Goal: Task Accomplishment & Management: Manage account settings

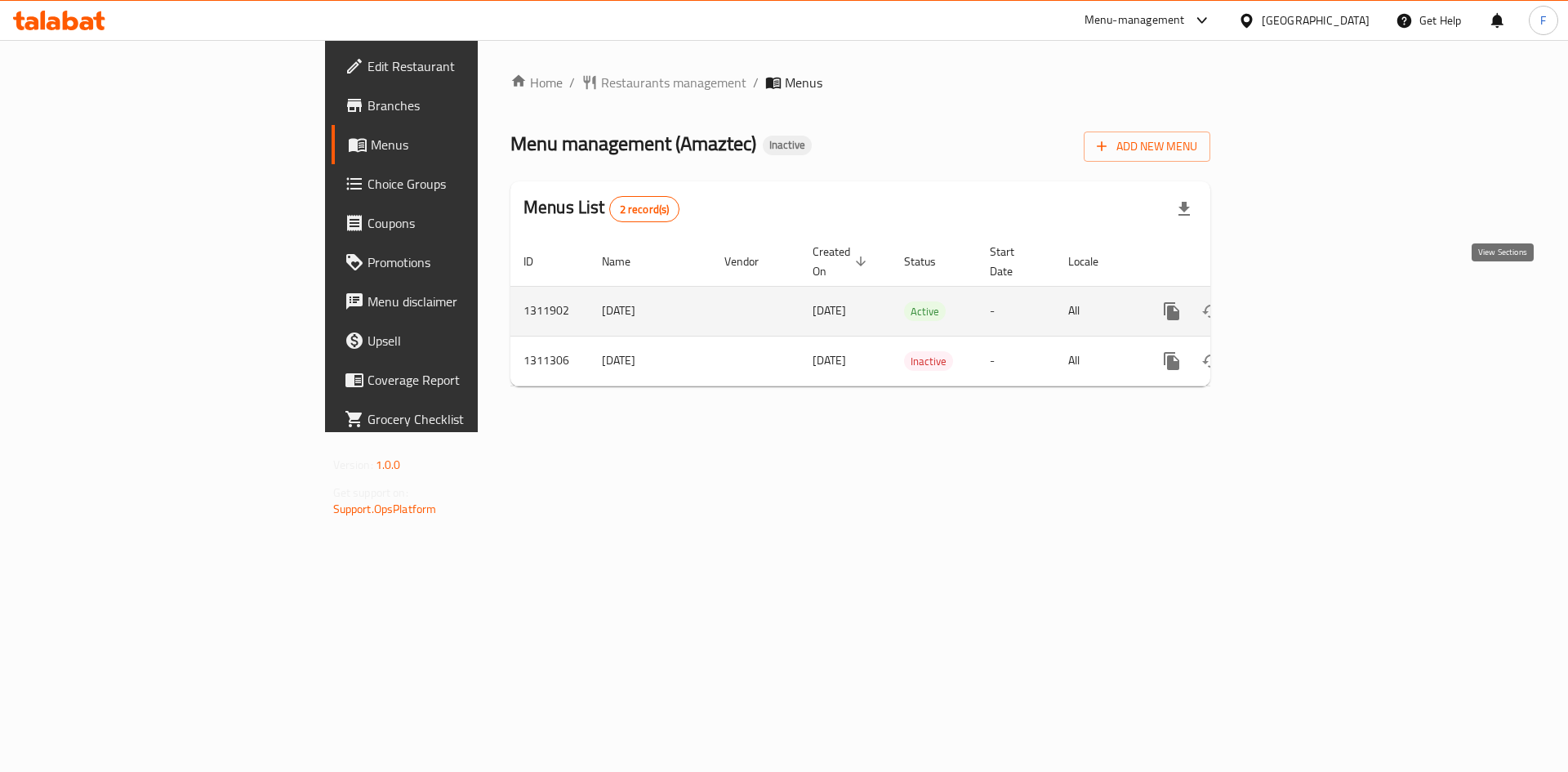
click at [1299, 302] on icon "enhanced table" at bounding box center [1289, 312] width 20 height 20
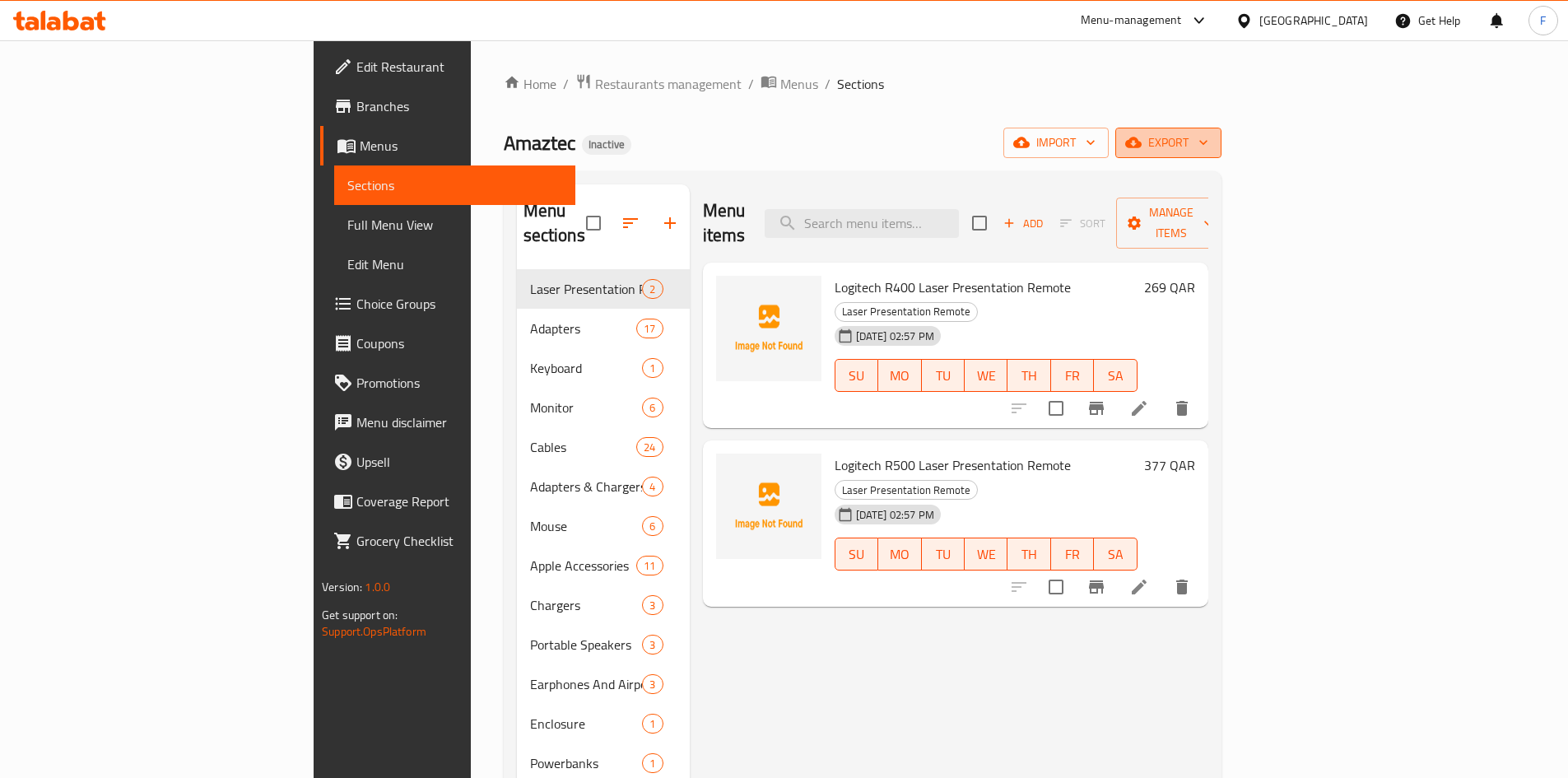
click at [1208, 140] on span "export" at bounding box center [1168, 143] width 80 height 21
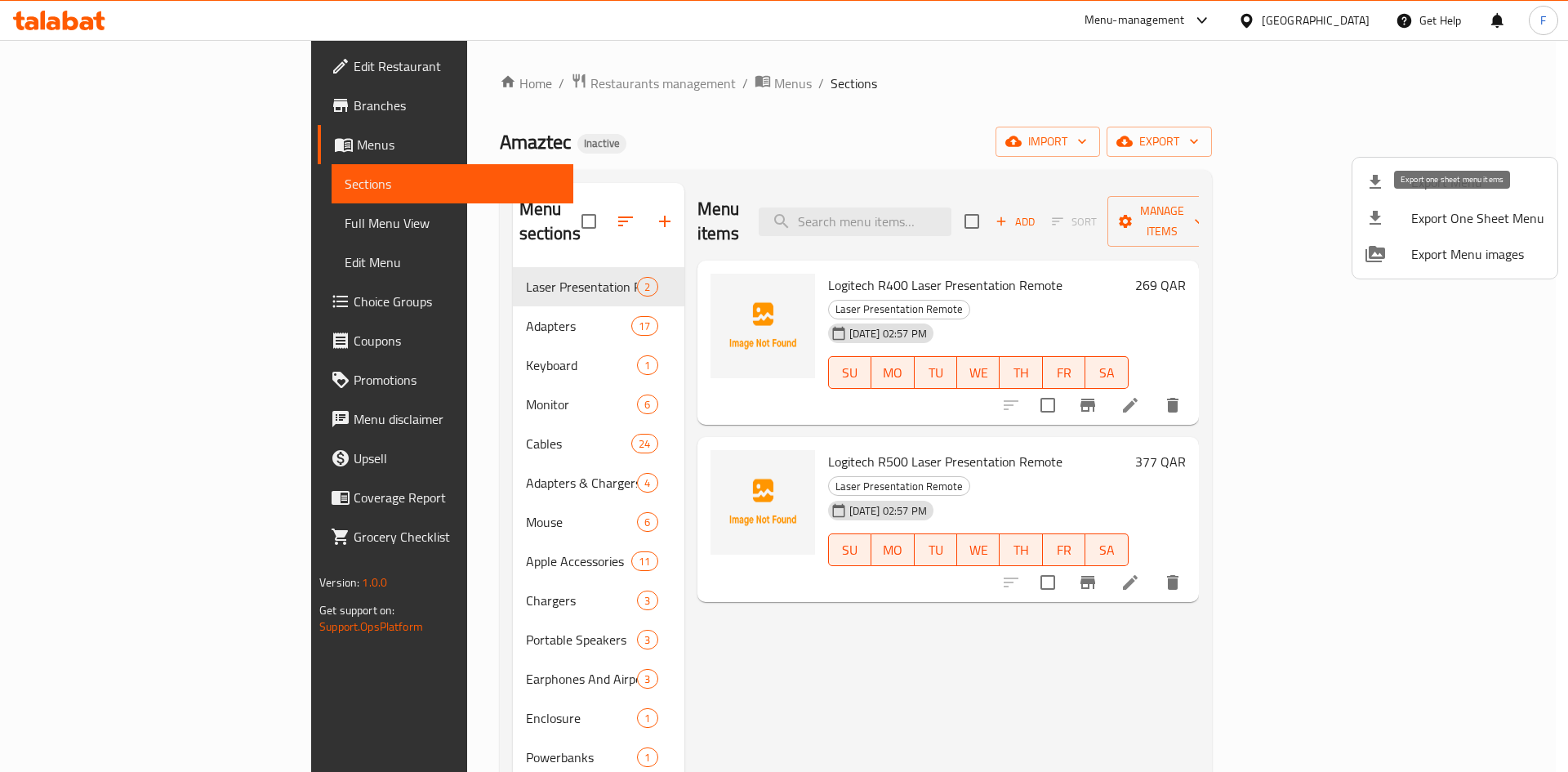
click at [1450, 219] on span "Export One Sheet Menu" at bounding box center [1478, 218] width 133 height 20
click at [1446, 184] on span "Export Menu" at bounding box center [1478, 183] width 133 height 20
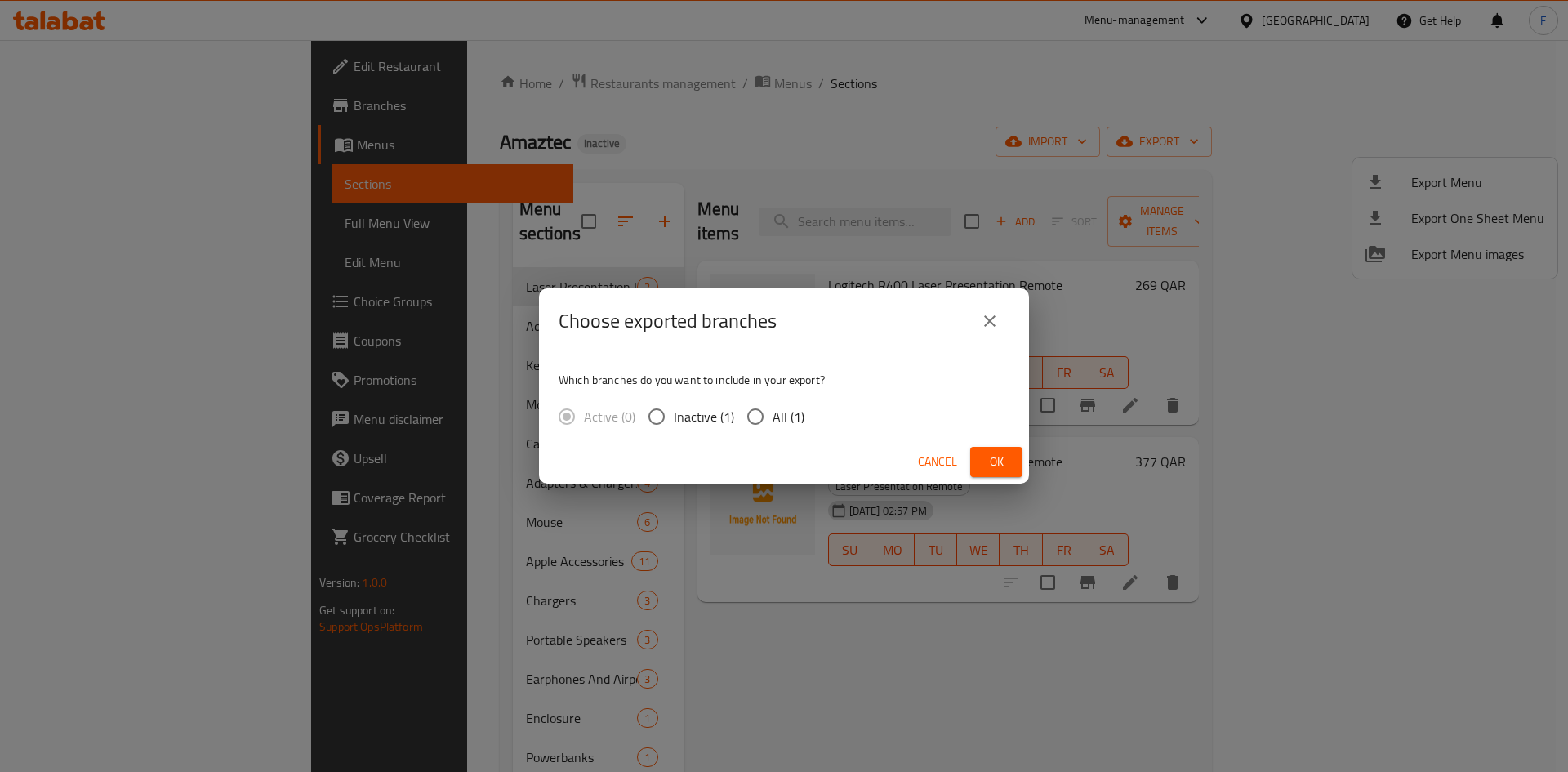
click at [747, 419] on input "All (1)" at bounding box center [755, 417] width 35 height 35
radio input "true"
click at [993, 463] on span "Ok" at bounding box center [996, 461] width 26 height 21
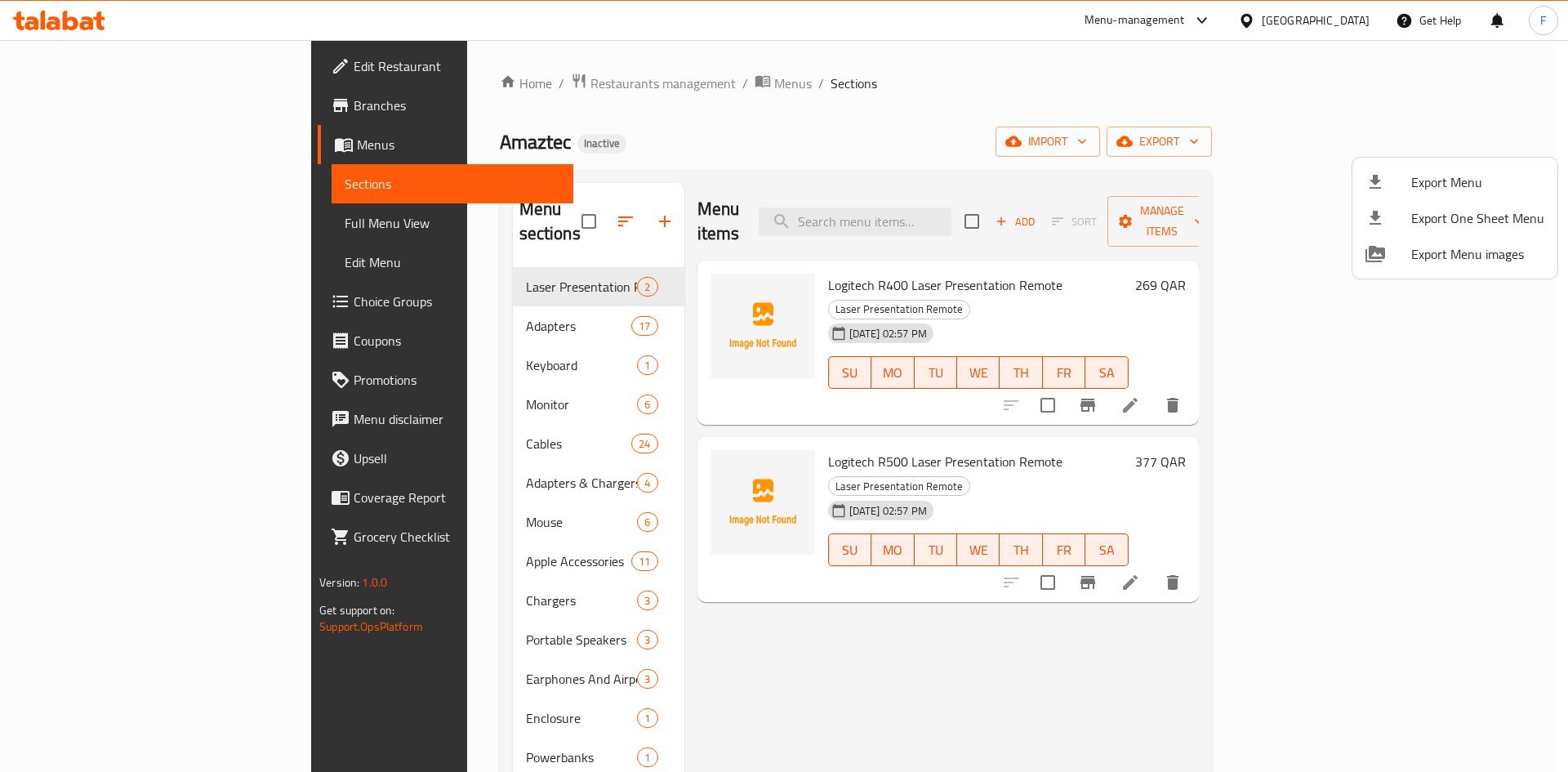
click at [337, 305] on div at bounding box center [784, 386] width 1568 height 772
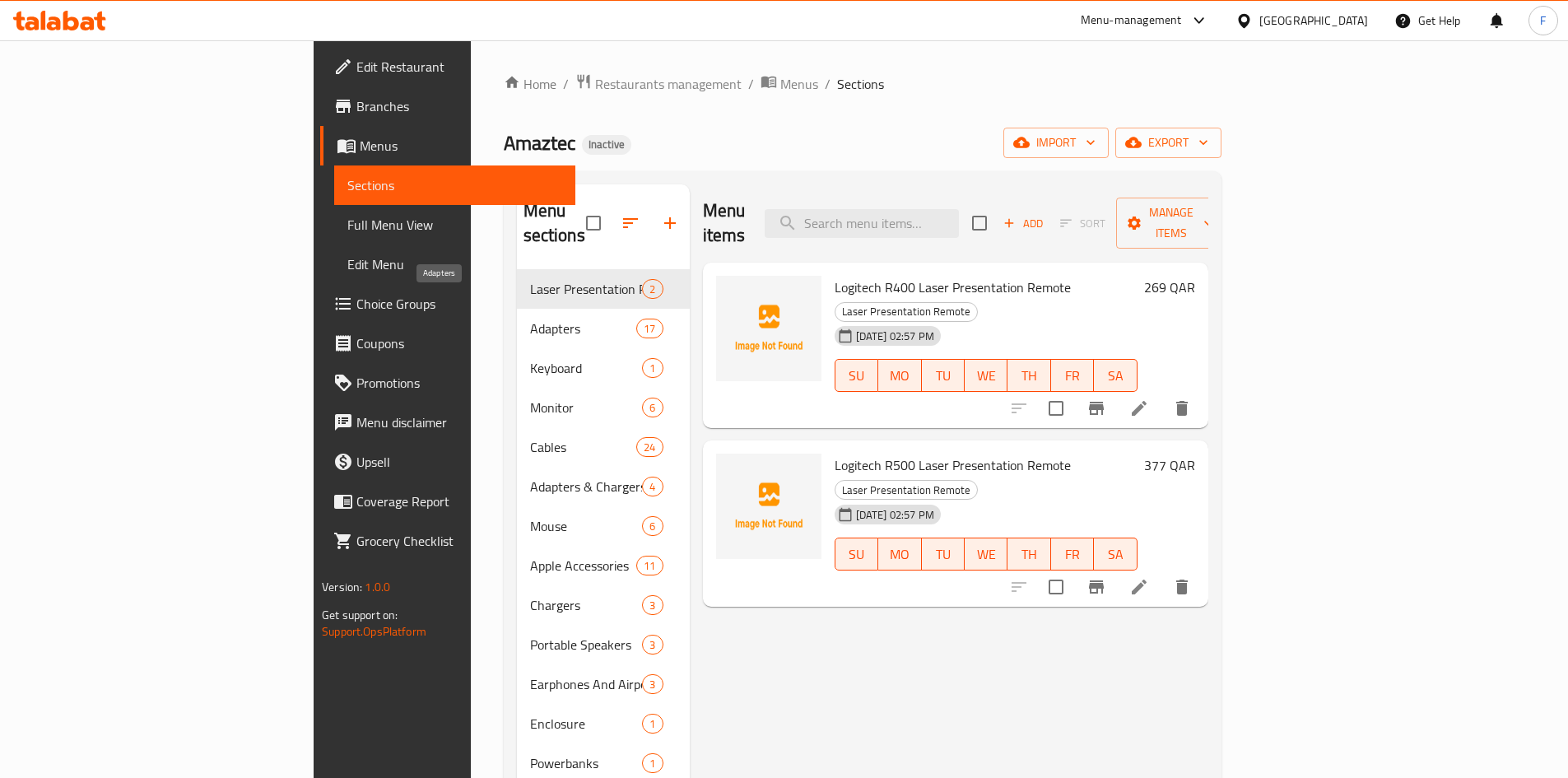
click at [530, 319] on span "Adapters" at bounding box center [583, 329] width 107 height 20
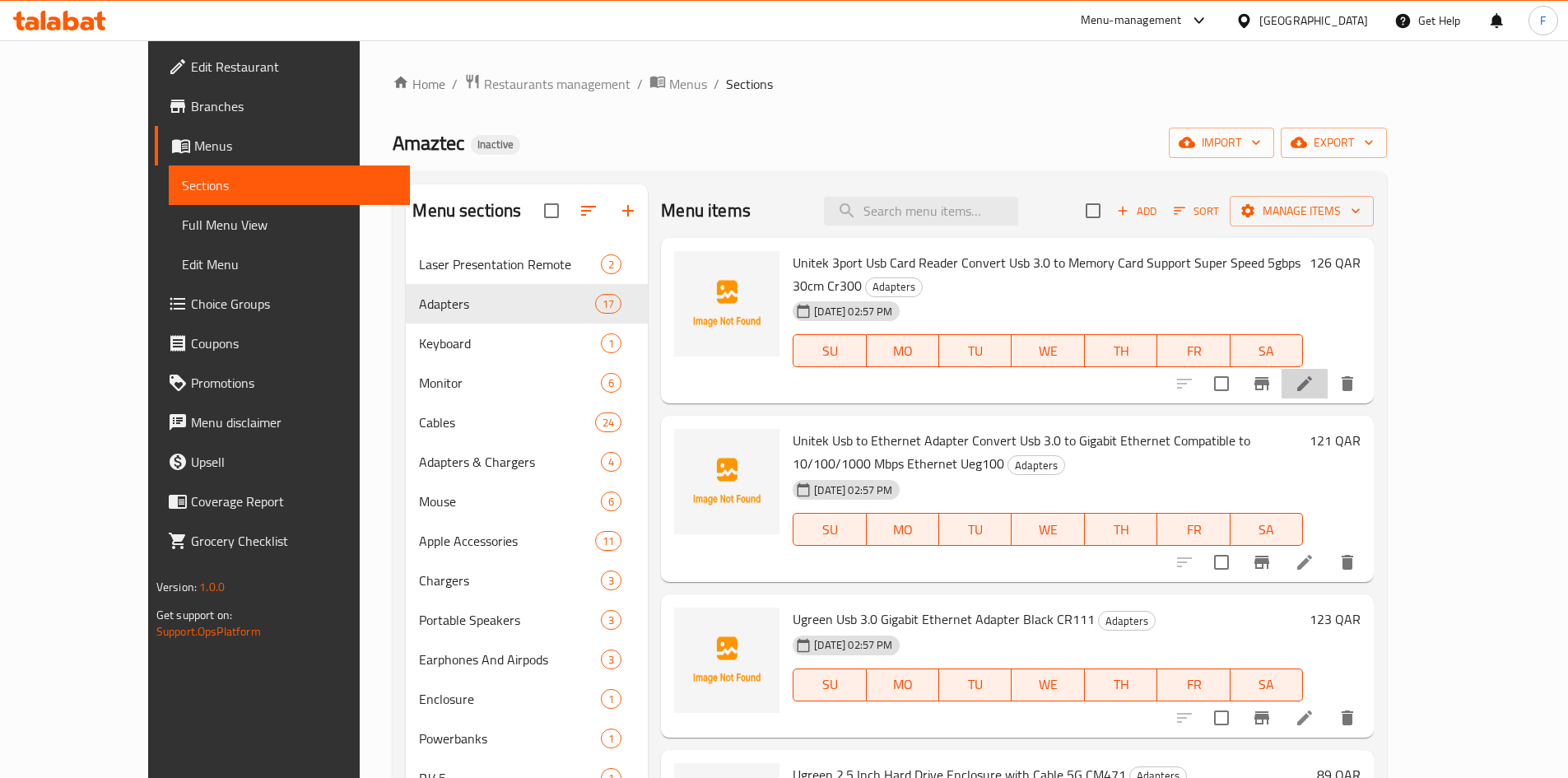
click at [1327, 369] on li at bounding box center [1304, 384] width 46 height 30
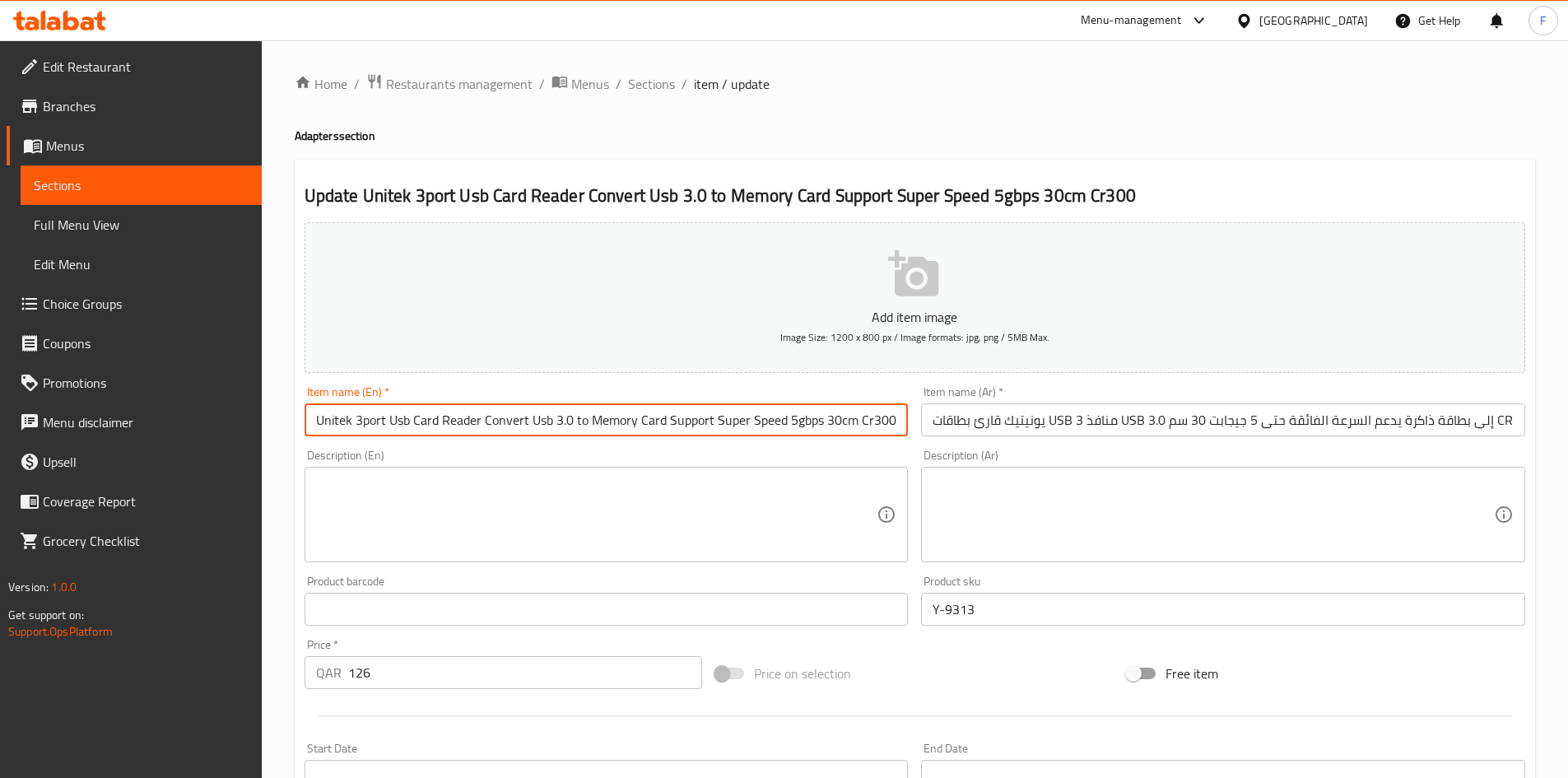
drag, startPoint x: 662, startPoint y: 422, endPoint x: 944, endPoint y: 421, distance: 282.0
click at [944, 421] on div "Add item image Image Size: 1200 x 800 px / Image formats: jpg, png / 5MB Max. I…" at bounding box center [914, 571] width 1233 height 710
click at [721, 400] on div "Item name (En)   * Unitek 3port Usb Card Reader Convert Usb 3.0 to Memory Card …" at bounding box center [607, 411] width 604 height 50
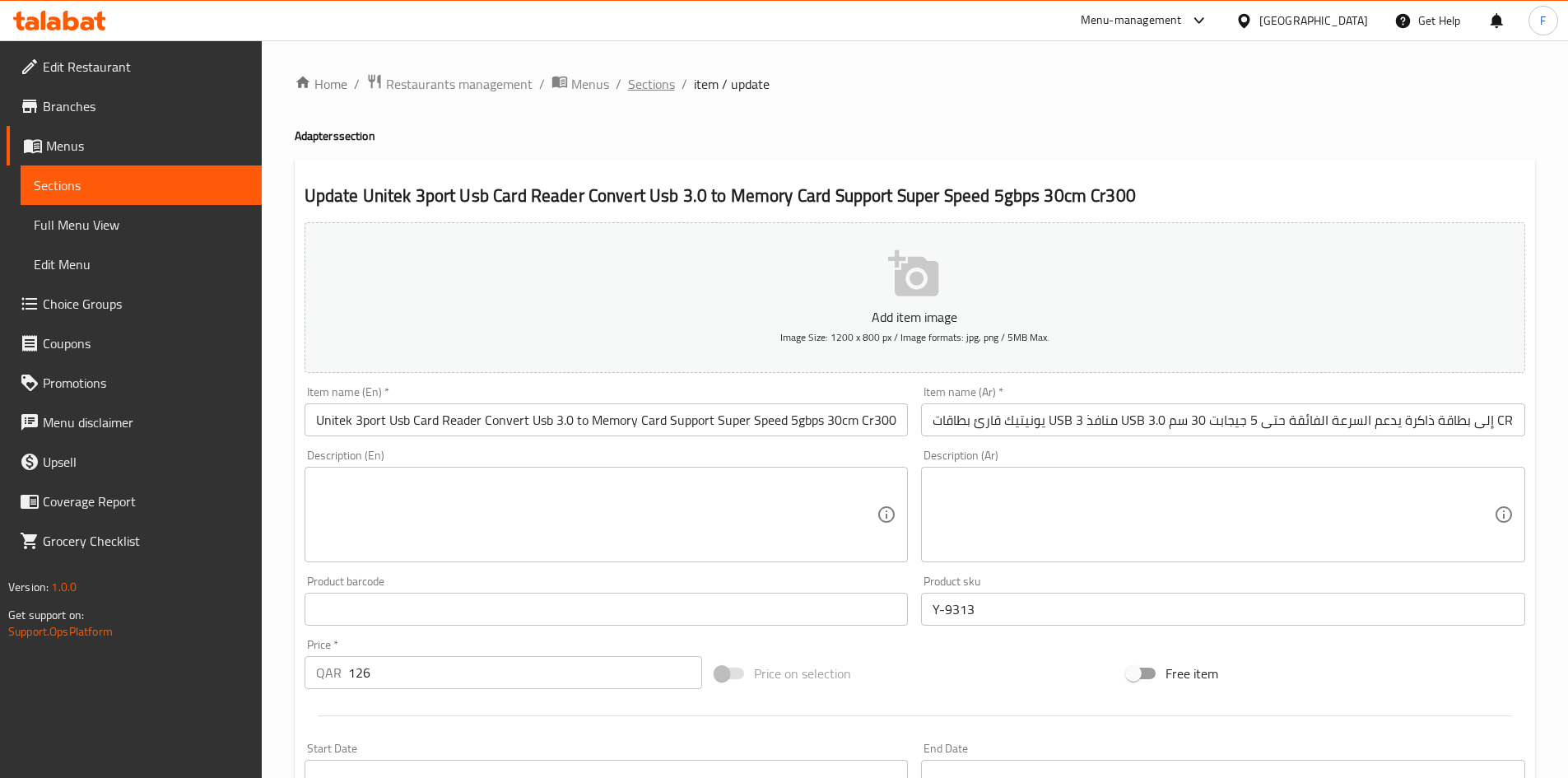
click at [646, 85] on span "Sections" at bounding box center [651, 84] width 47 height 20
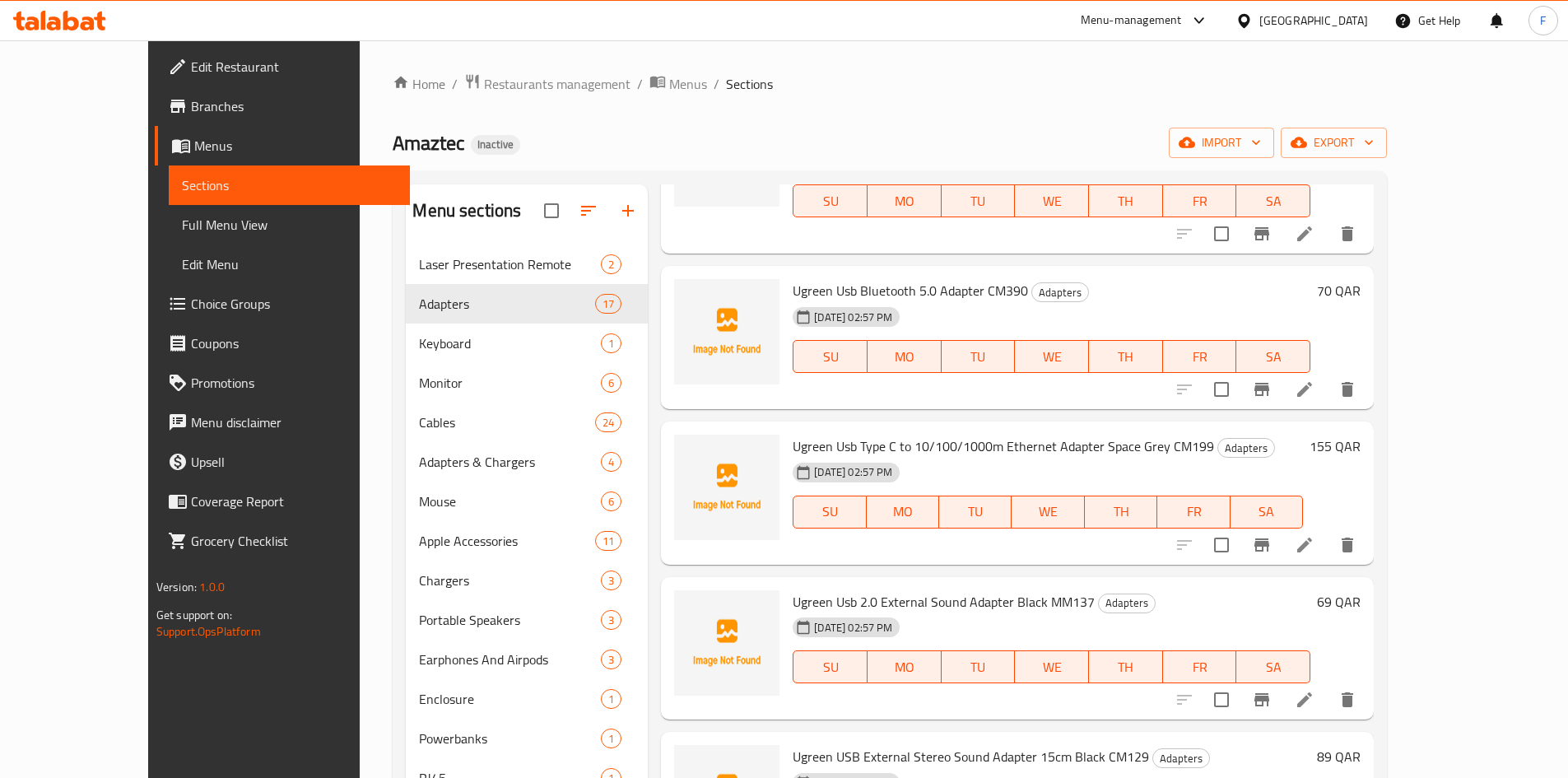
scroll to position [988, 0]
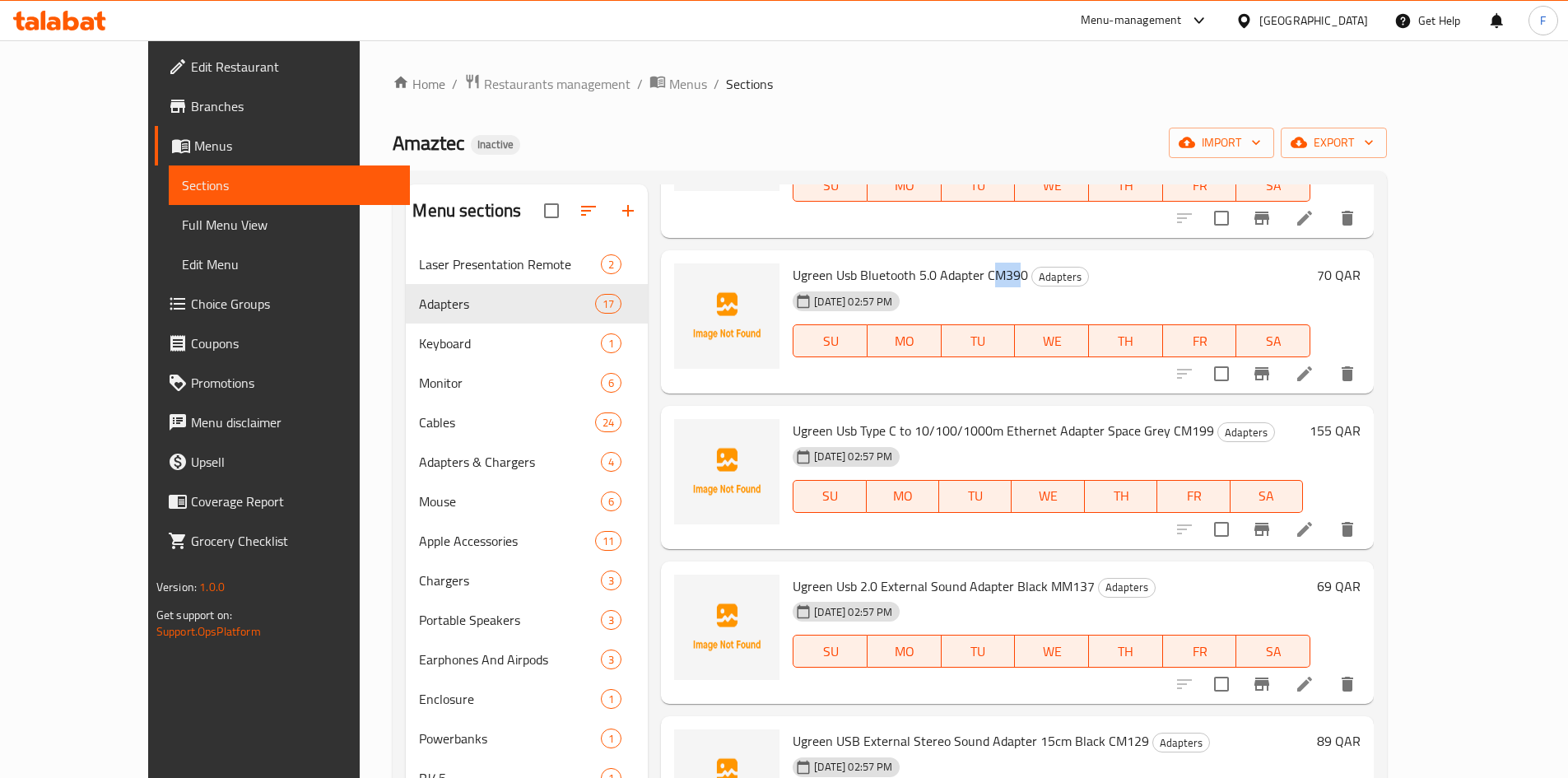
drag, startPoint x: 952, startPoint y: 230, endPoint x: 982, endPoint y: 230, distance: 30.0
click at [982, 263] on span "Ugreen Usb Bluetooth 5.0 Adapter CM390" at bounding box center [910, 275] width 236 height 25
drag, startPoint x: 1130, startPoint y: 384, endPoint x: 1189, endPoint y: 384, distance: 59.0
click at [1189, 419] on h6 "Ugreen Usb Type C to 10/100/1000m Ethernet Adapter Space Grey CM199 Adapters" at bounding box center [1047, 430] width 511 height 23
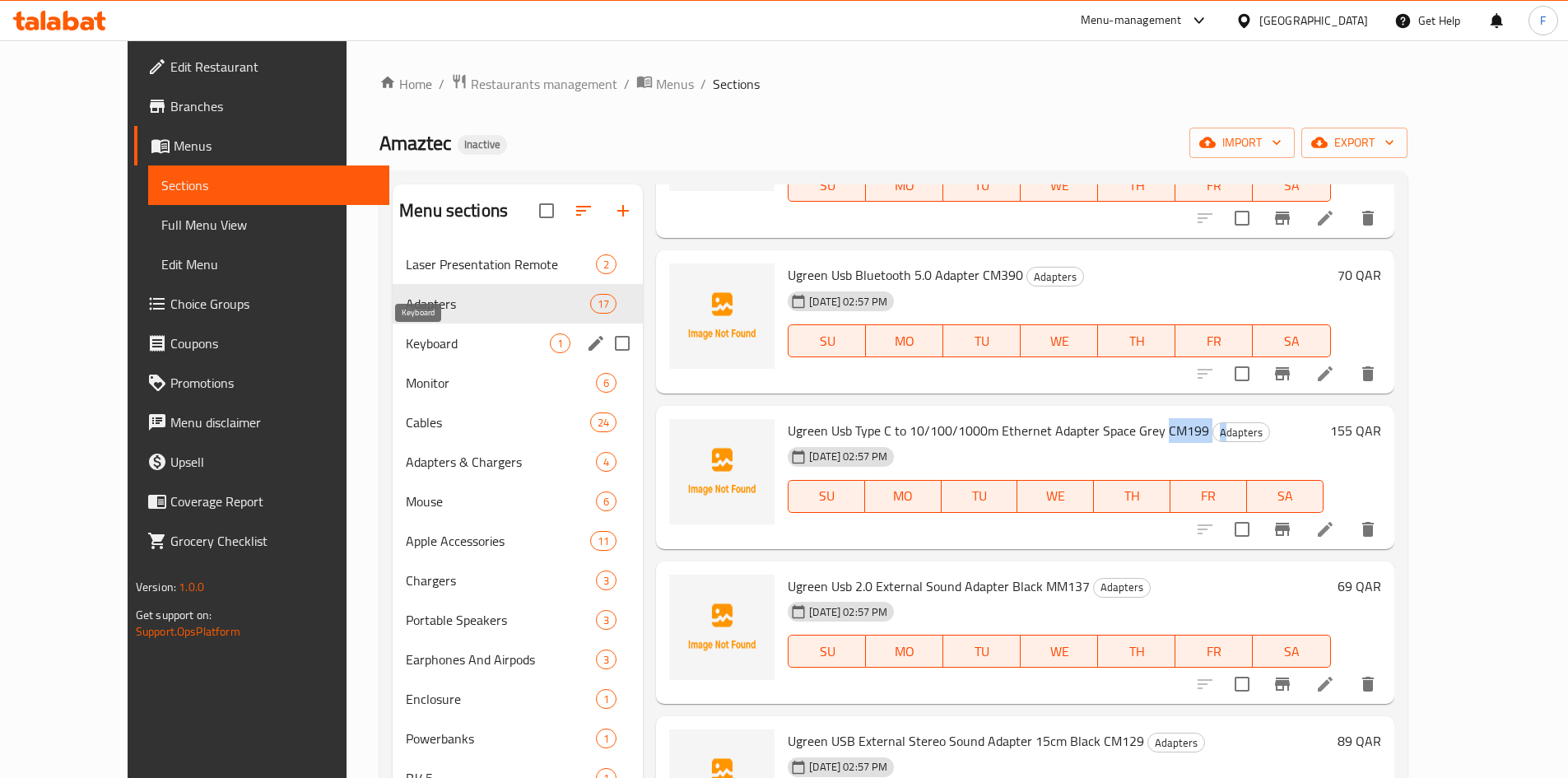
click at [420, 345] on span "Keyboard" at bounding box center [478, 344] width 144 height 20
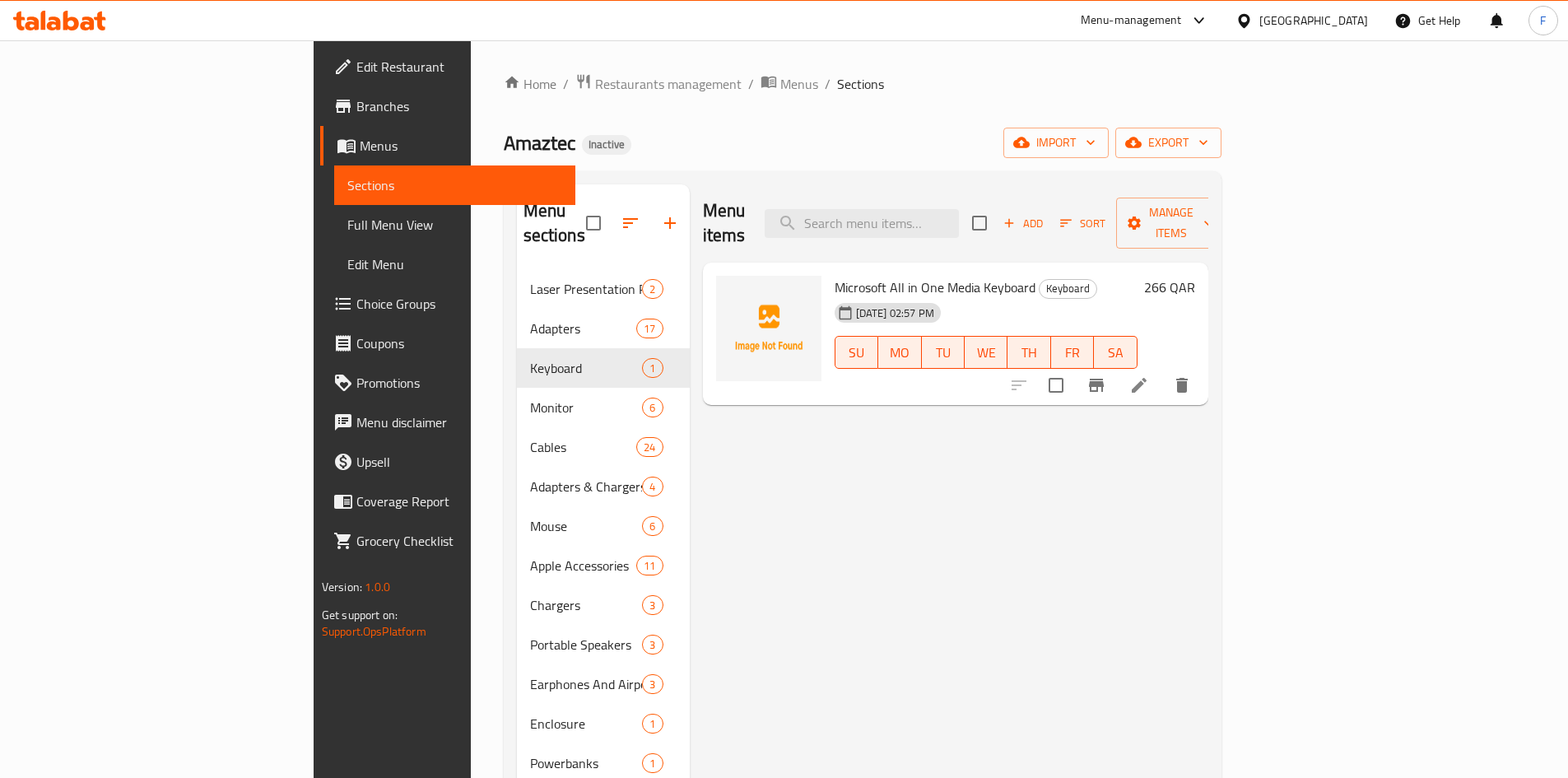
click at [920, 275] on span "Microsoft All in One Media Keyboard" at bounding box center [934, 287] width 201 height 25
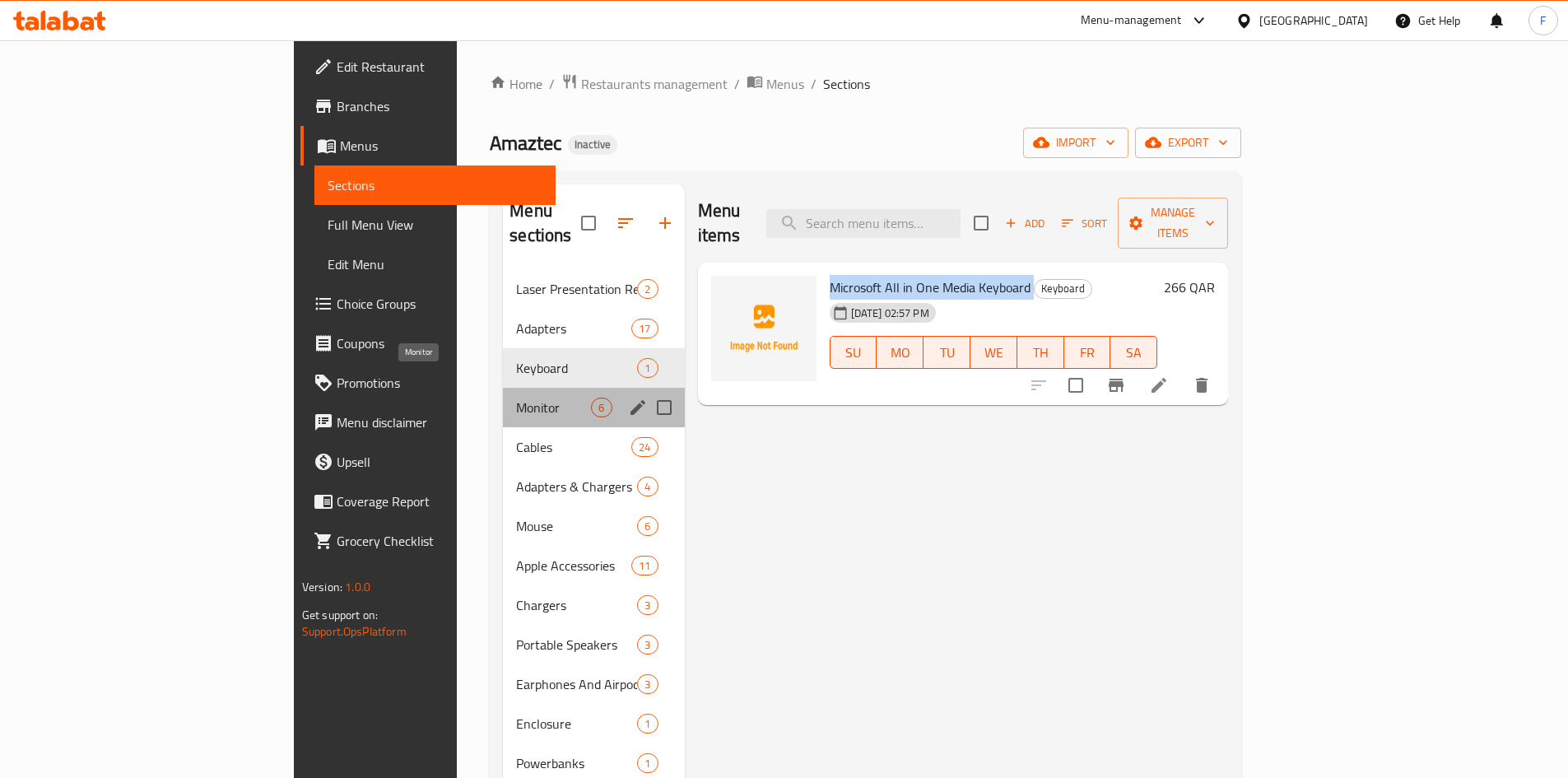
click at [516, 398] on span "Monitor" at bounding box center [553, 408] width 75 height 20
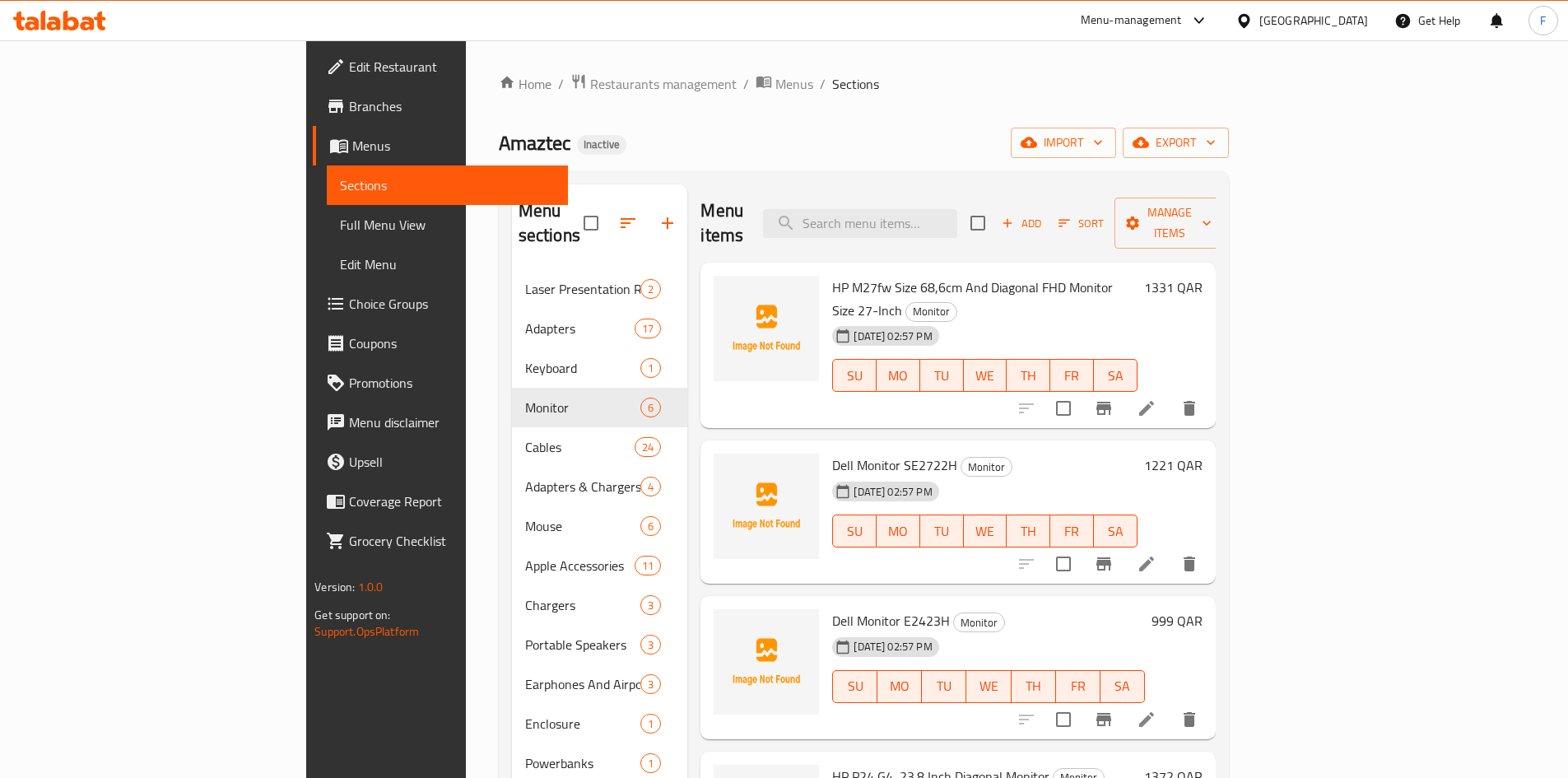
click at [1088, 275] on span "HP M27fw Size 68,6cm And Diagonal FHD Monitor Size 27-Inch" at bounding box center [972, 299] width 281 height 48
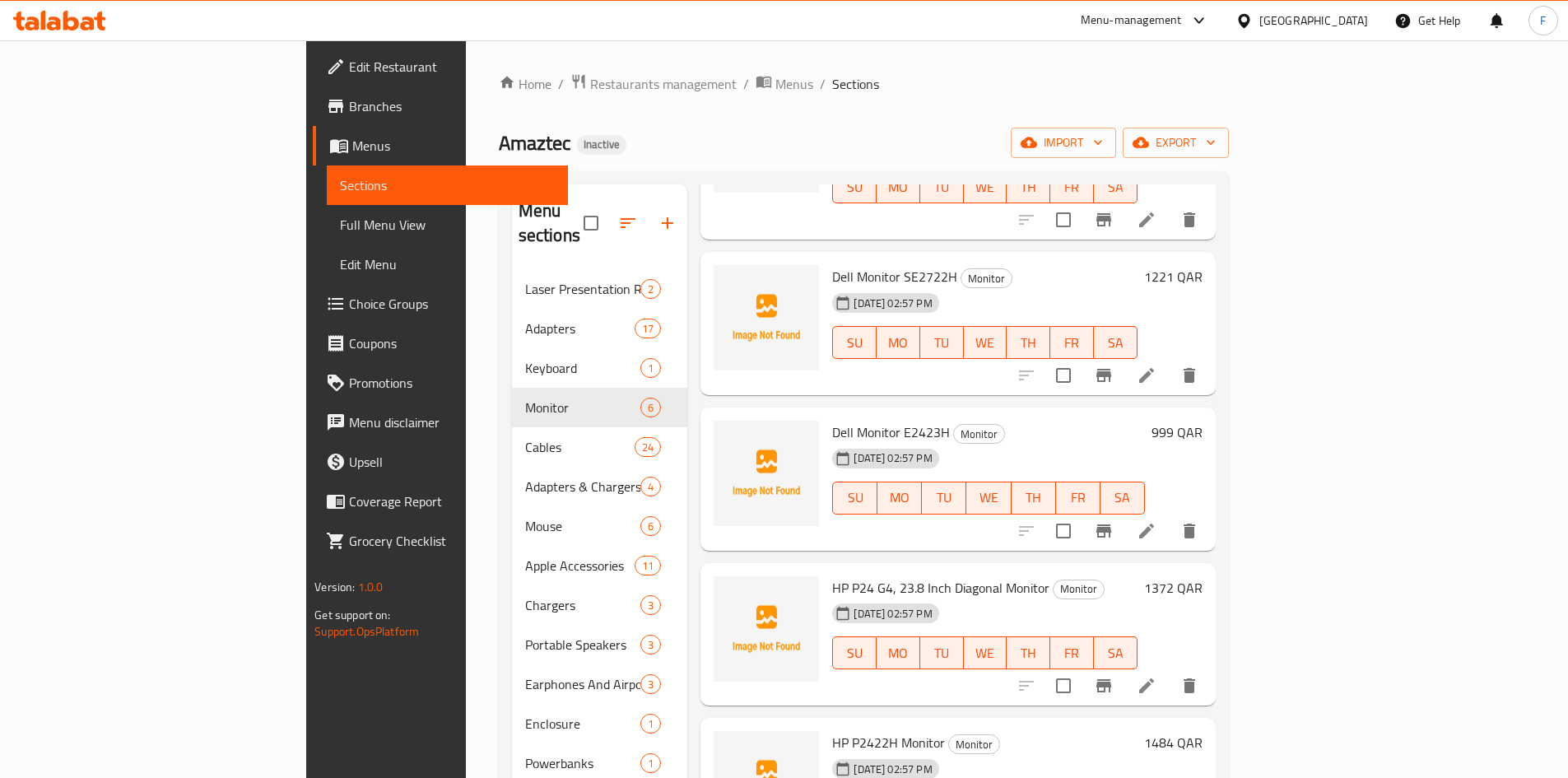
scroll to position [194, 0]
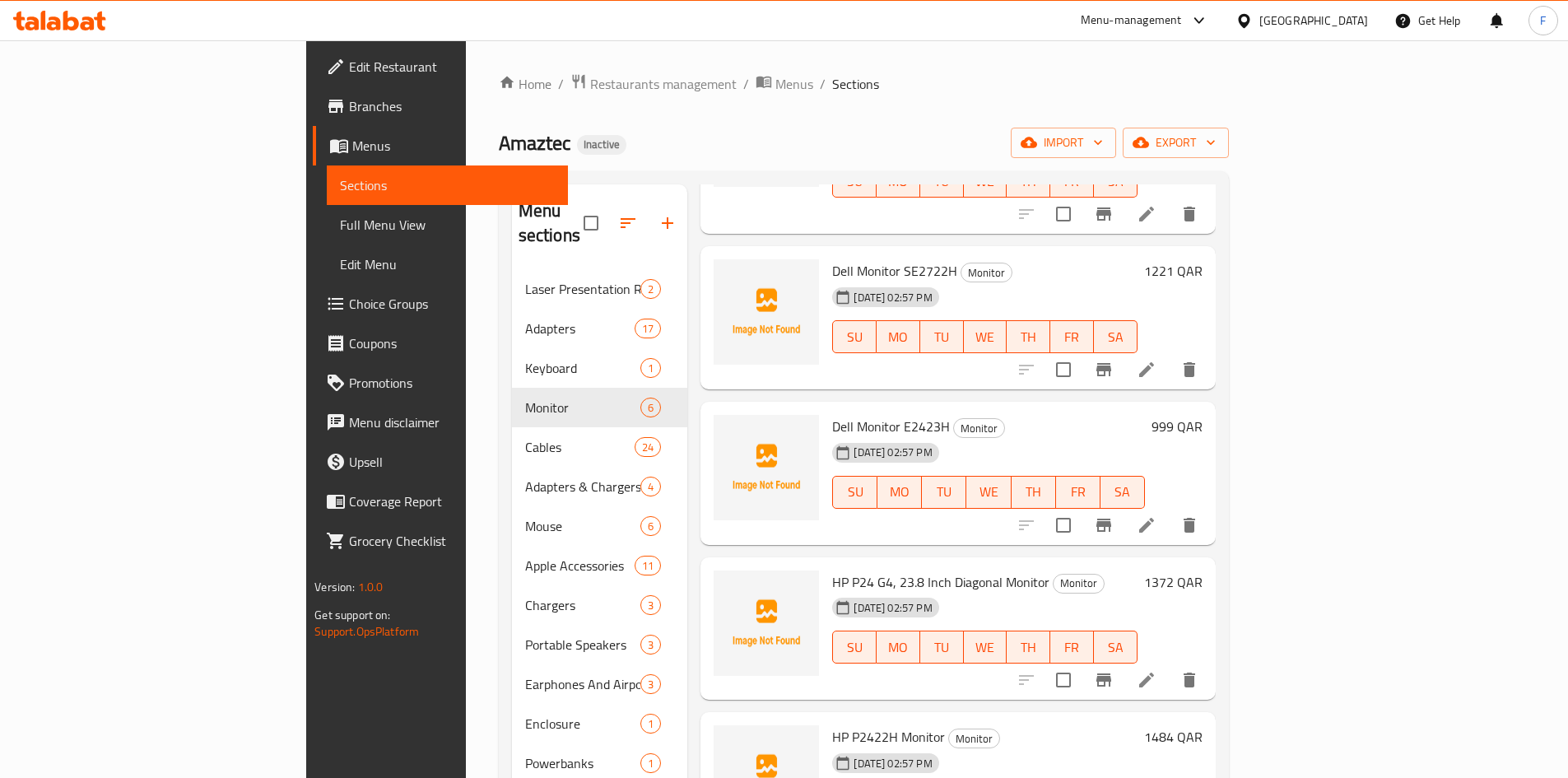
click at [845, 414] on span "Dell Monitor E2423H" at bounding box center [891, 426] width 118 height 25
click at [944, 570] on span "HP P24 G4, 23.8 Inch Diagonal Monitor" at bounding box center [940, 582] width 217 height 25
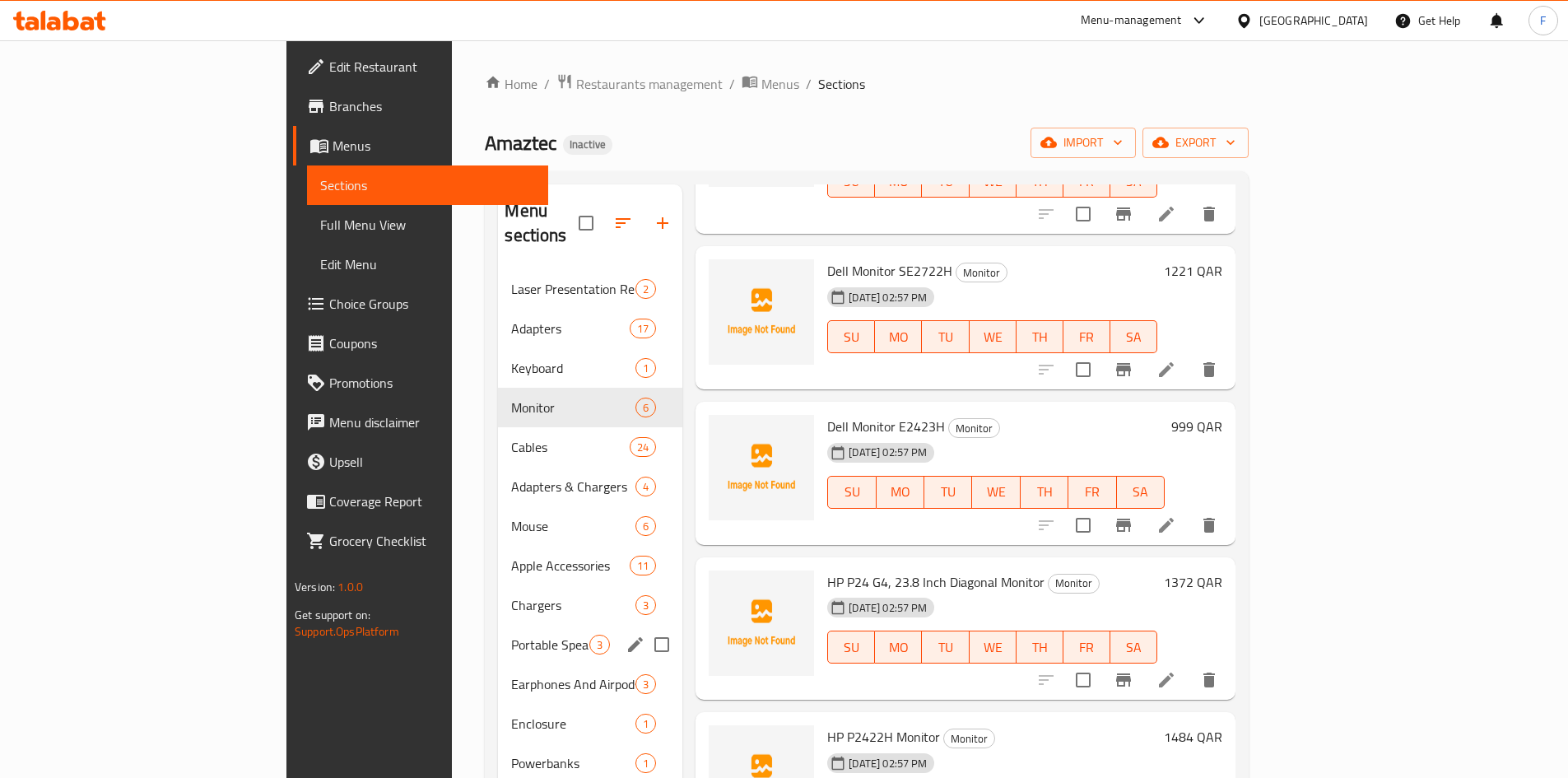
click at [511, 635] on span "Portable Speakers" at bounding box center [550, 645] width 78 height 20
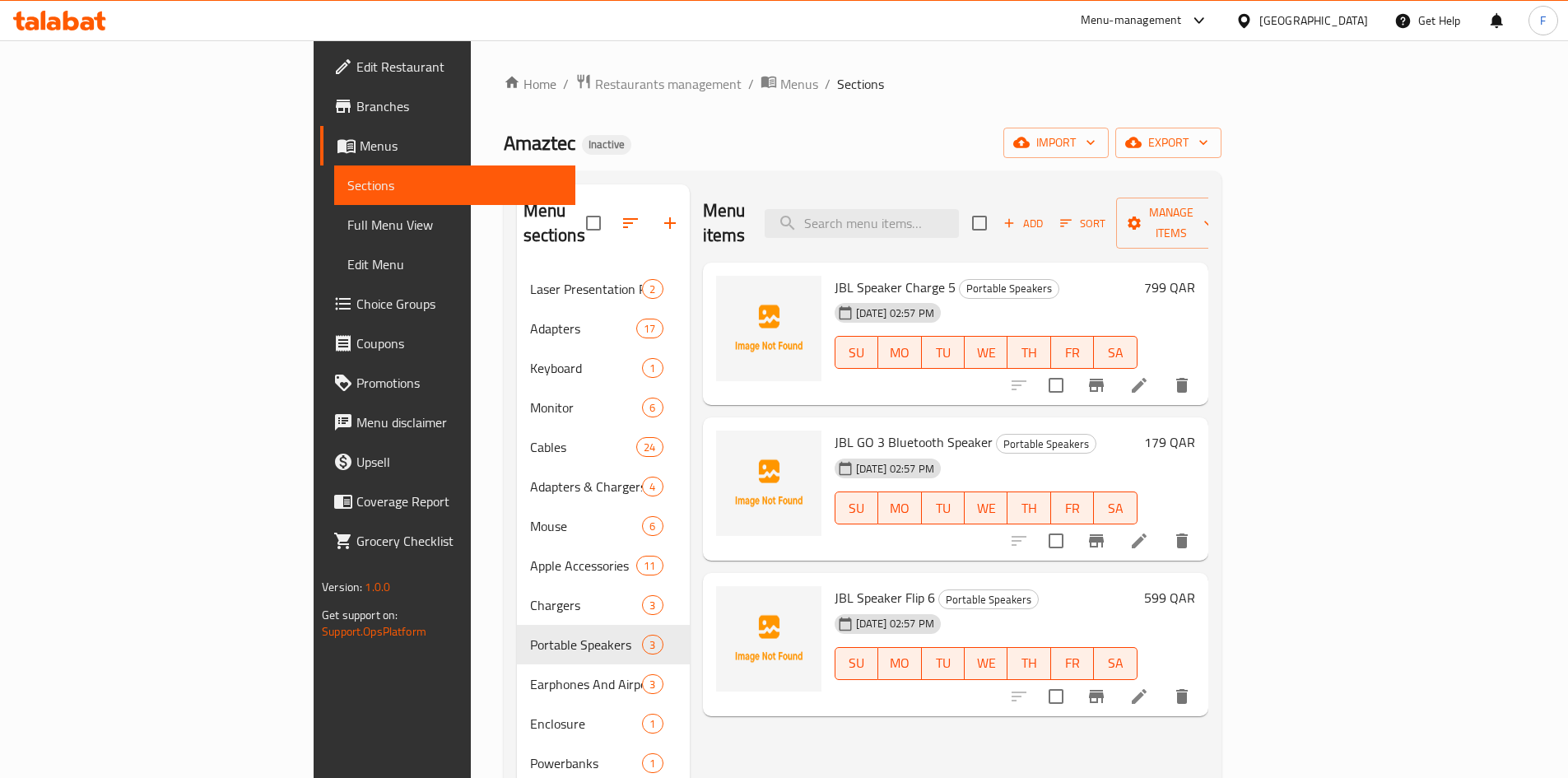
click at [843, 275] on span "JBL Speaker Charge 5" at bounding box center [894, 287] width 121 height 25
click at [846, 430] on span "JBL GO 3 Bluetooth Speaker" at bounding box center [913, 442] width 158 height 25
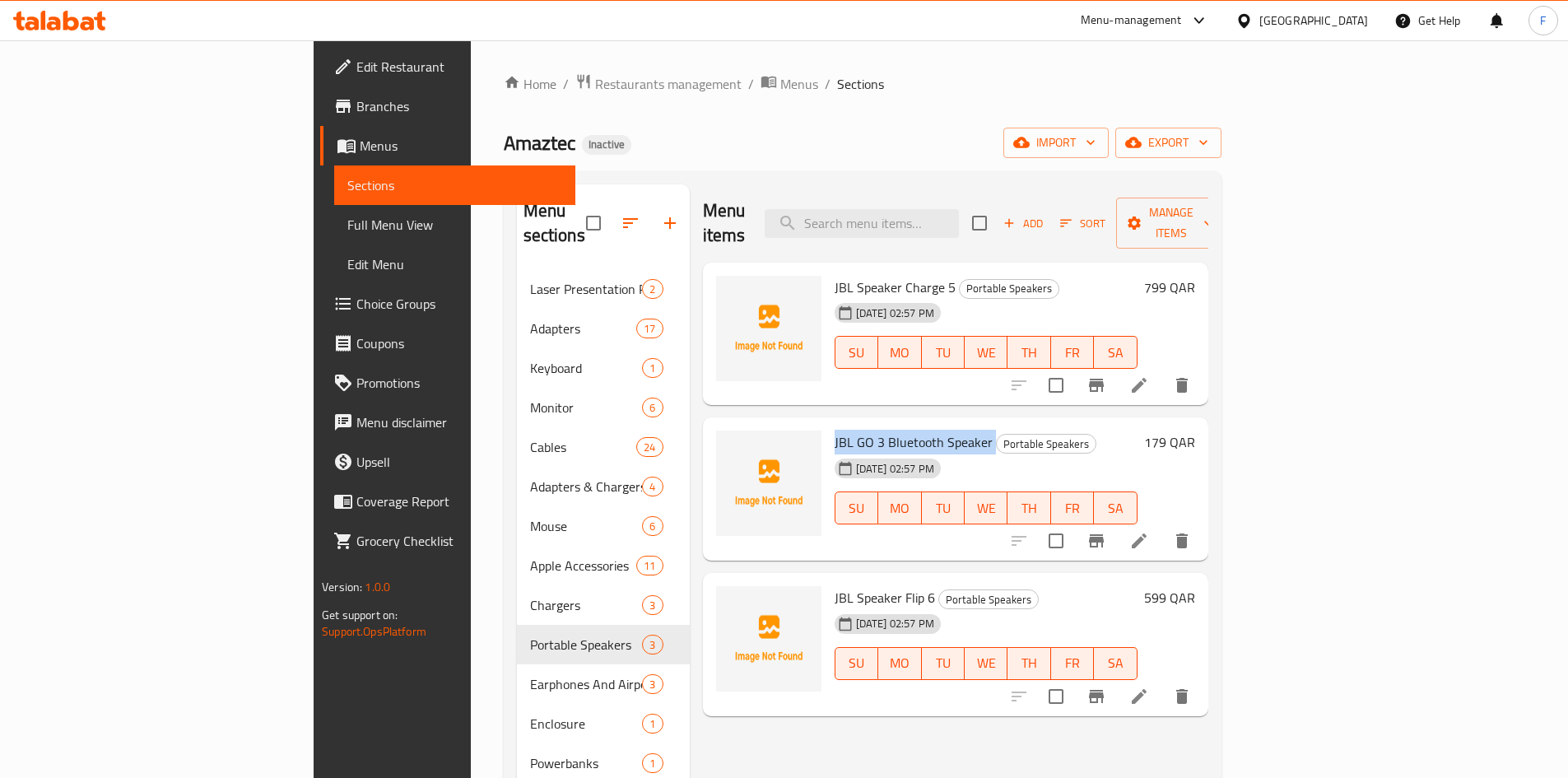
click at [846, 430] on span "JBL GO 3 Bluetooth Speaker" at bounding box center [913, 442] width 158 height 25
copy h6 "JBL GO 3 Bluetooth Speaker"
click at [837, 275] on span "JBL Speaker Charge 5" at bounding box center [894, 287] width 121 height 25
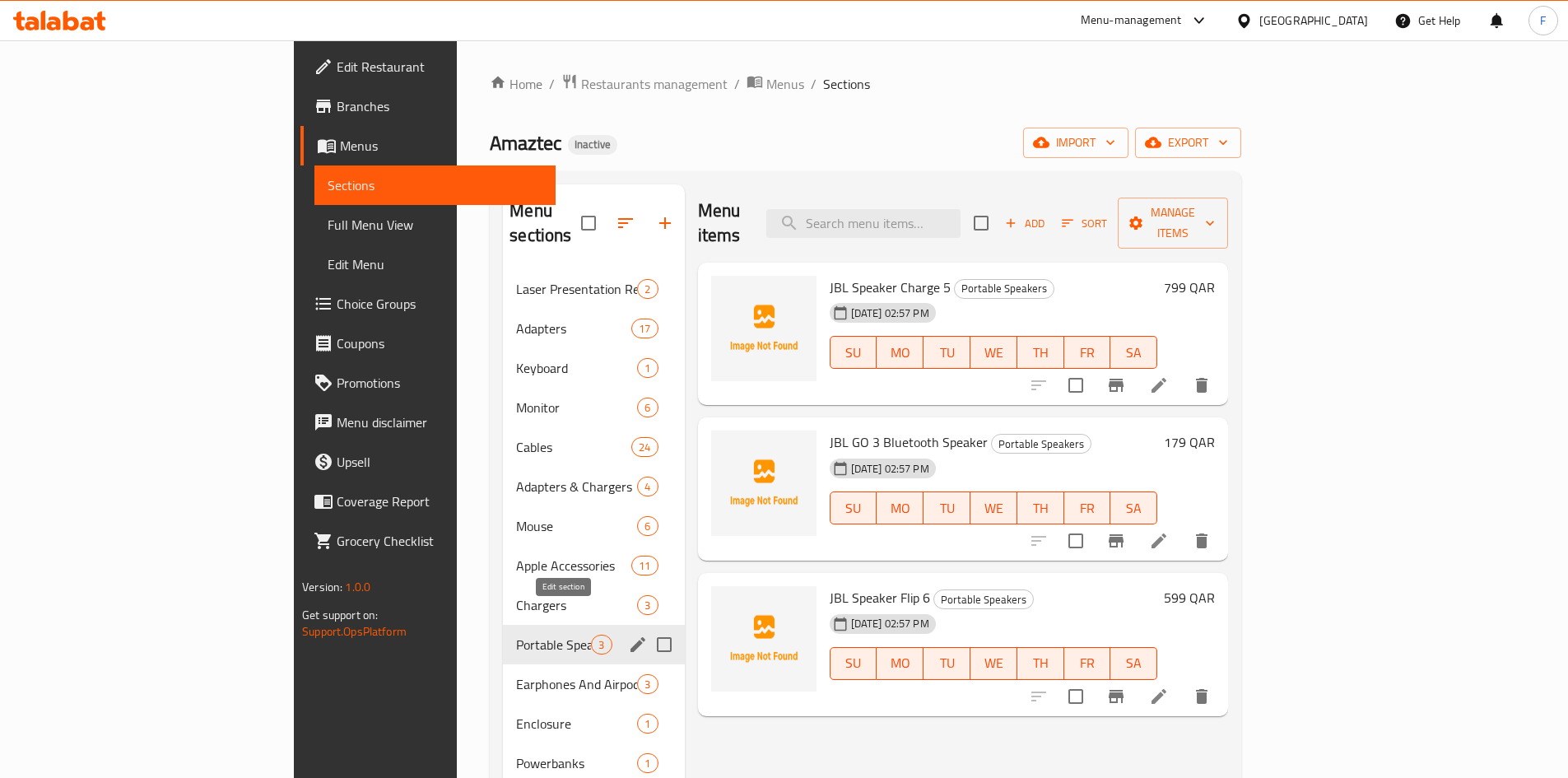
click at [631, 637] on icon "edit" at bounding box center [638, 644] width 15 height 15
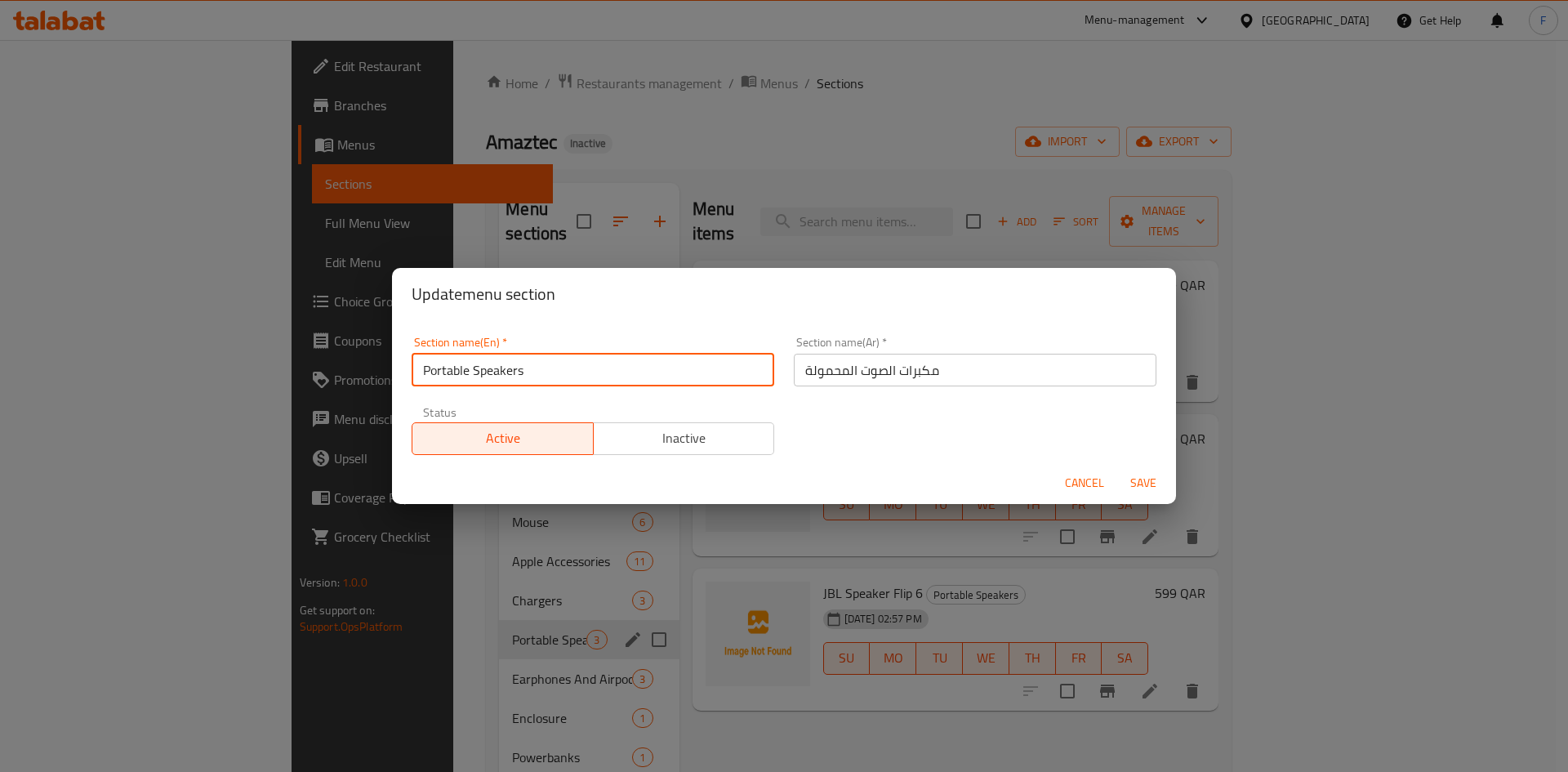
drag, startPoint x: 548, startPoint y: 377, endPoint x: 416, endPoint y: 377, distance: 132.0
click at [394, 376] on div "Section name(En)   * Portable Speakers Section name(En) * Section name(Ar)   * …" at bounding box center [784, 391] width 784 height 141
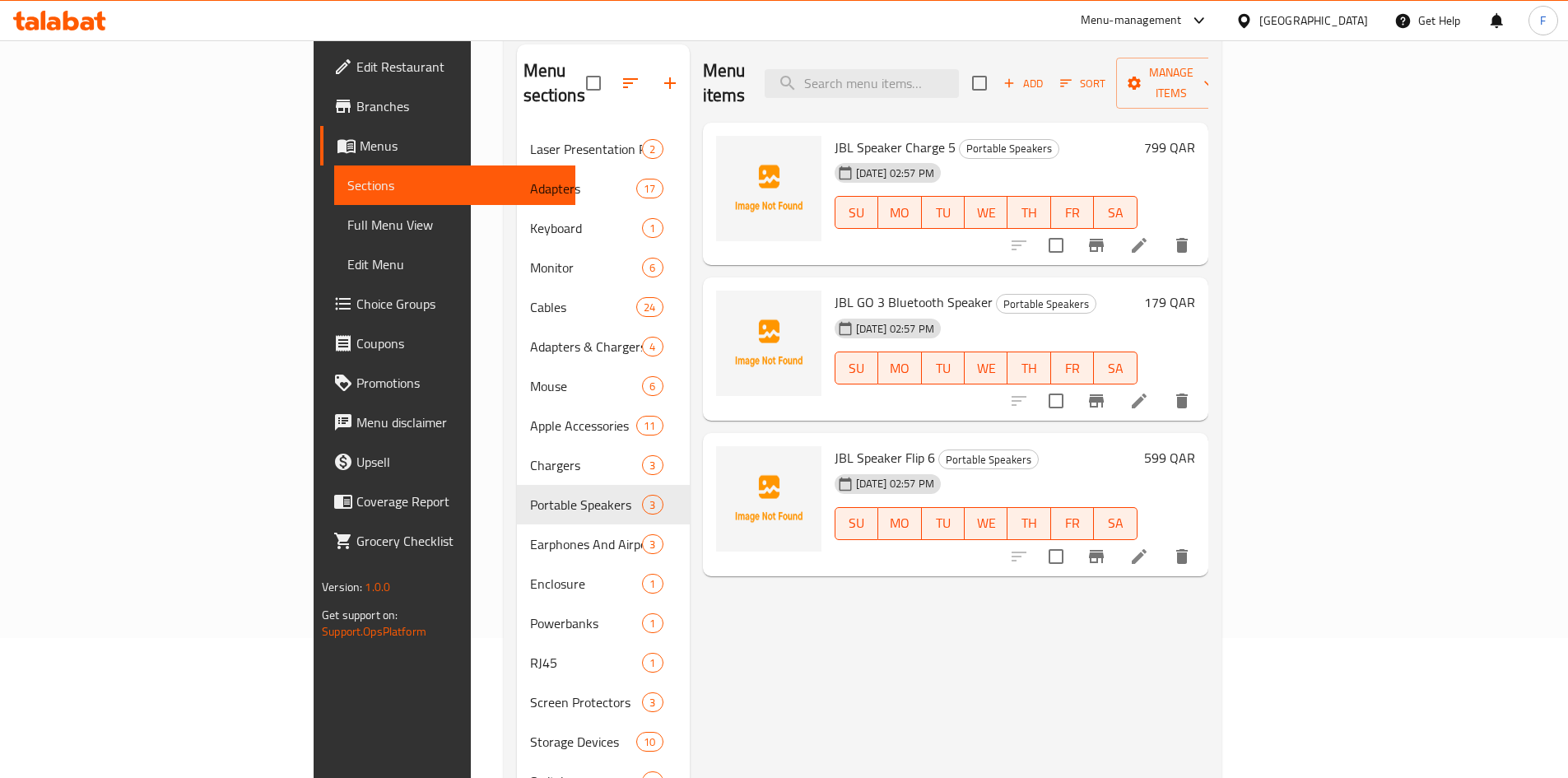
scroll to position [165, 0]
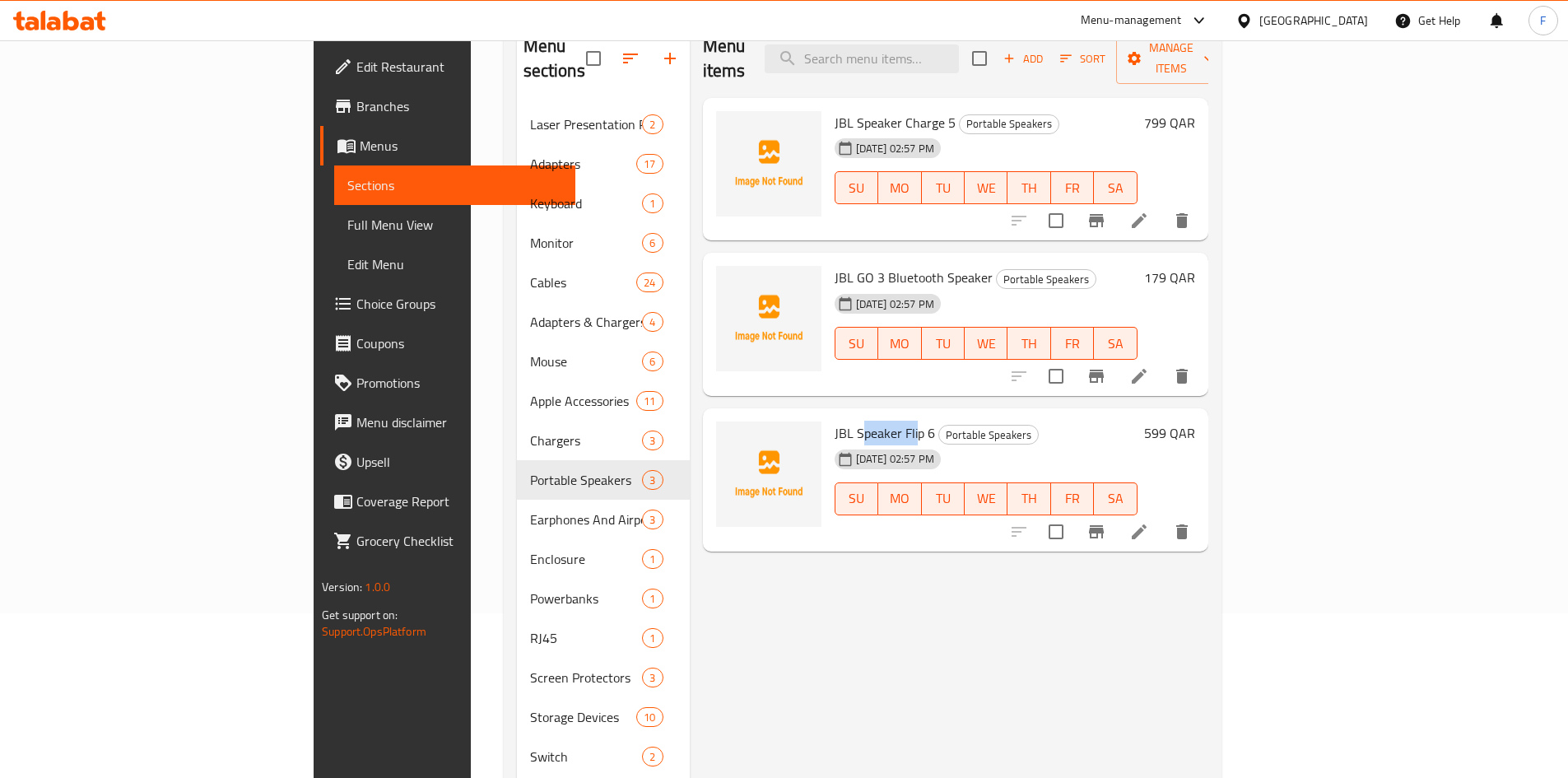
drag, startPoint x: 785, startPoint y: 413, endPoint x: 836, endPoint y: 407, distance: 51.4
click at [836, 421] on span "JBL Speaker Flip 6" at bounding box center [884, 433] width 100 height 25
click at [834, 421] on span "JBL Speaker Flip 6" at bounding box center [884, 433] width 100 height 25
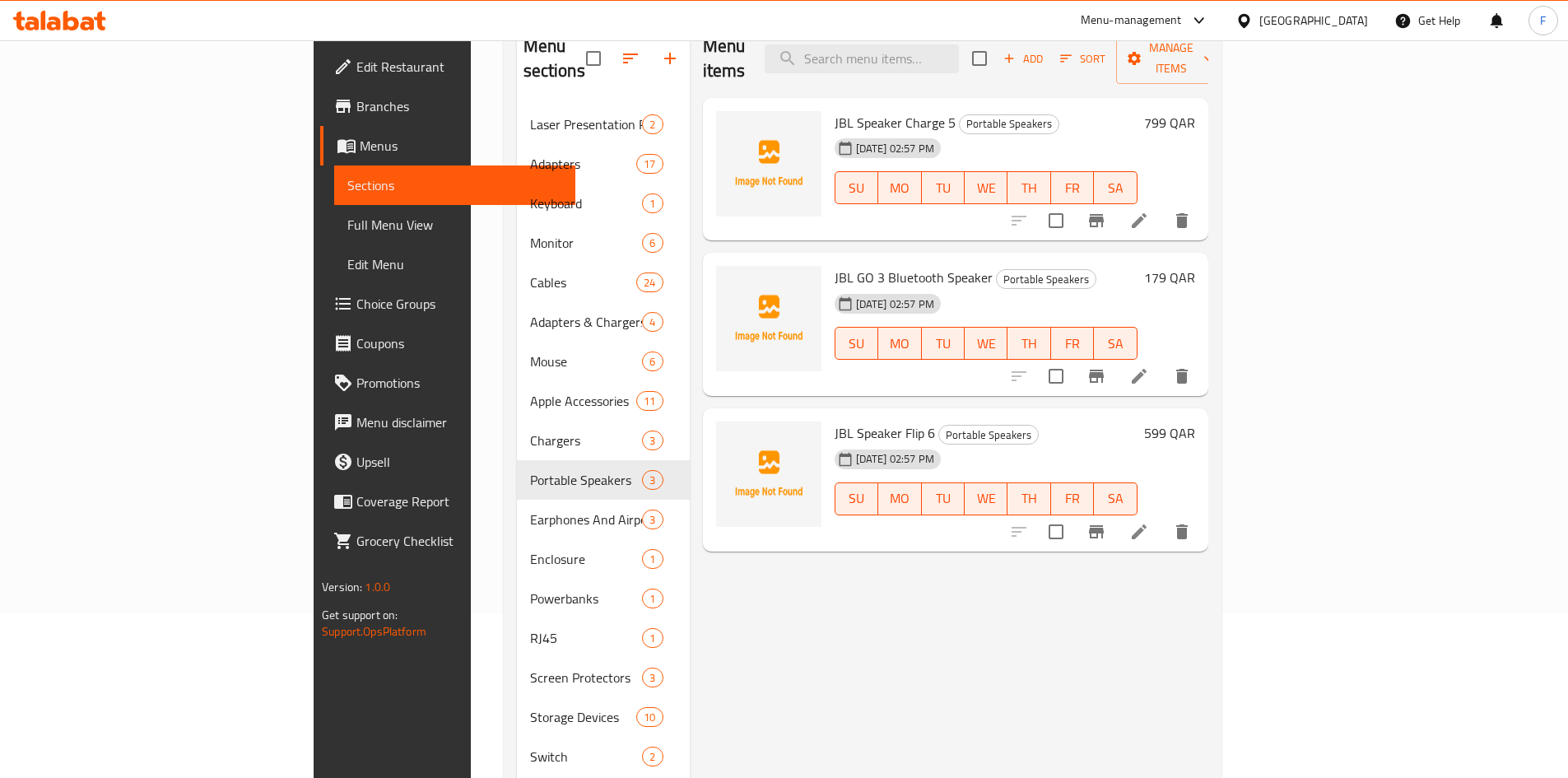
click at [839, 265] on span "JBL GO 3 Bluetooth Speaker" at bounding box center [913, 277] width 158 height 25
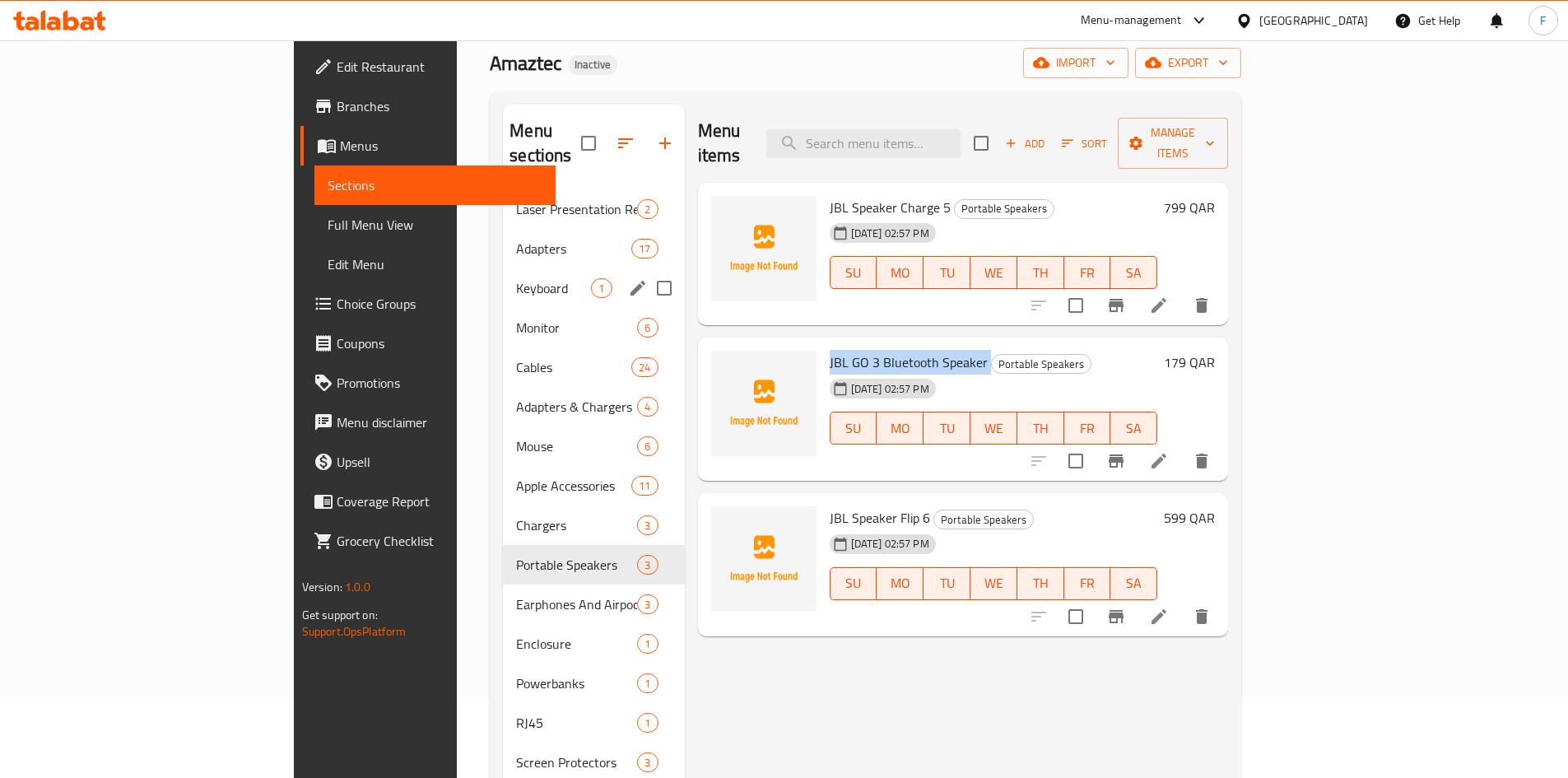
scroll to position [0, 0]
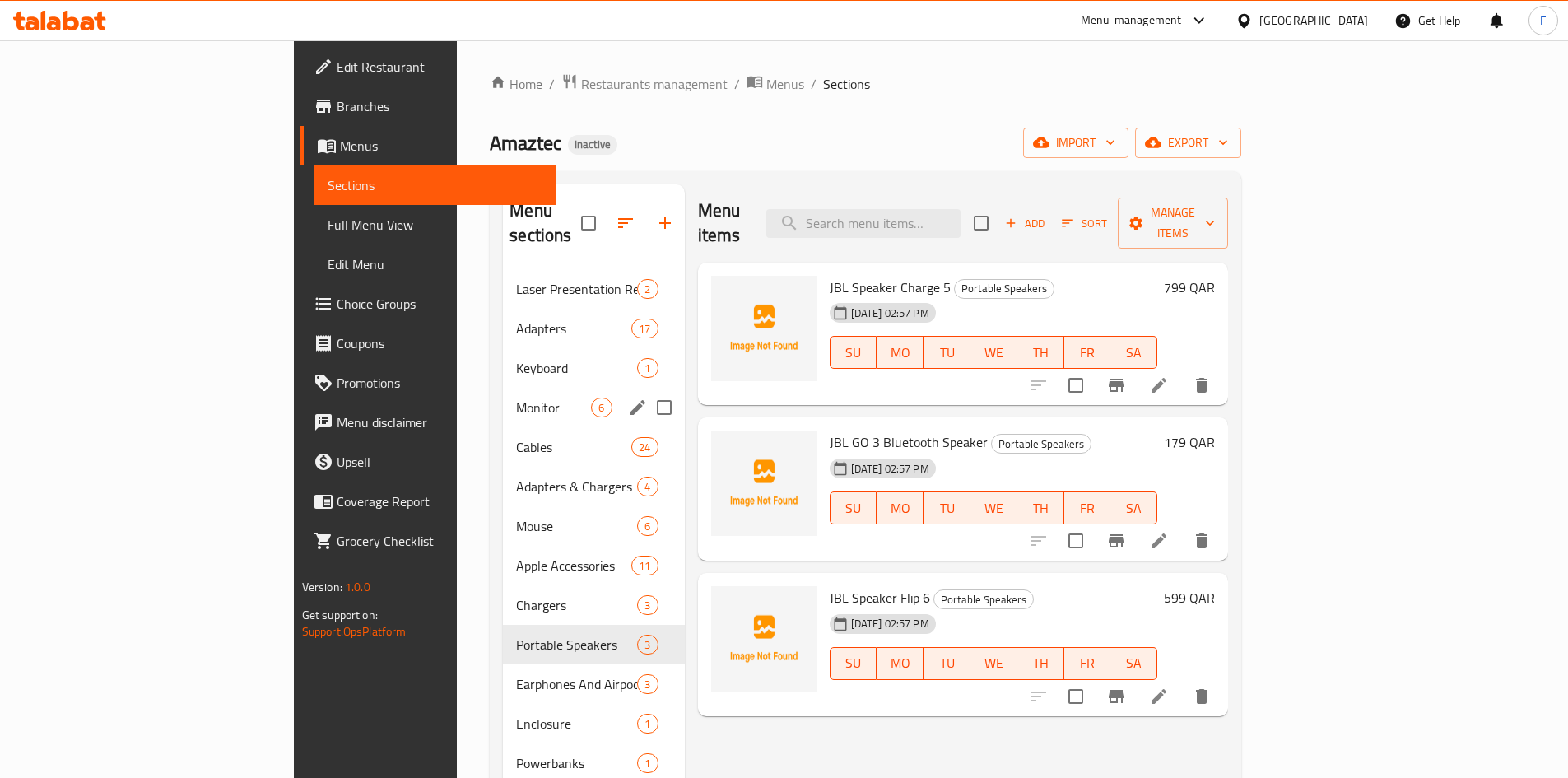
click at [516, 398] on span "Monitor" at bounding box center [553, 408] width 75 height 20
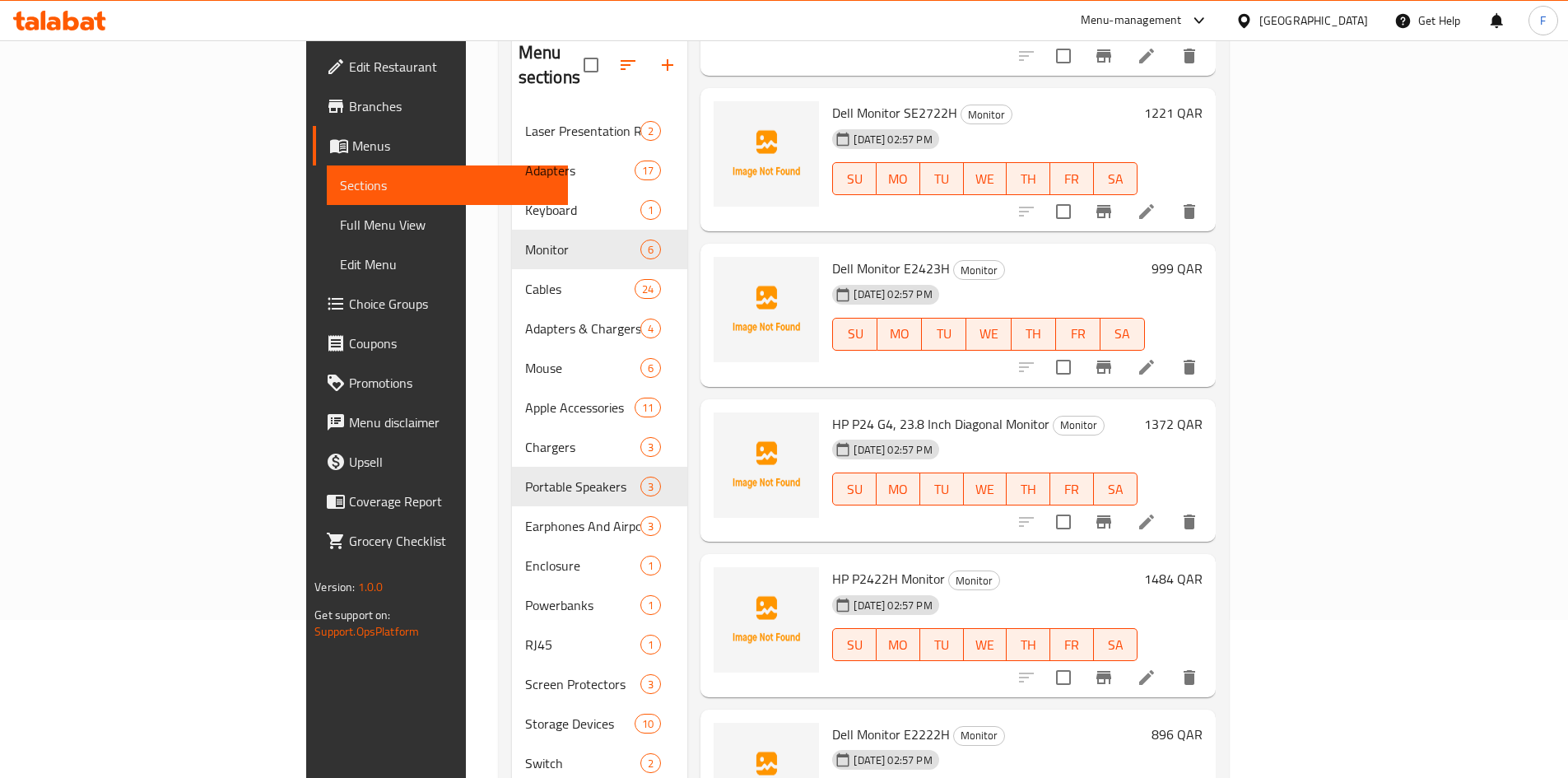
scroll to position [165, 0]
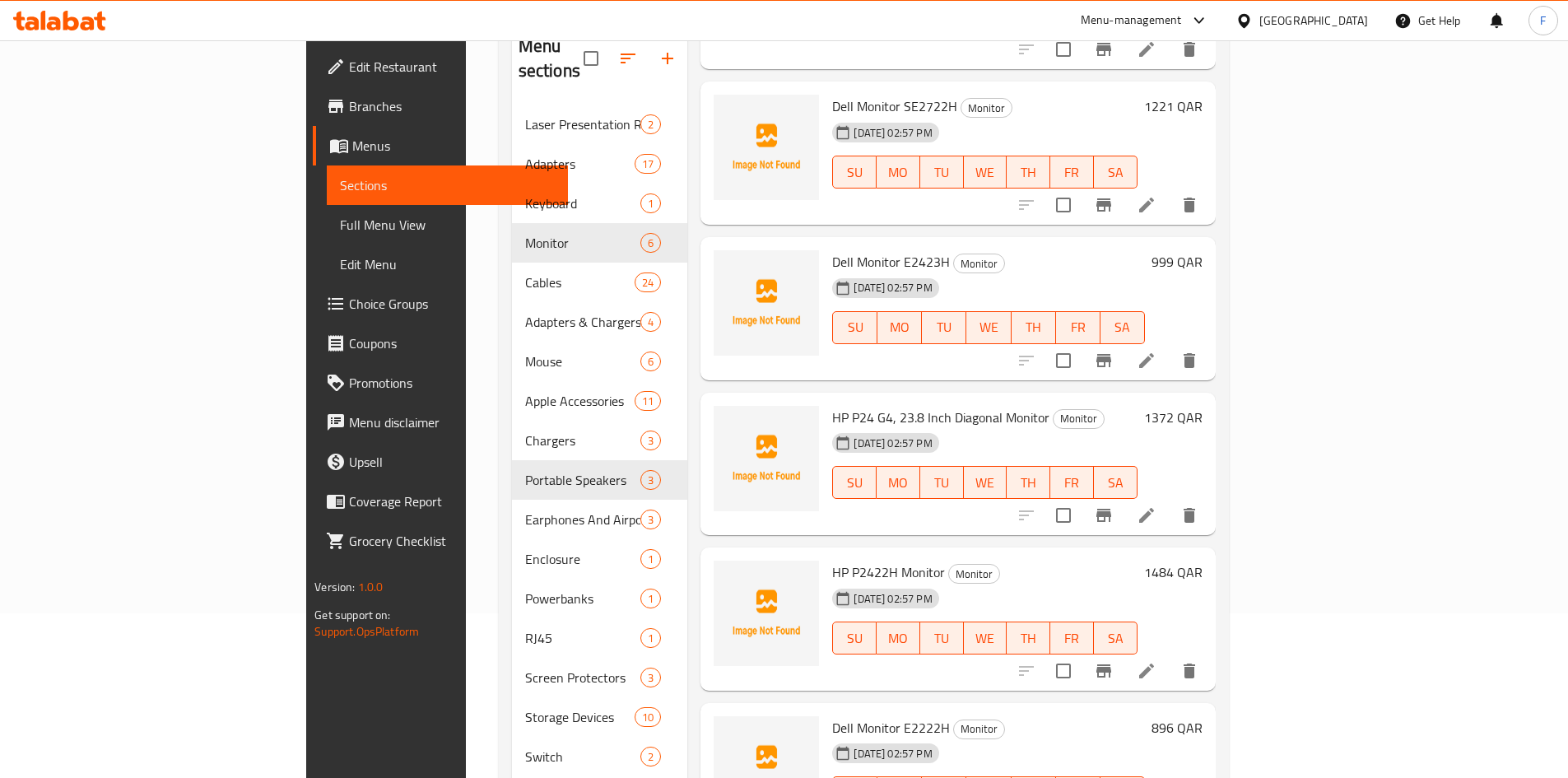
click at [832, 560] on span "HP P2422H Monitor" at bounding box center [888, 572] width 113 height 25
click at [847, 716] on span "Dell Monitor E2222H" at bounding box center [891, 728] width 118 height 25
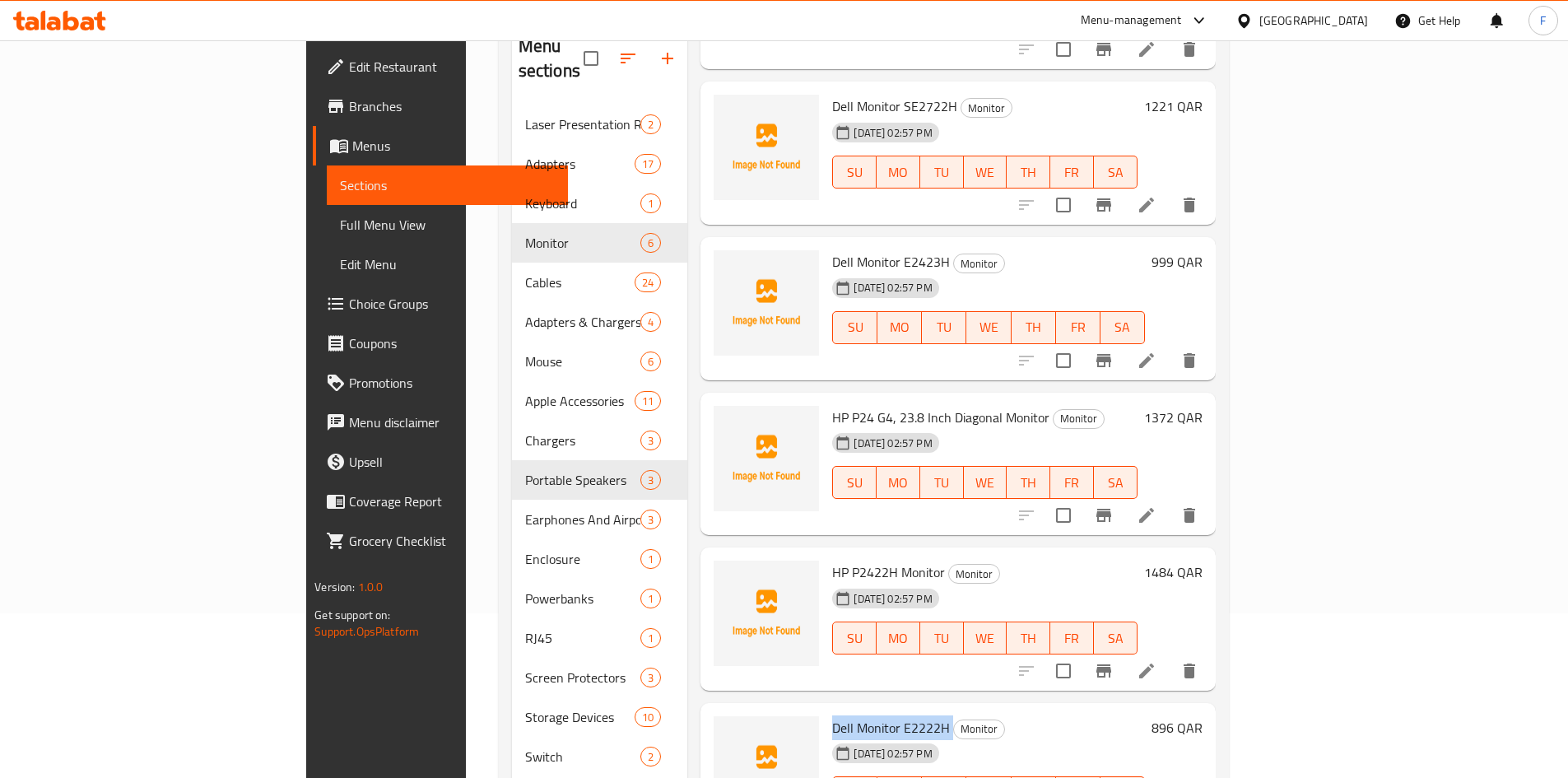
click at [847, 716] on span "Dell Monitor E2222H" at bounding box center [891, 728] width 118 height 25
copy h6 "Dell Monitor E2222H"
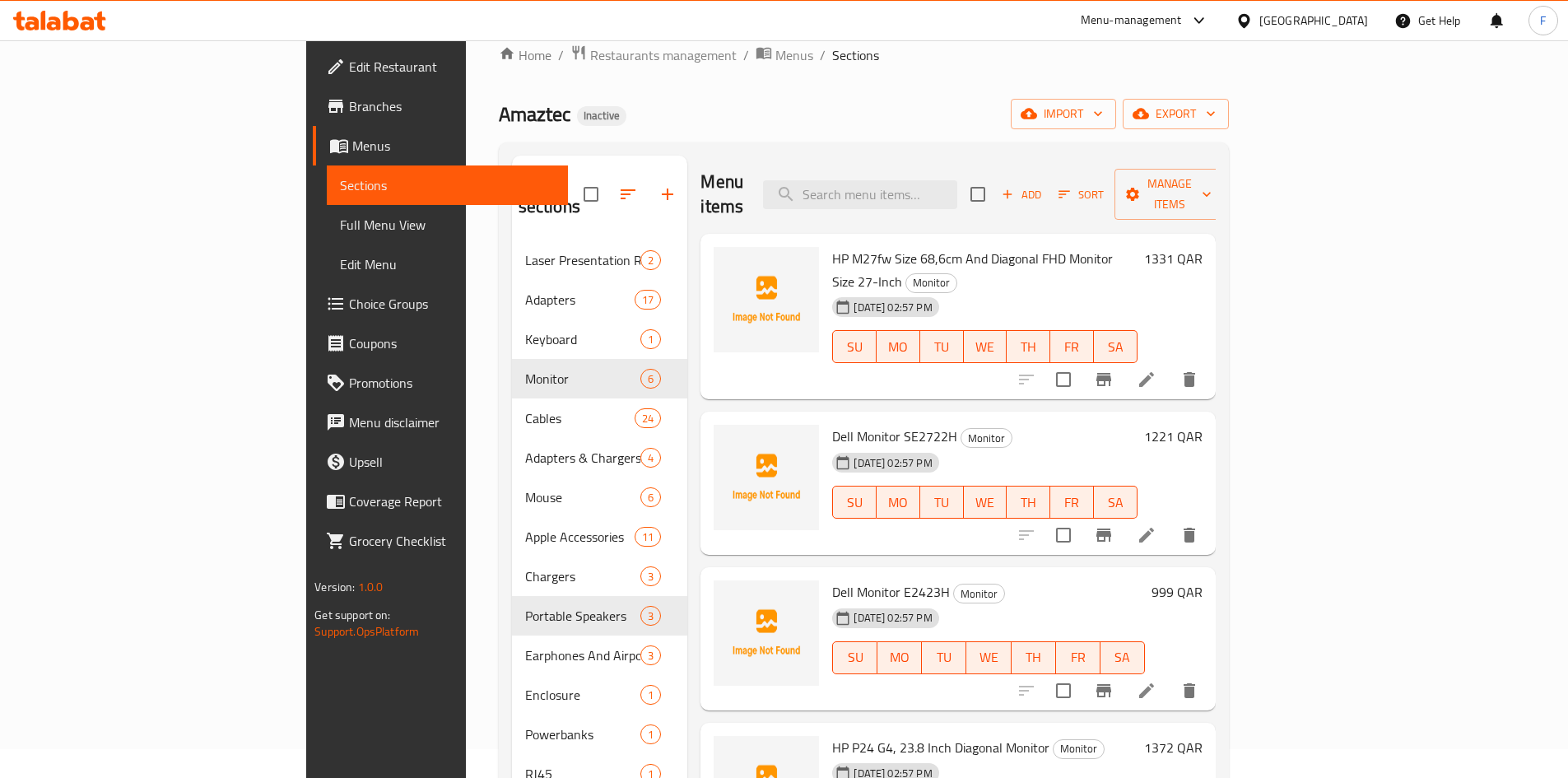
scroll to position [0, 0]
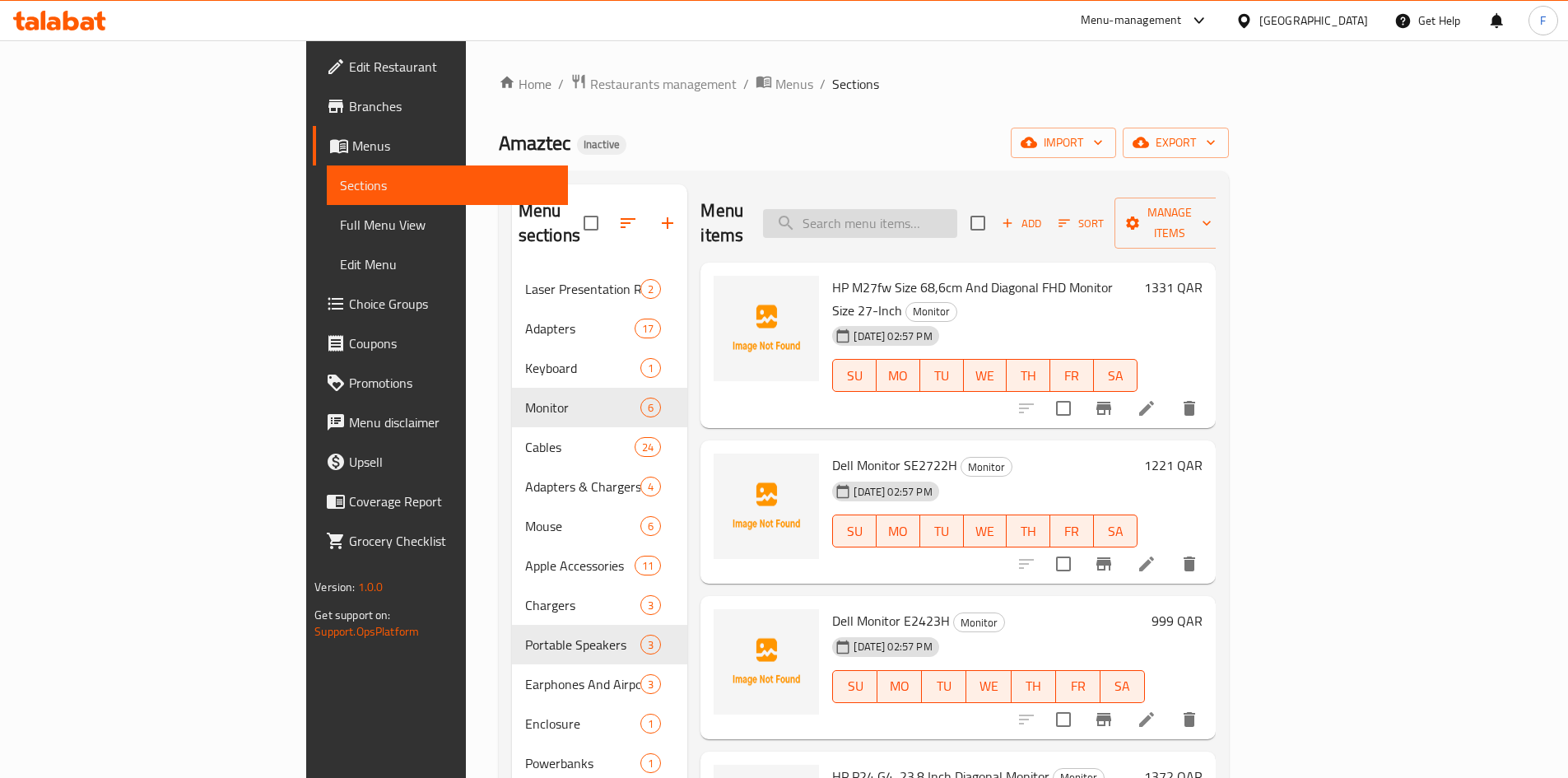
click at [953, 209] on input "search" at bounding box center [859, 223] width 194 height 29
paste input "Dell Monitor SE2722H SE2722H"
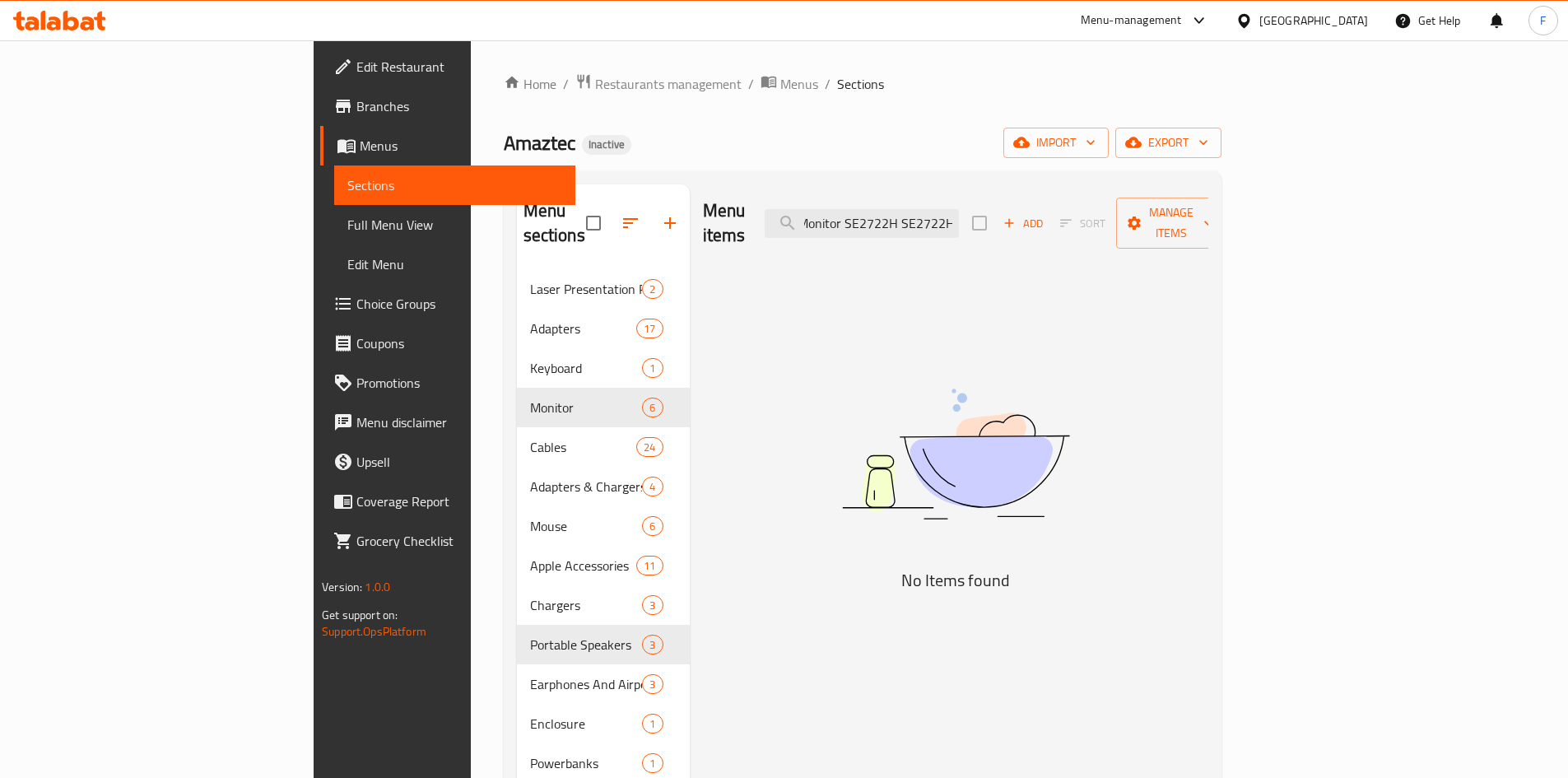
scroll to position [0, 32]
drag, startPoint x: 1013, startPoint y: 215, endPoint x: 1100, endPoint y: 231, distance: 88.5
click at [1100, 231] on div "Menu items Dell Monitor SE2722H SE2722H Add Sort Manage items" at bounding box center [955, 223] width 506 height 78
drag, startPoint x: 989, startPoint y: 215, endPoint x: 1074, endPoint y: 226, distance: 85.7
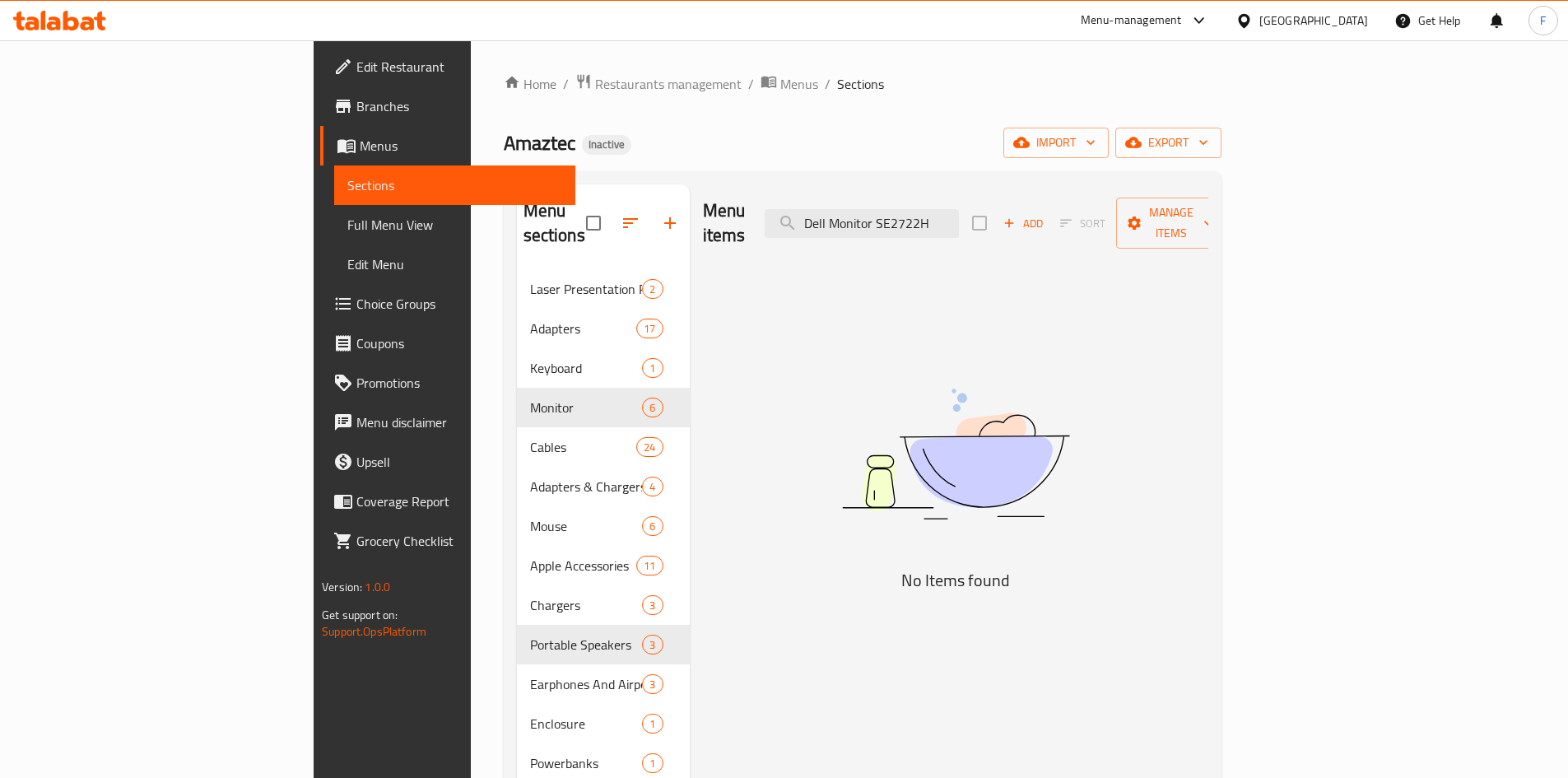
click at [1074, 226] on div "Menu items Dell Monitor SE2722H Add Sort Manage items" at bounding box center [955, 223] width 506 height 78
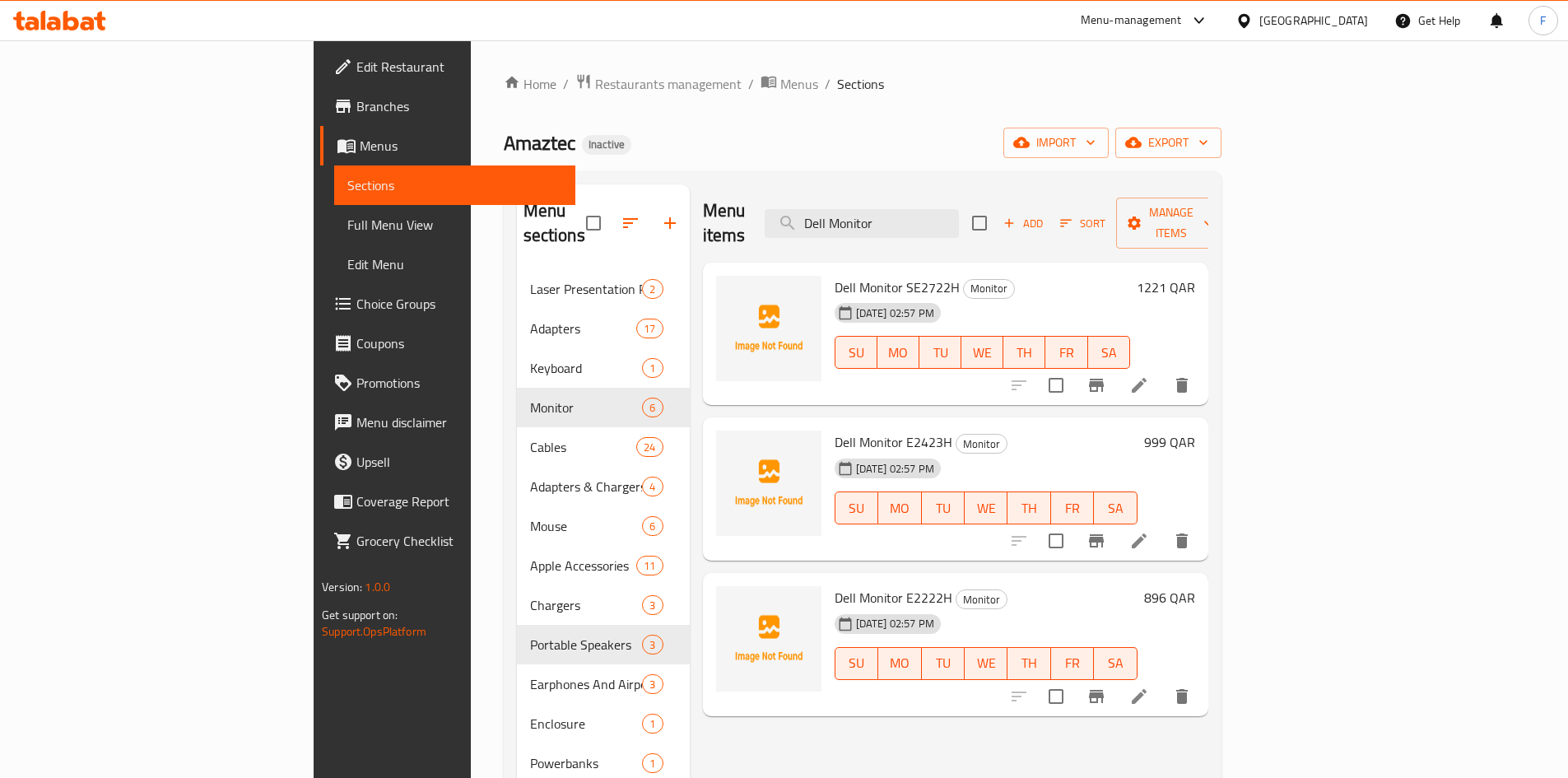
scroll to position [82, 0]
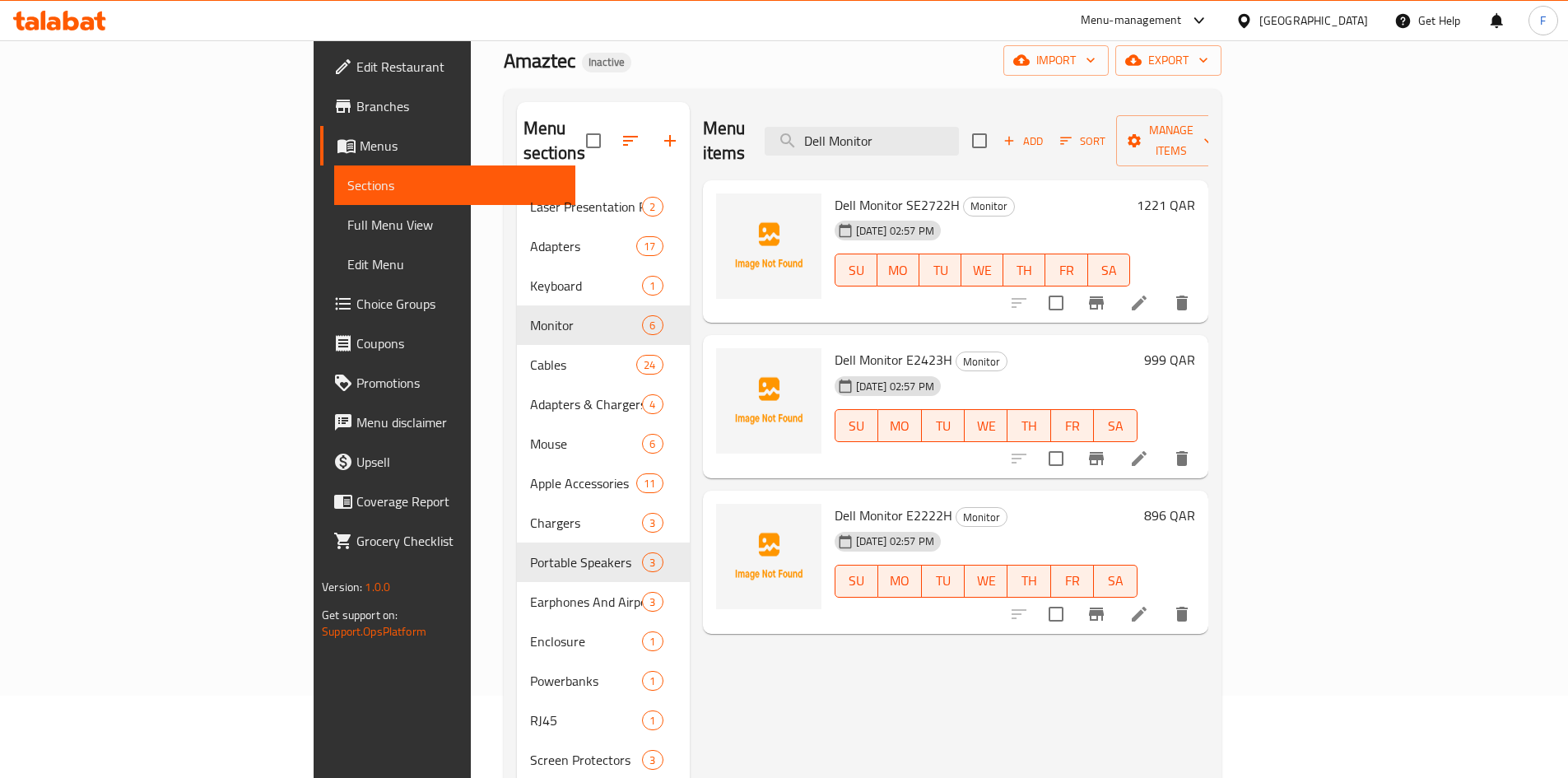
type input "Dell Monitor"
click at [834, 503] on span "Dell Monitor E2222H" at bounding box center [893, 515] width 118 height 25
click at [834, 348] on span "Dell Monitor E2423H" at bounding box center [893, 360] width 118 height 25
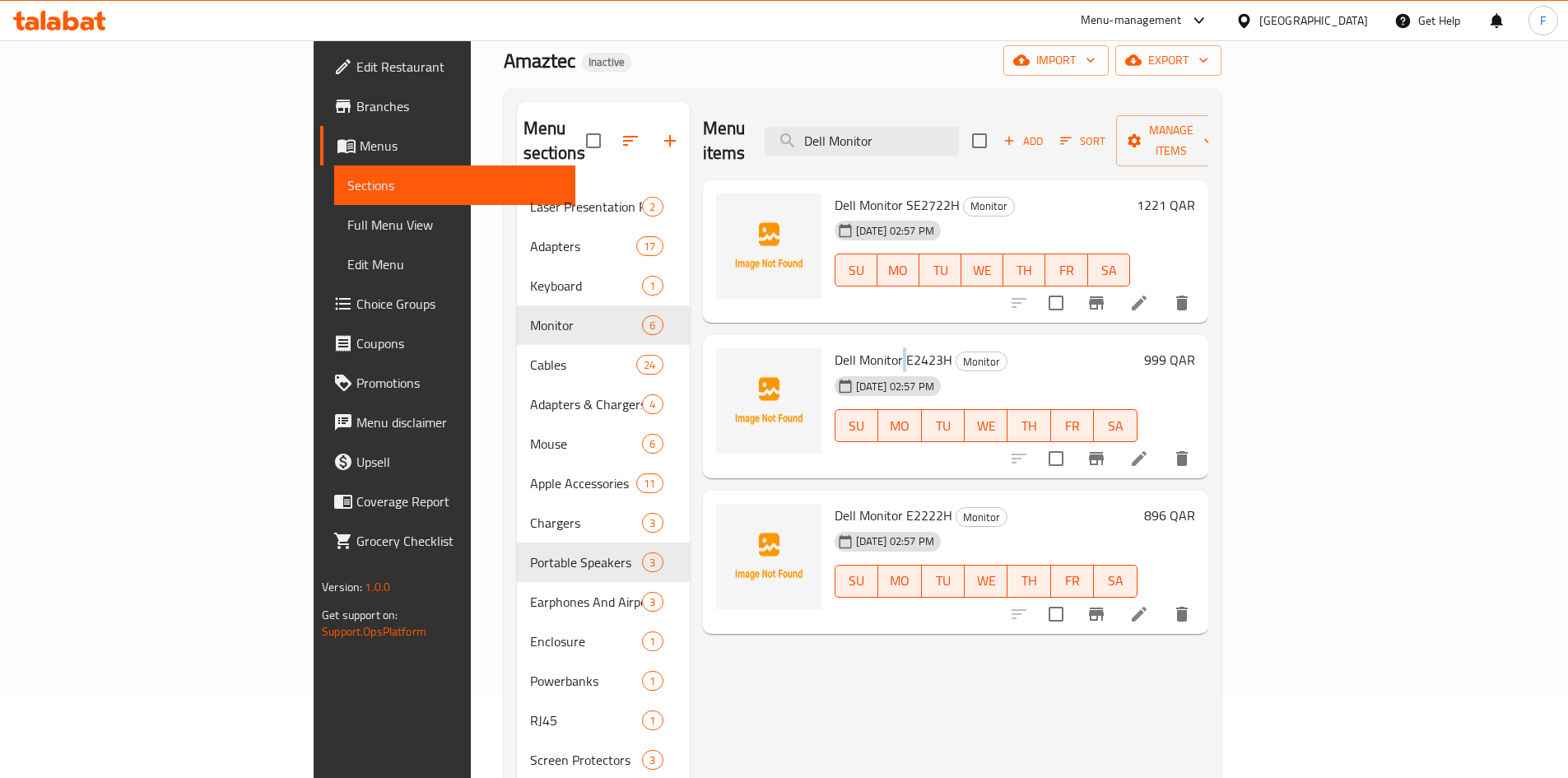
click at [834, 348] on span "Dell Monitor E2423H" at bounding box center [893, 360] width 118 height 25
click at [834, 193] on span "Dell Monitor SE2722H" at bounding box center [896, 205] width 125 height 25
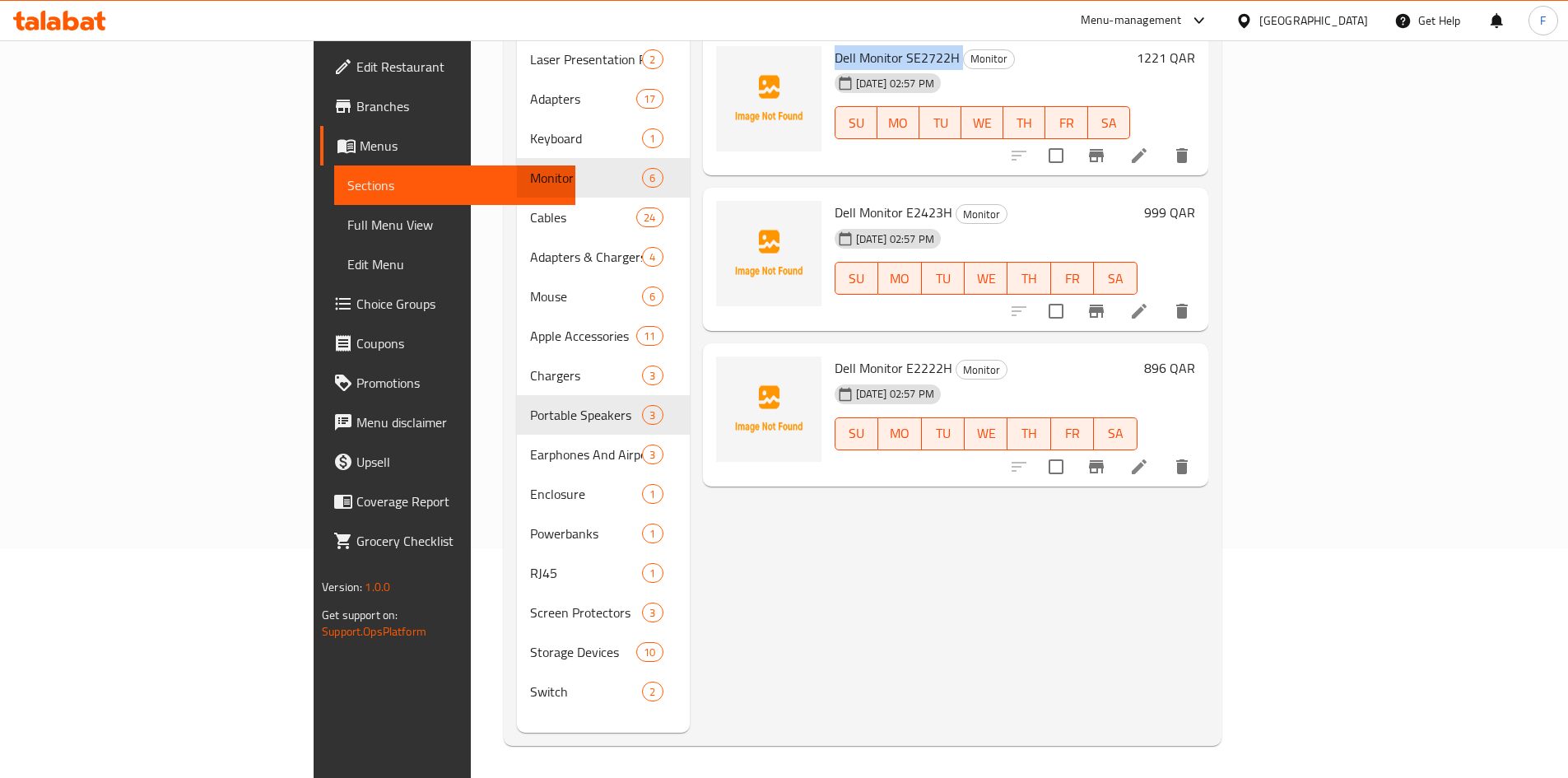
scroll to position [231, 0]
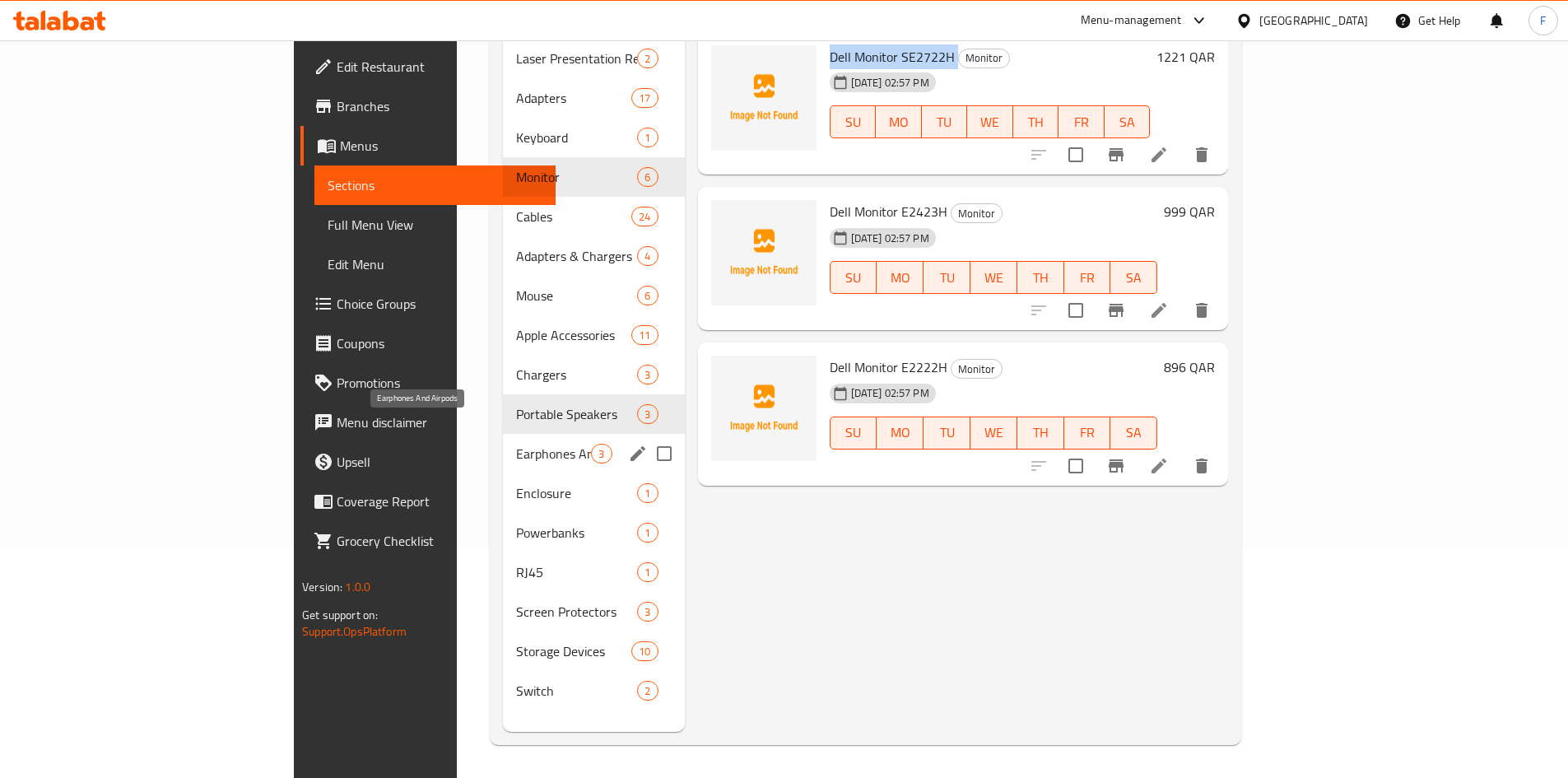
click at [516, 444] on span "Earphones And Airpods" at bounding box center [553, 454] width 75 height 20
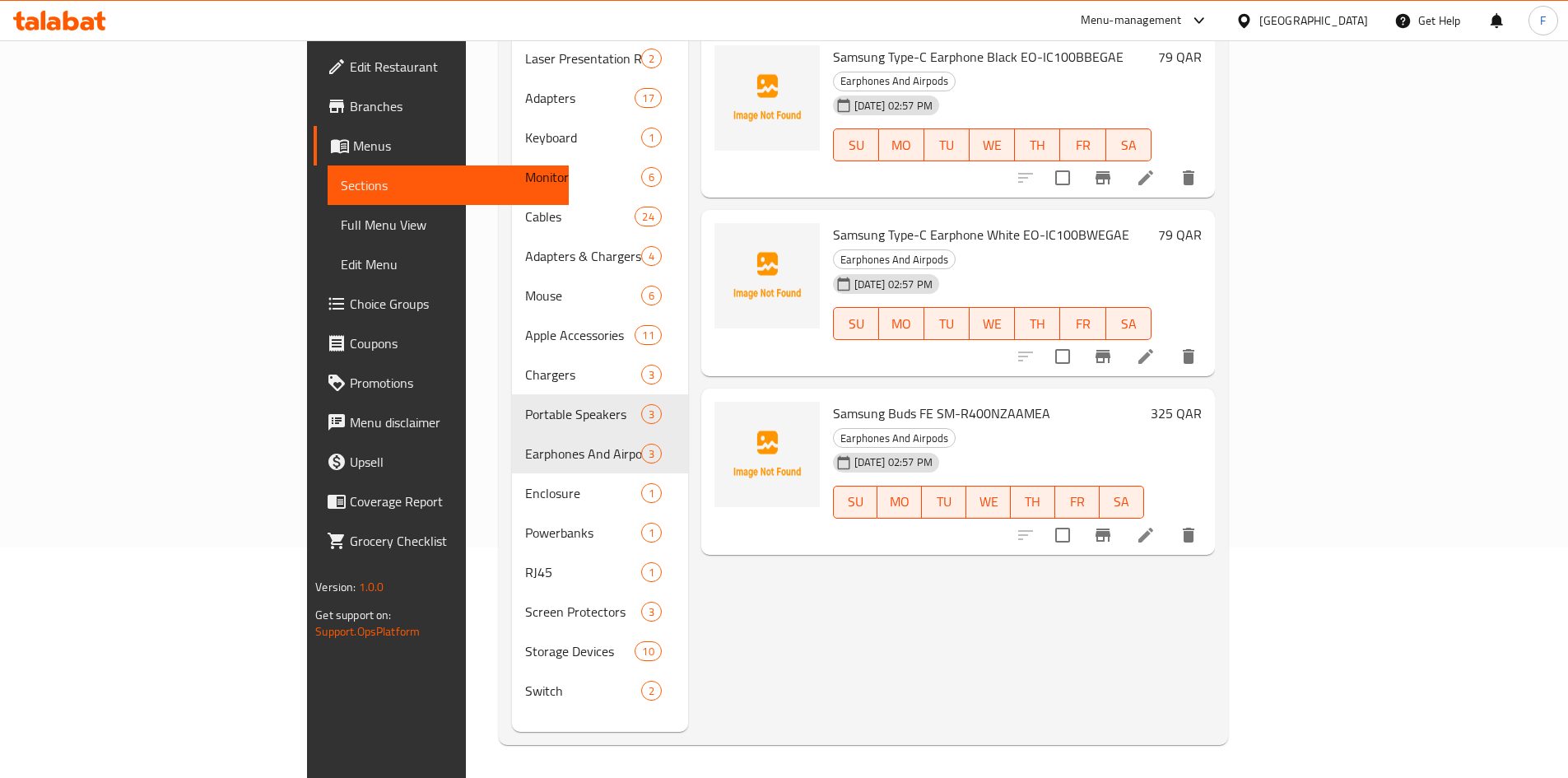
click at [924, 401] on span "Samsung Buds FE SM-R400NZAAMEA" at bounding box center [940, 413] width 217 height 25
click at [1009, 222] on span "Samsung Type-C Earphone White EO-IC100BWEGAE" at bounding box center [980, 234] width 296 height 25
click at [945, 401] on span "Samsung Buds FE SM-R400NZAAMEA" at bounding box center [940, 413] width 217 height 25
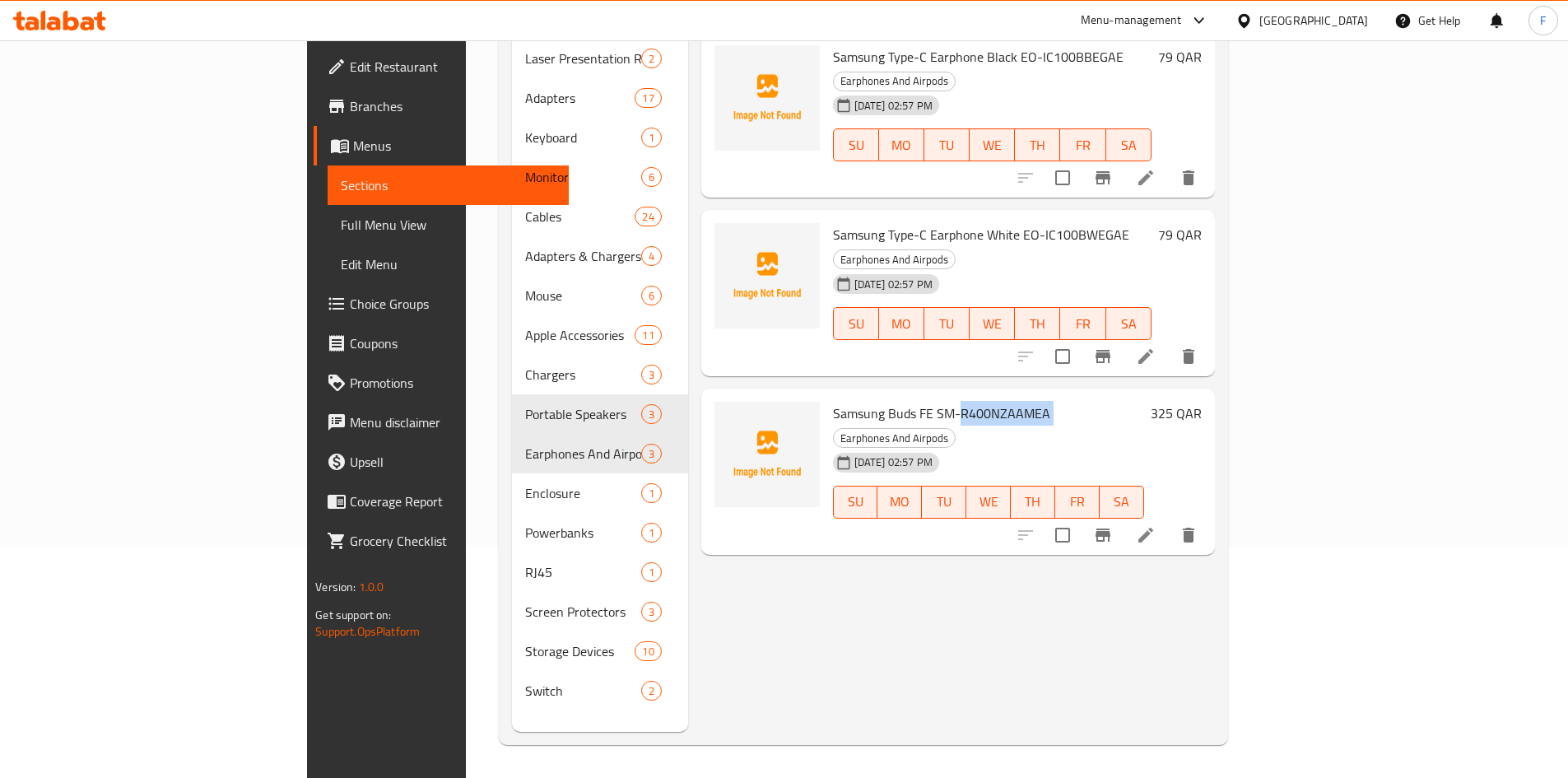
click at [945, 401] on span "Samsung Buds FE SM-R400NZAAMEA" at bounding box center [940, 413] width 217 height 25
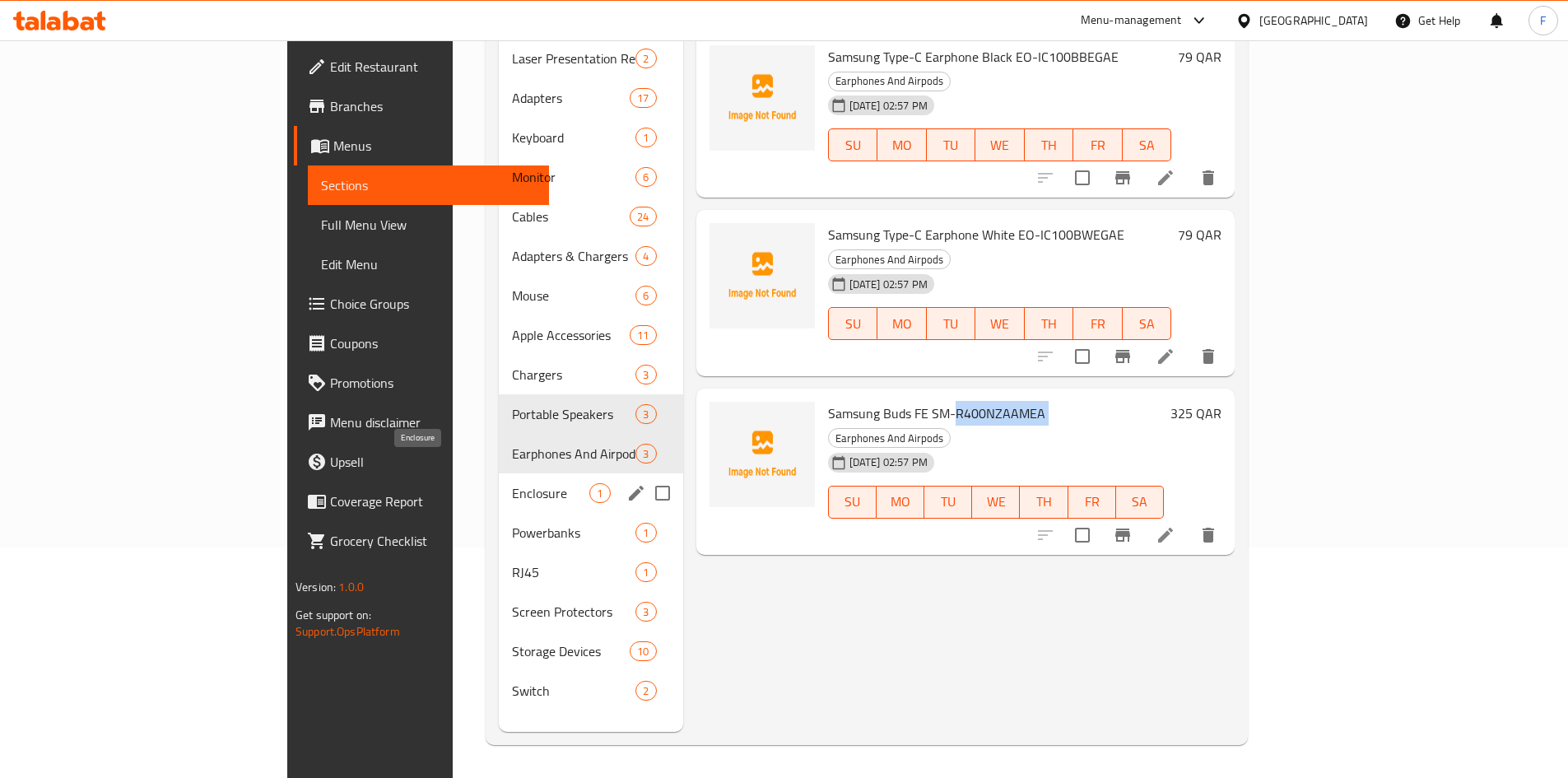
click at [512, 483] on span "Enclosure" at bounding box center [550, 493] width 77 height 20
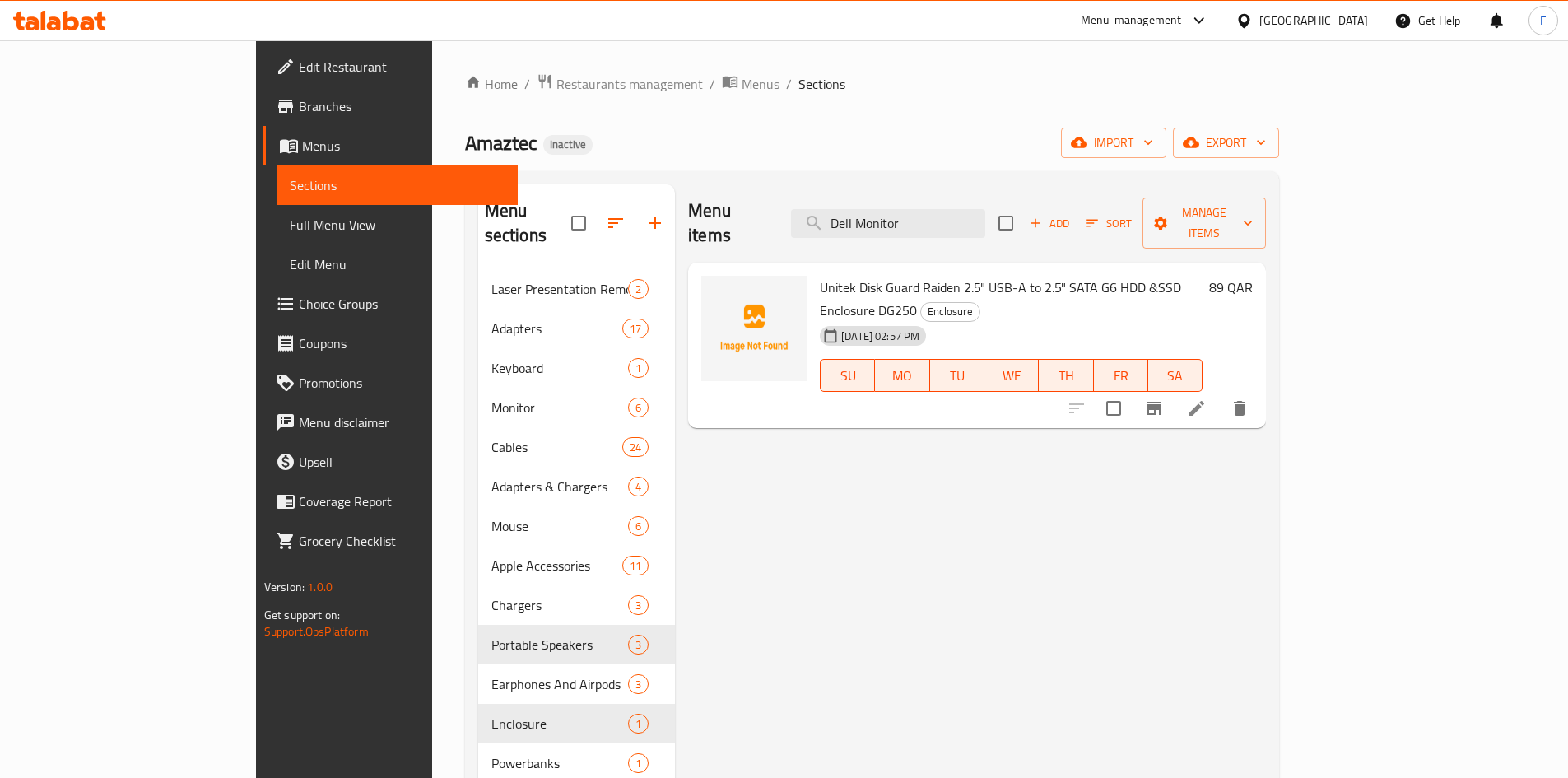
click at [1181, 275] on span "Unitek Disk Guard Raiden 2.5" USB-A to 2.5" SATA G6 HDD &SSD Enclosure DG250" at bounding box center [999, 299] width 361 height 48
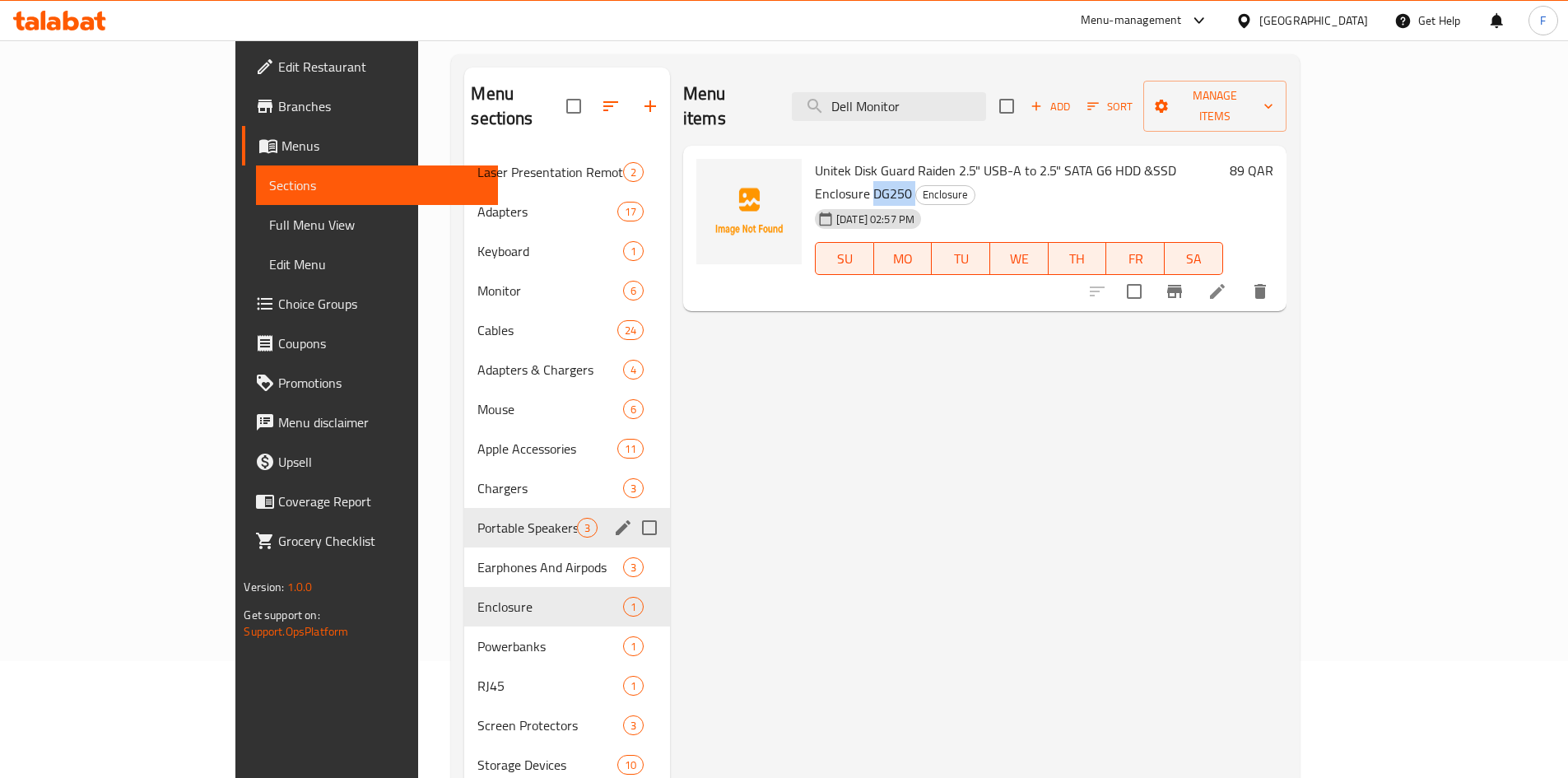
scroll to position [231, 0]
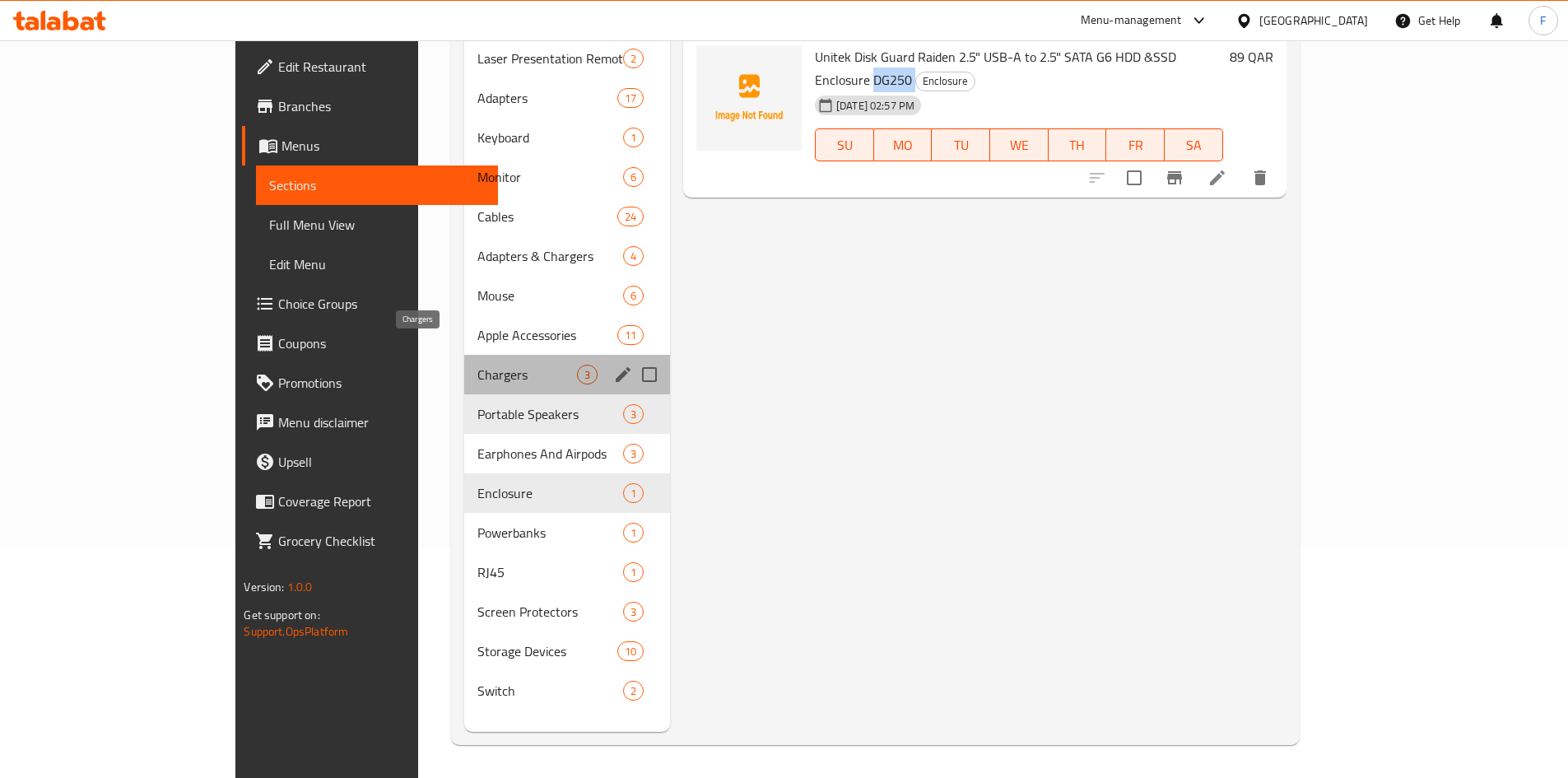
click at [478, 365] on span "Chargers" at bounding box center [527, 375] width 99 height 20
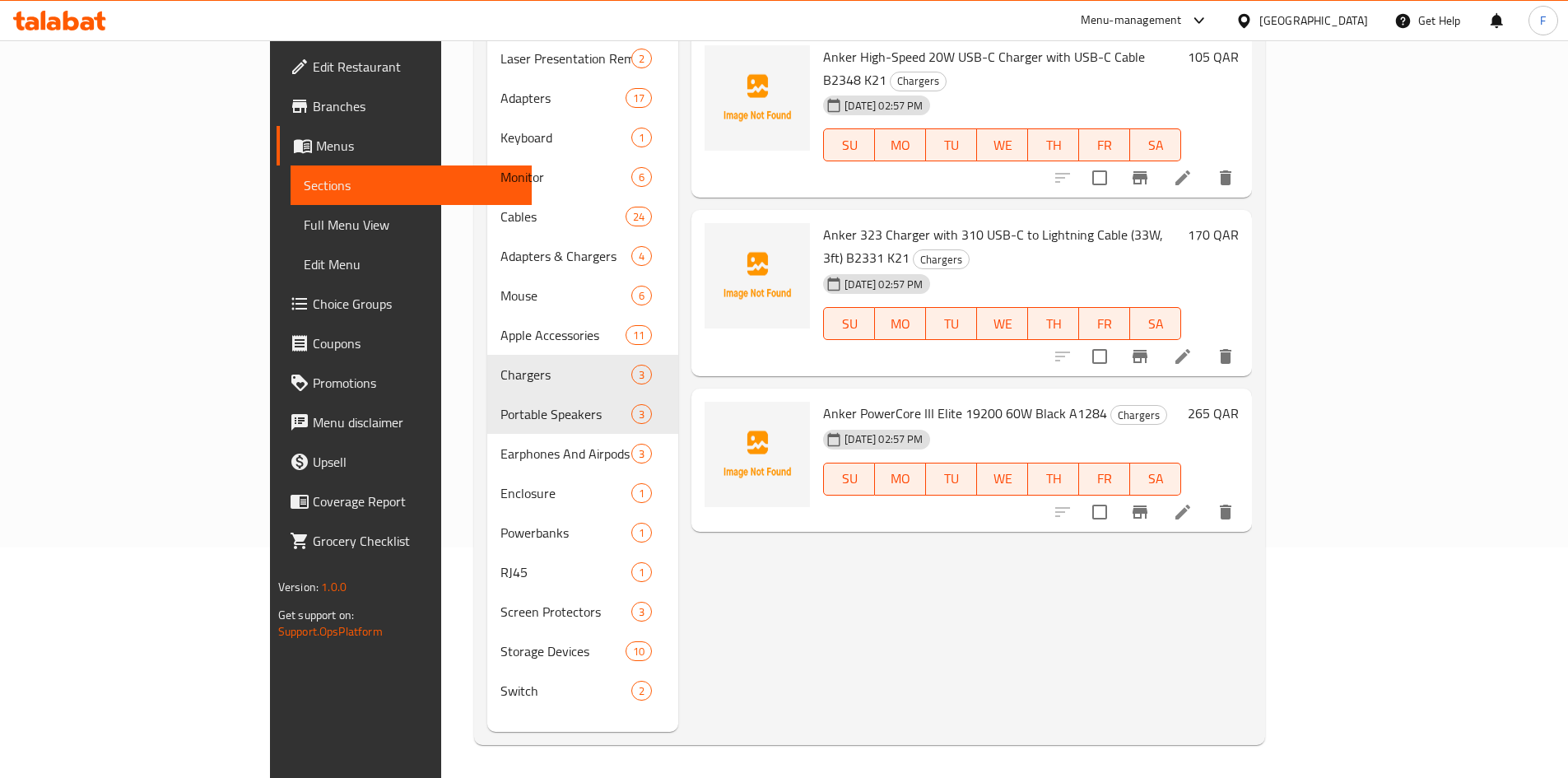
click at [1004, 401] on span "Anker PowerCore III Elite 19200 60W Black A1284" at bounding box center [964, 413] width 284 height 25
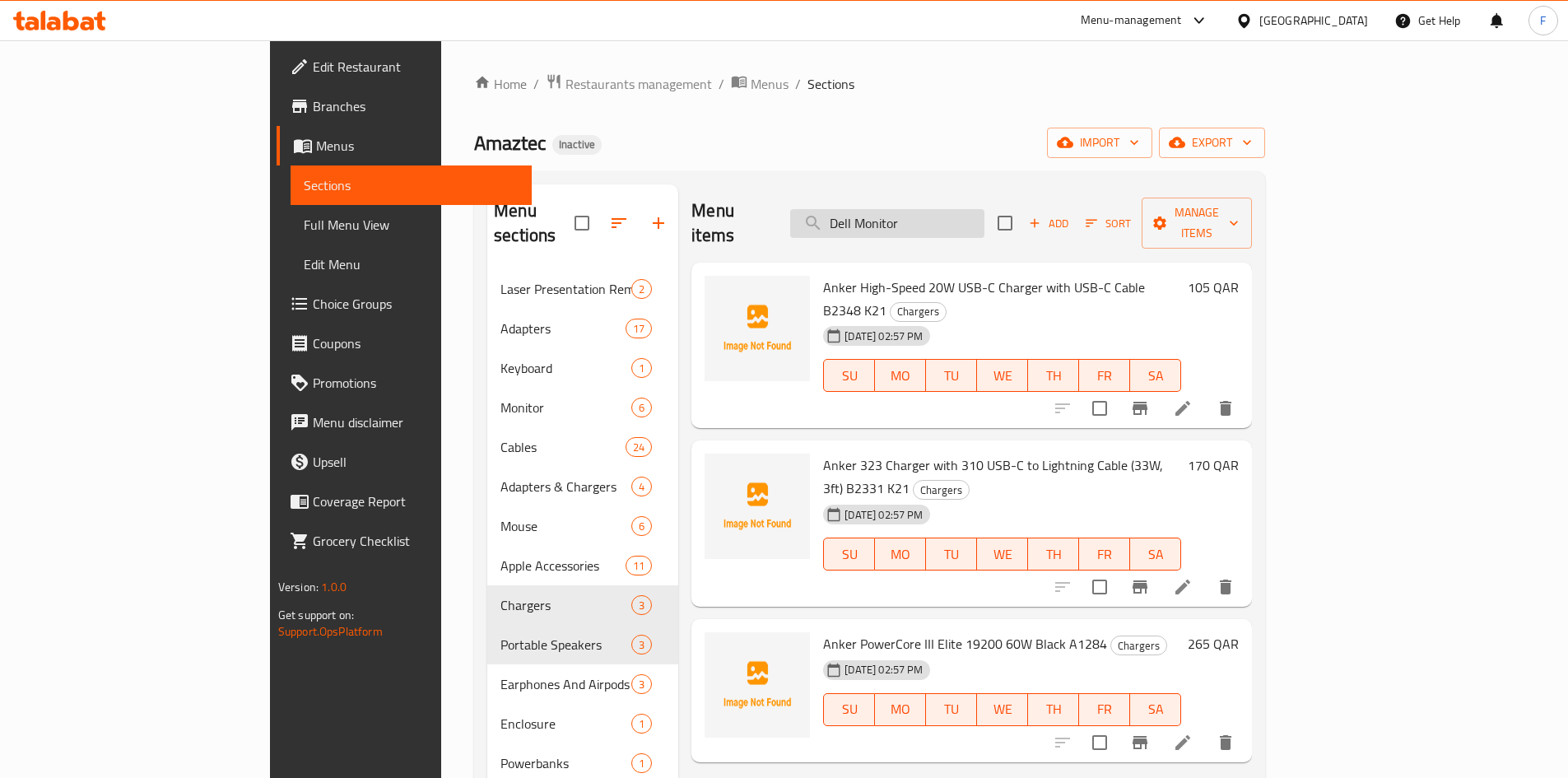
click at [953, 211] on input "Dell Monitor" at bounding box center [887, 223] width 194 height 29
click at [954, 142] on div "Amaztec Inactive import export" at bounding box center [868, 143] width 790 height 30
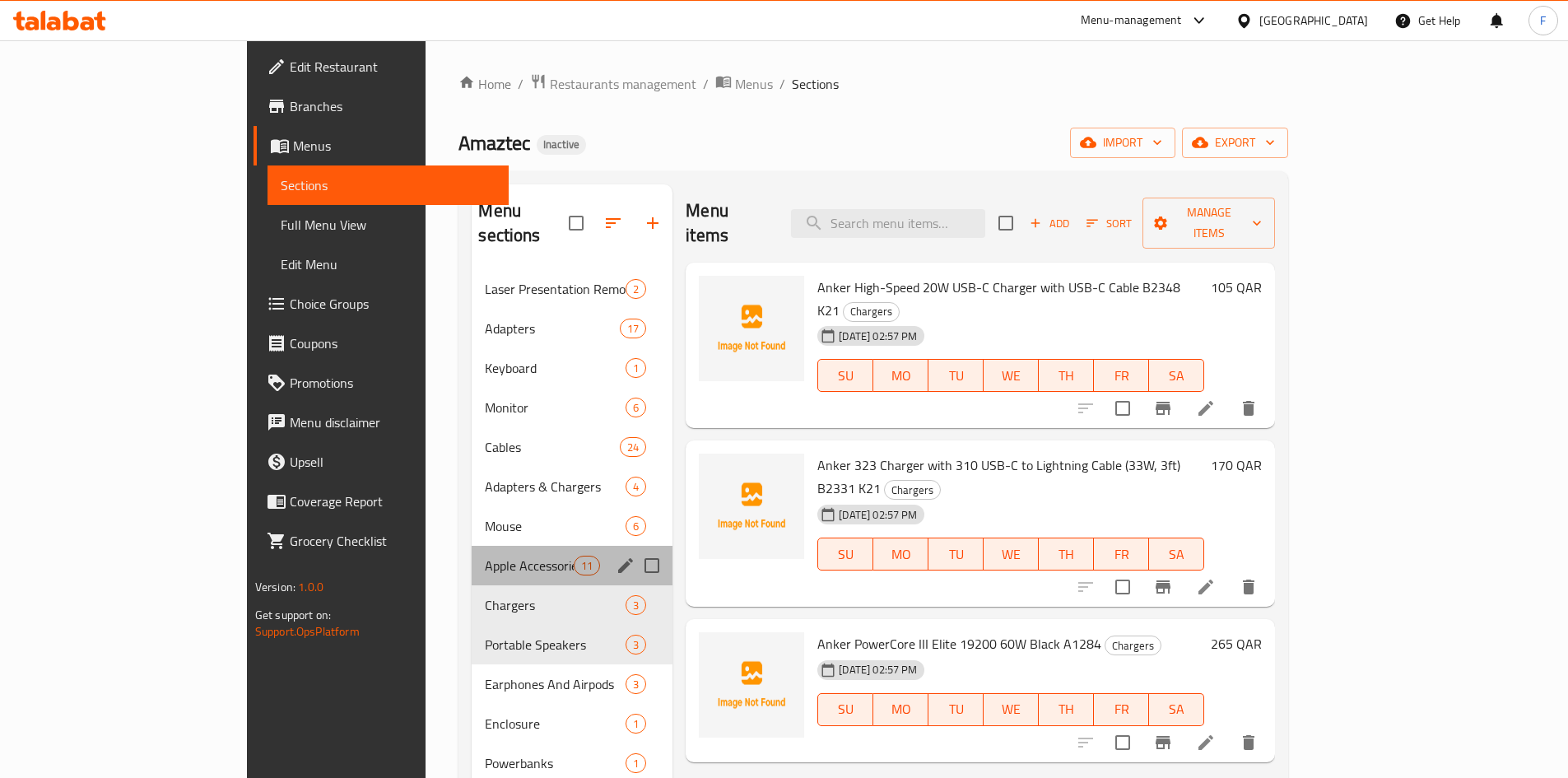
click at [472, 546] on div "Apple Accessories 11" at bounding box center [572, 566] width 201 height 40
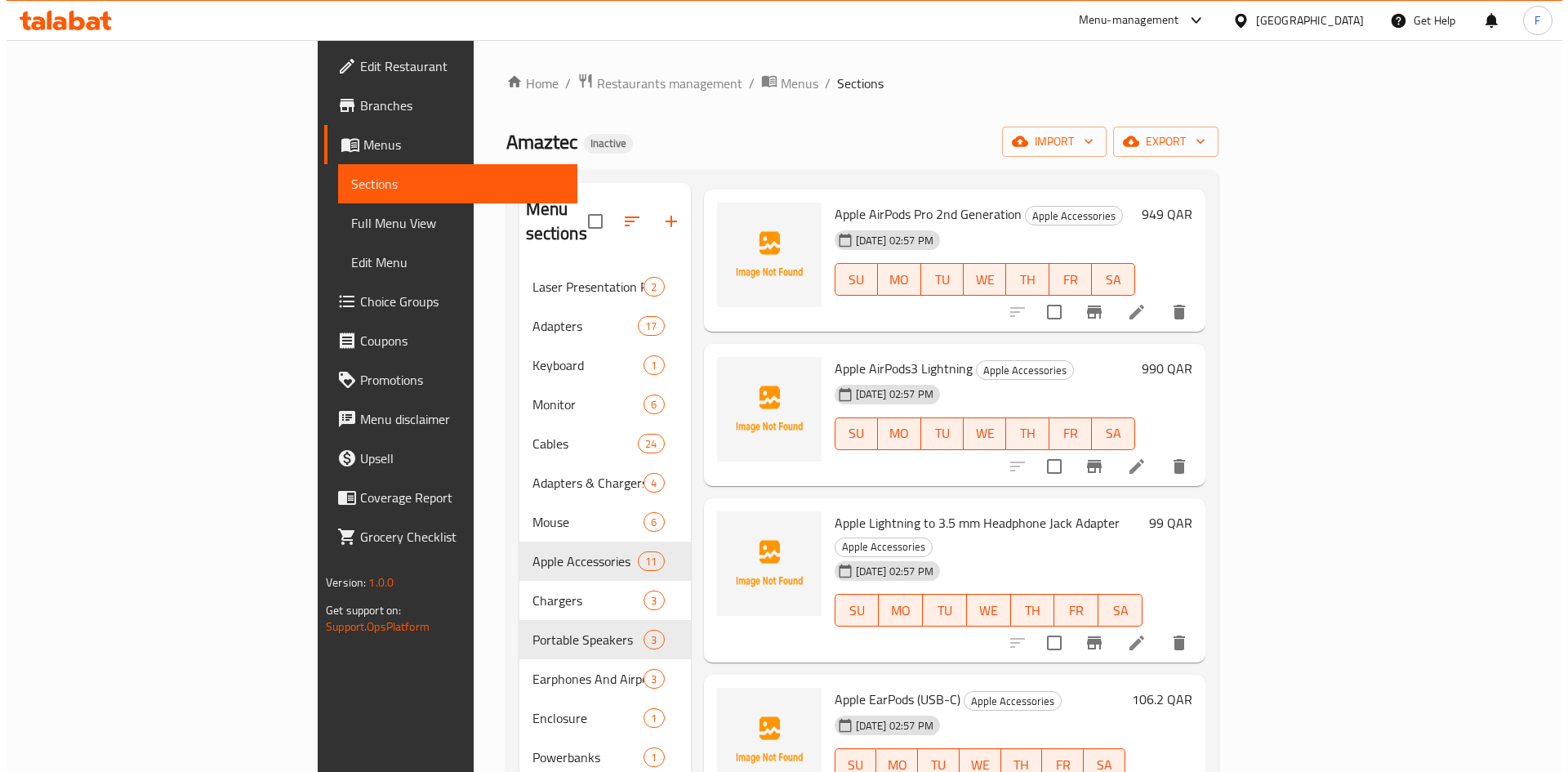
scroll to position [245, 0]
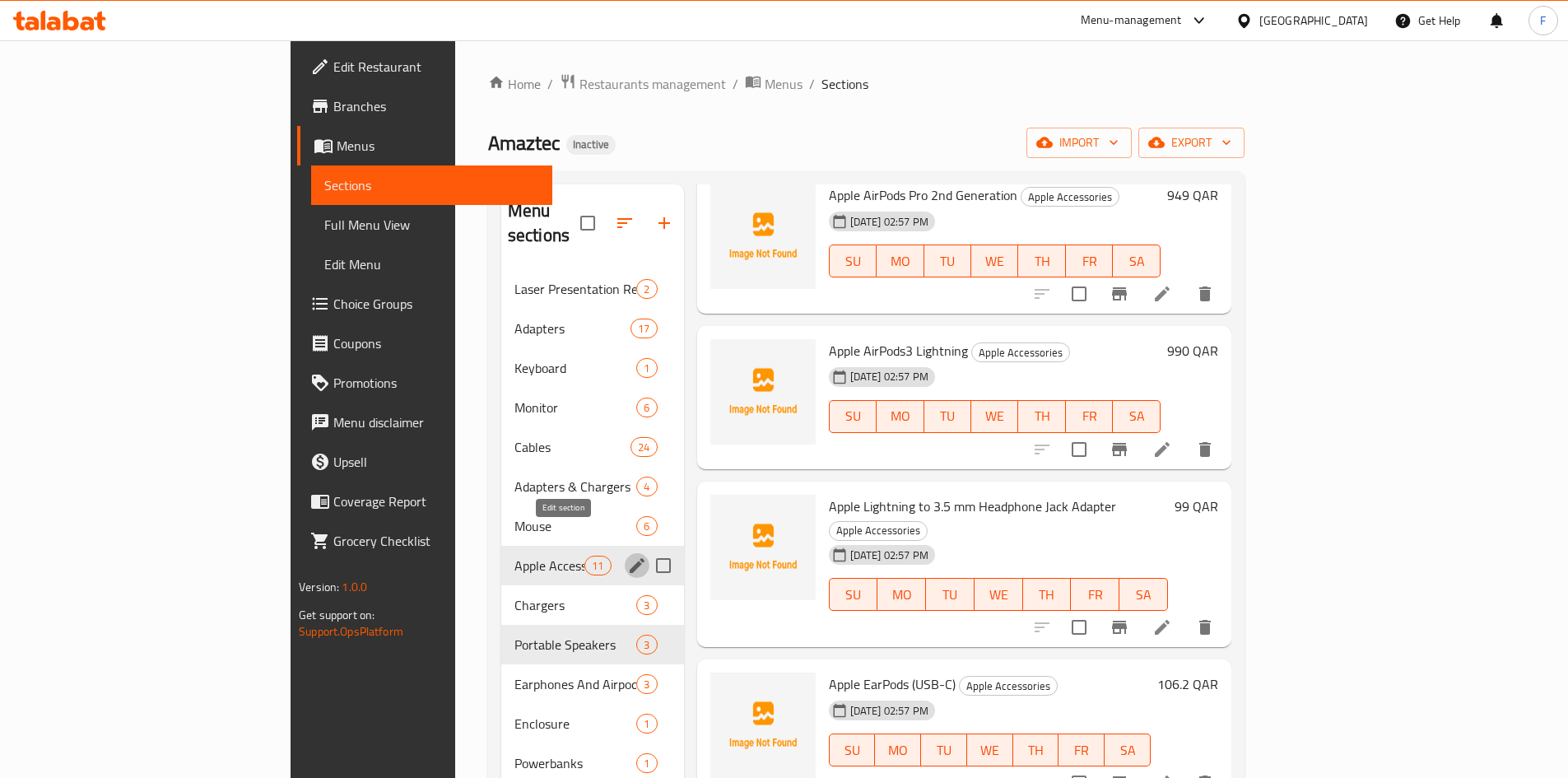
click at [625, 553] on button "edit" at bounding box center [637, 565] width 25 height 25
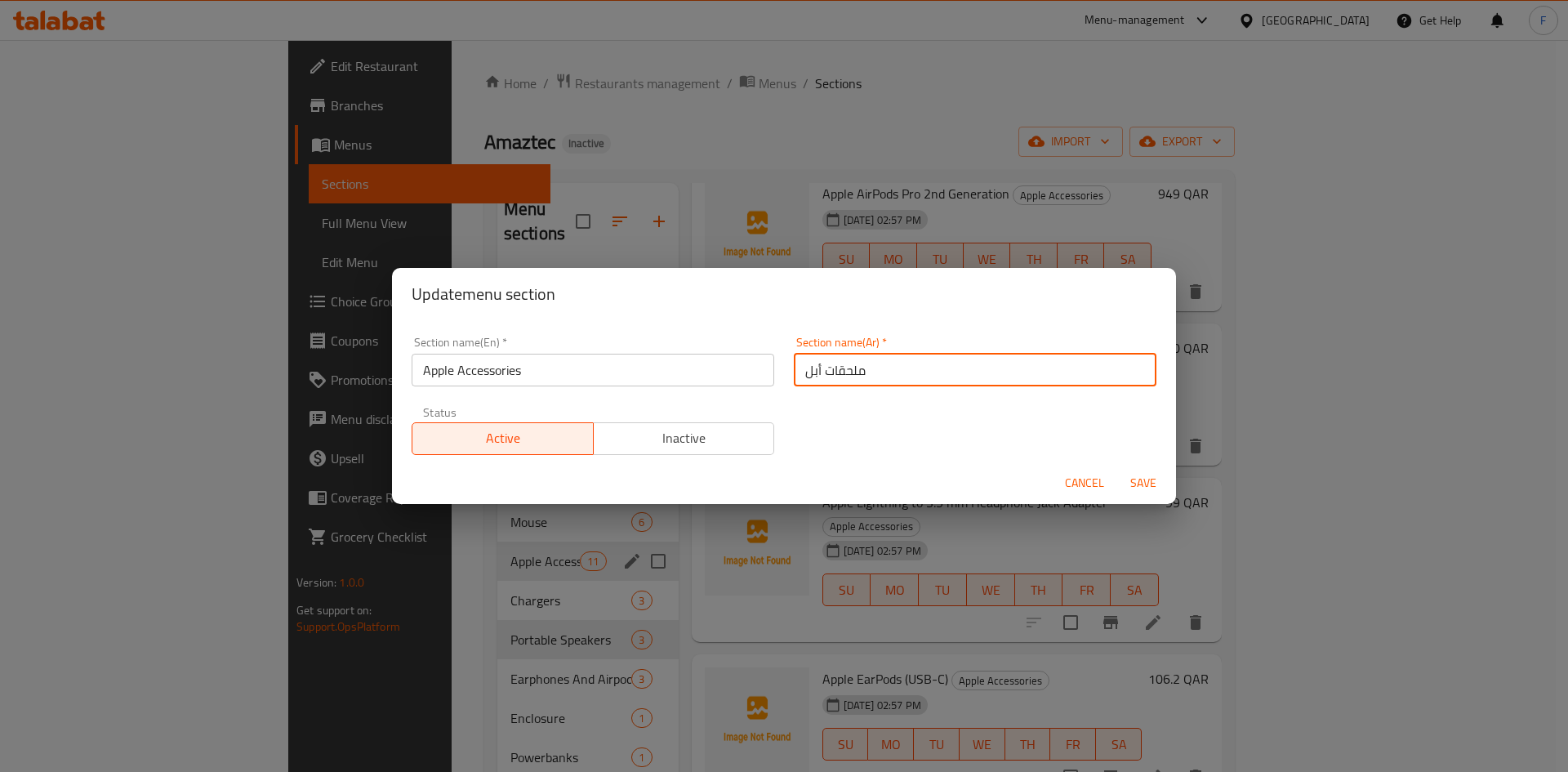
drag, startPoint x: 869, startPoint y: 377, endPoint x: 807, endPoint y: 379, distance: 62.0
click at [801, 379] on input "ملحقات أبل" at bounding box center [975, 370] width 363 height 33
drag, startPoint x: 831, startPoint y: 376, endPoint x: 889, endPoint y: 377, distance: 58.0
click at [889, 377] on input "ملحقات أبل" at bounding box center [975, 370] width 363 height 33
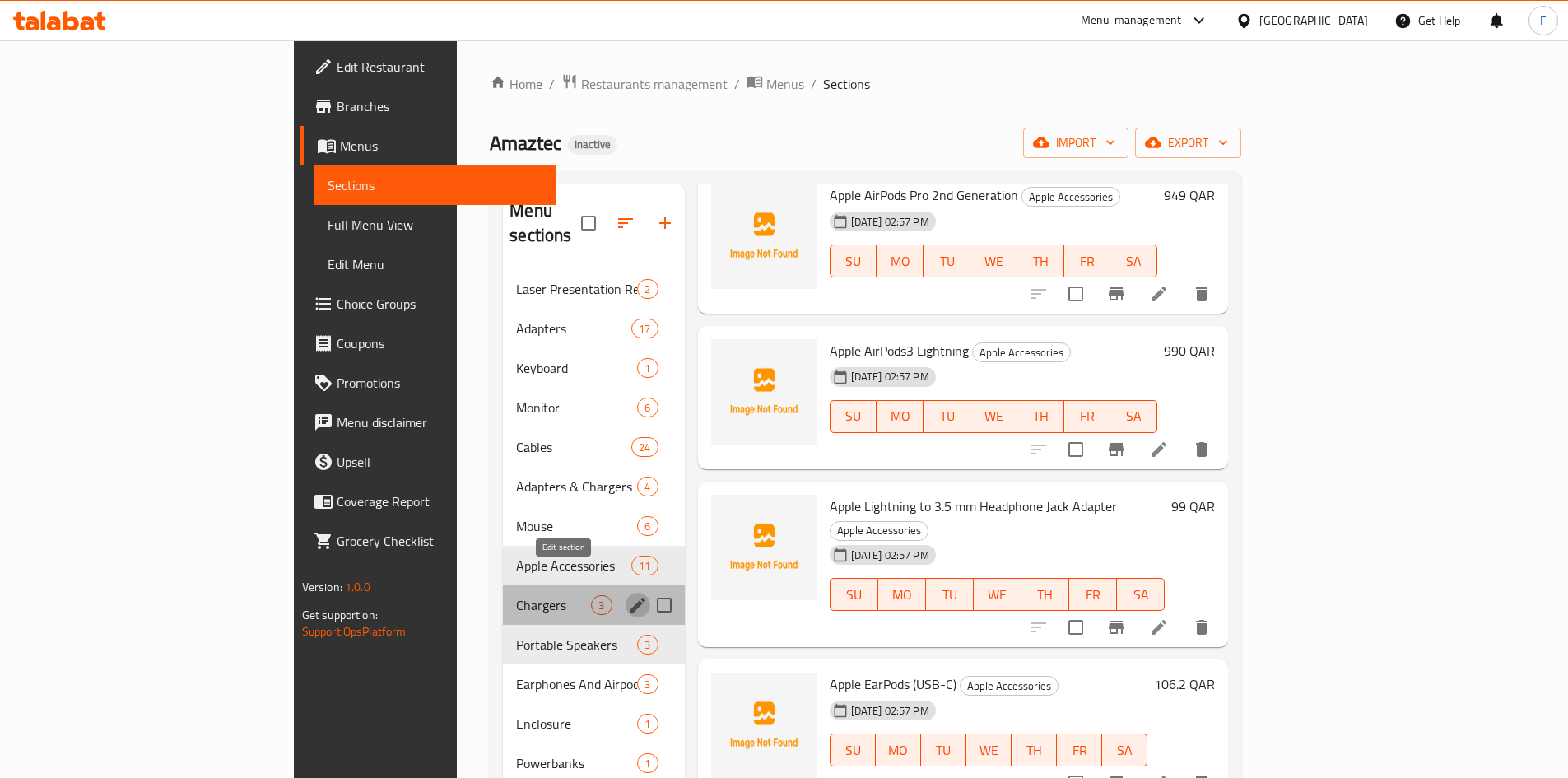
click at [628, 595] on icon "edit" at bounding box center [638, 605] width 20 height 20
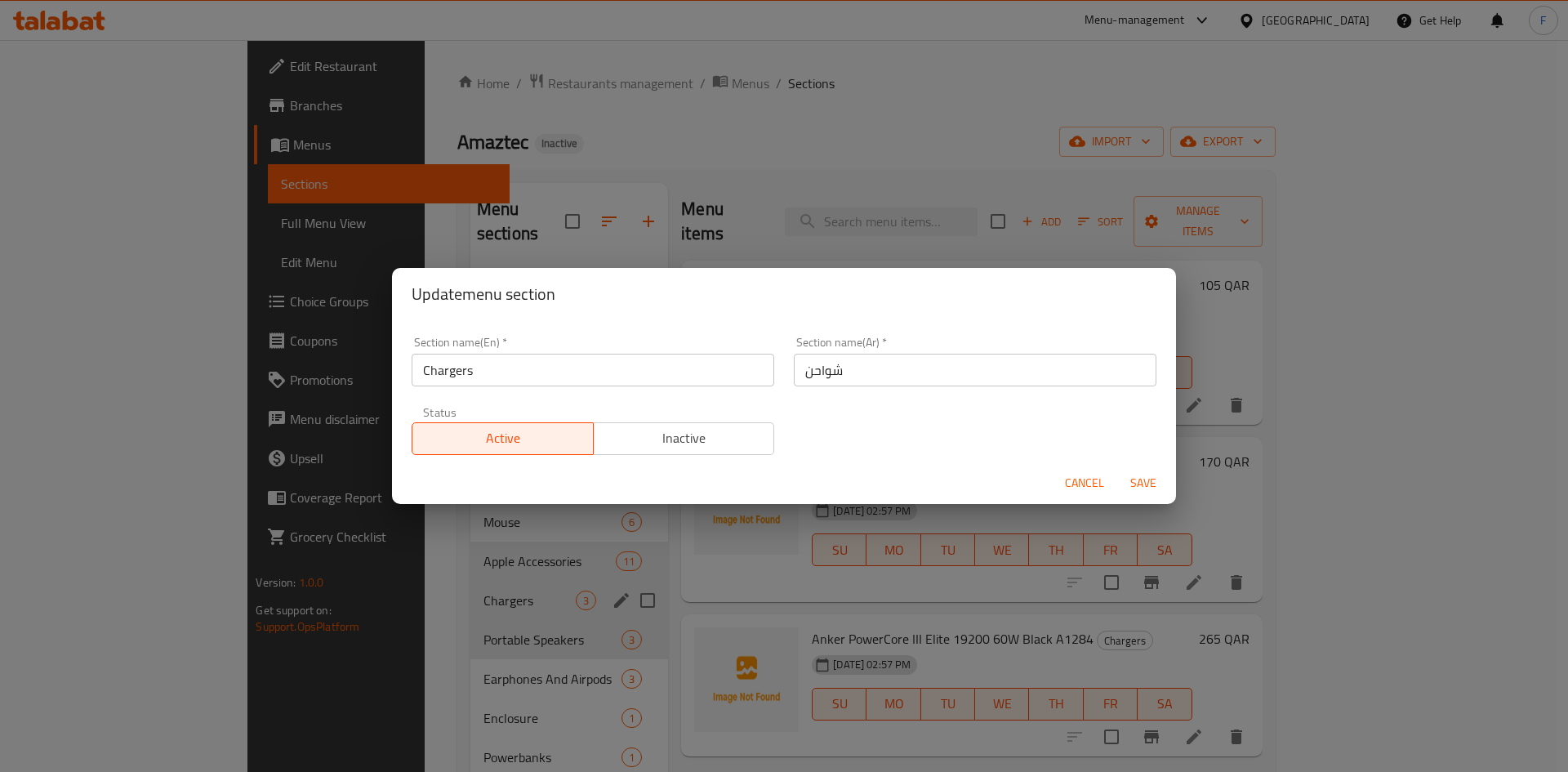
click at [1075, 484] on span "Cancel" at bounding box center [1085, 483] width 40 height 21
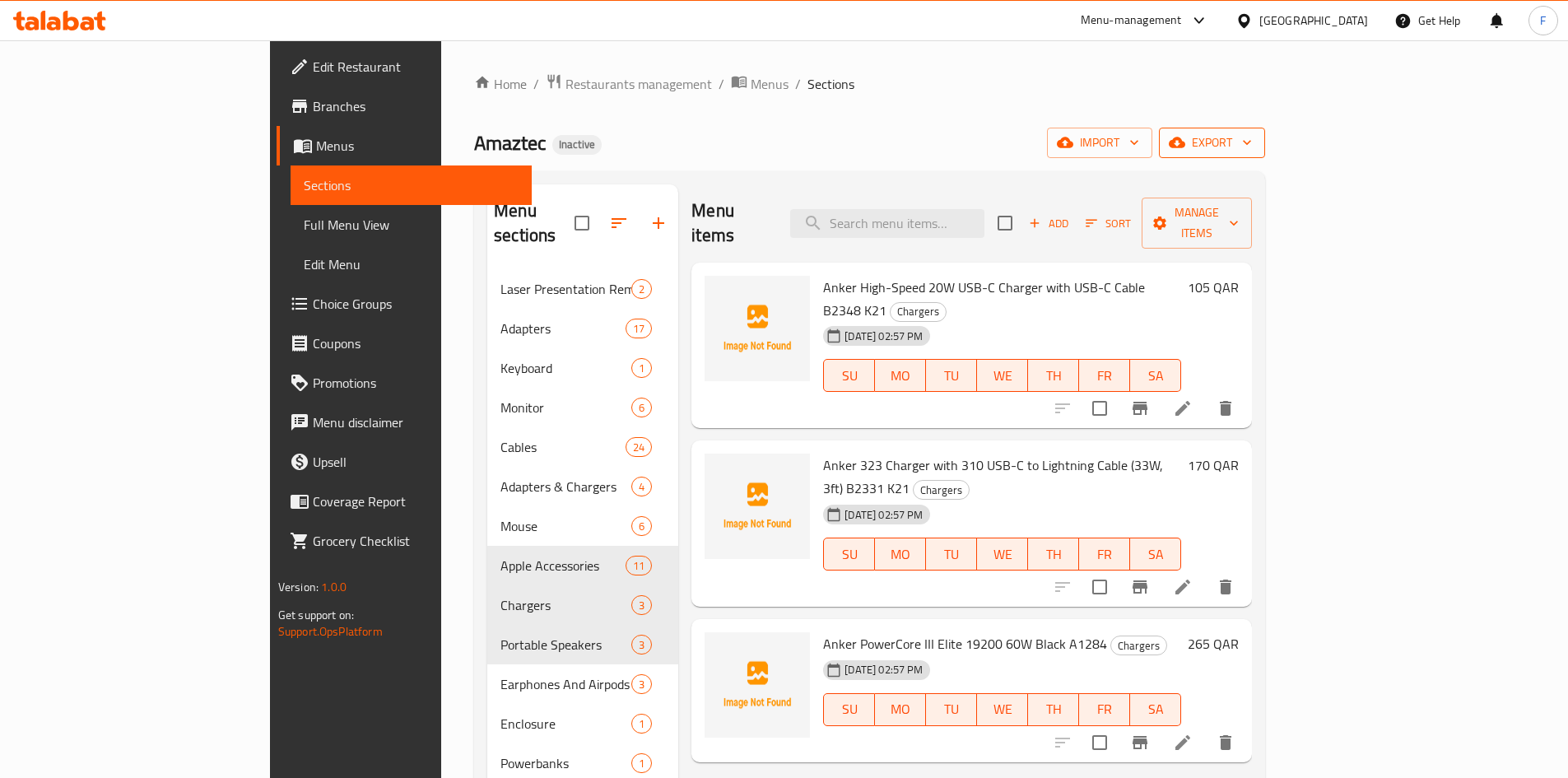
click at [1251, 146] on span "export" at bounding box center [1212, 143] width 80 height 21
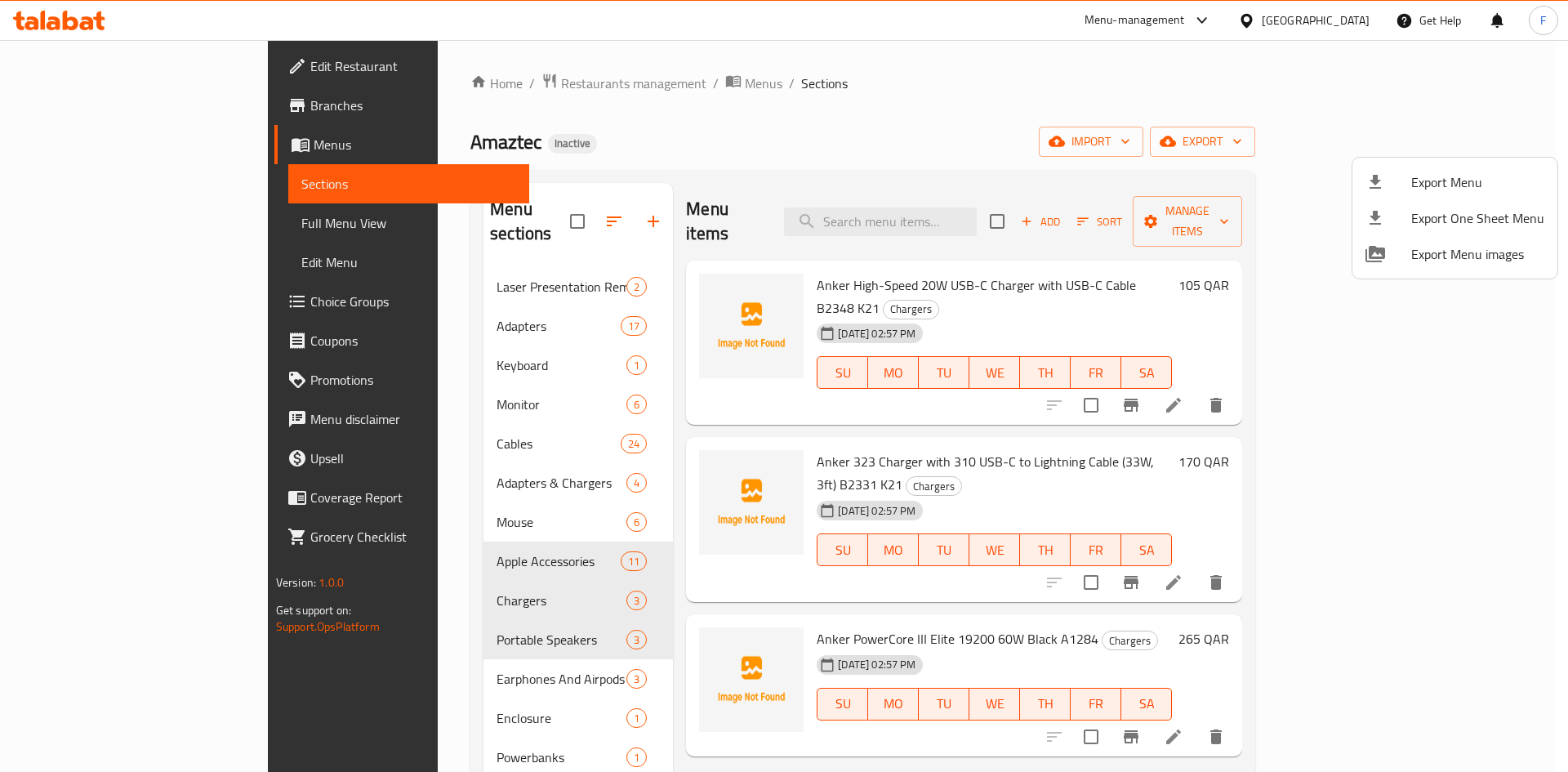
click at [1337, 141] on div at bounding box center [784, 386] width 1568 height 772
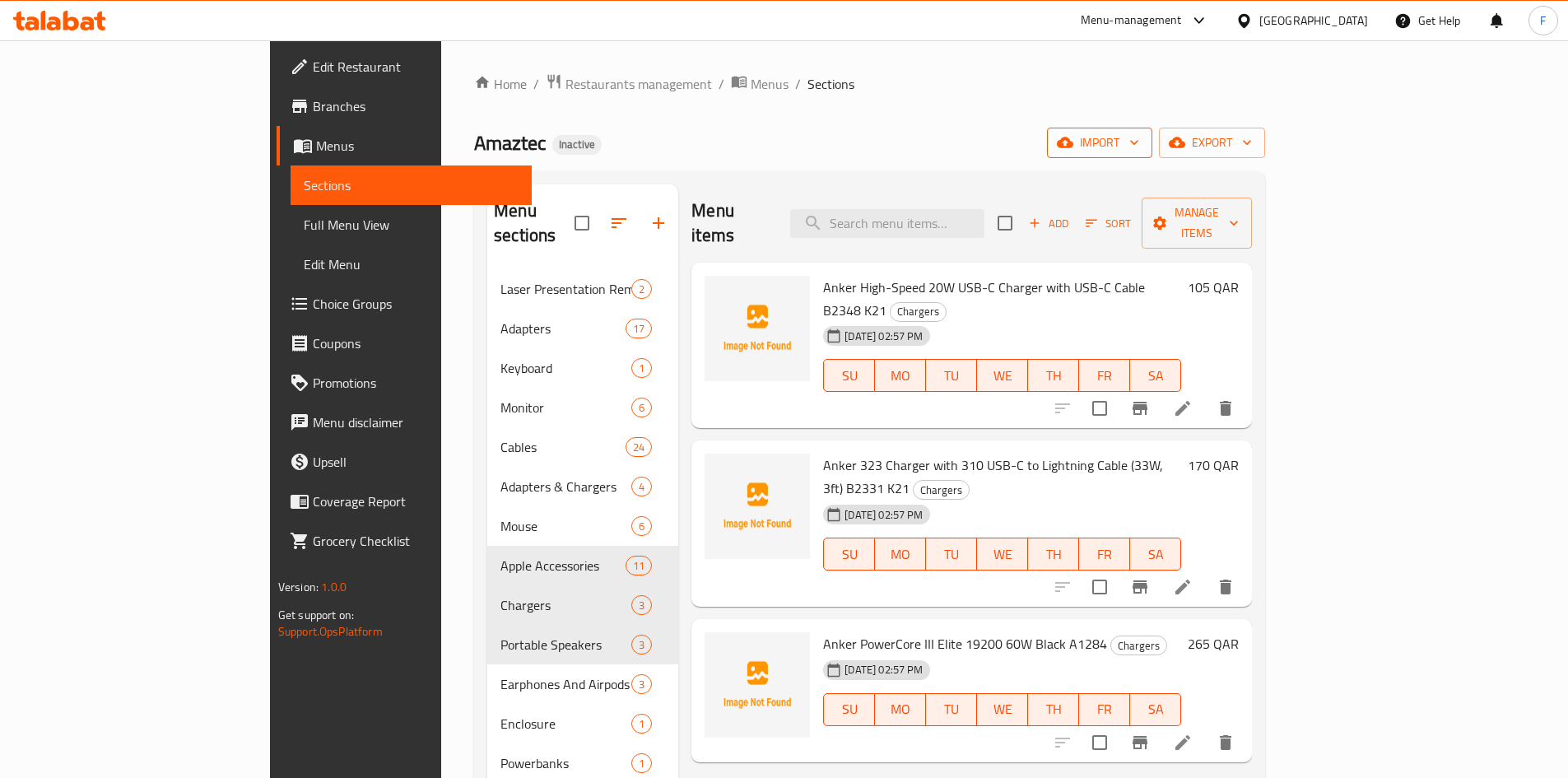
click at [1139, 150] on span "import" at bounding box center [1099, 143] width 79 height 21
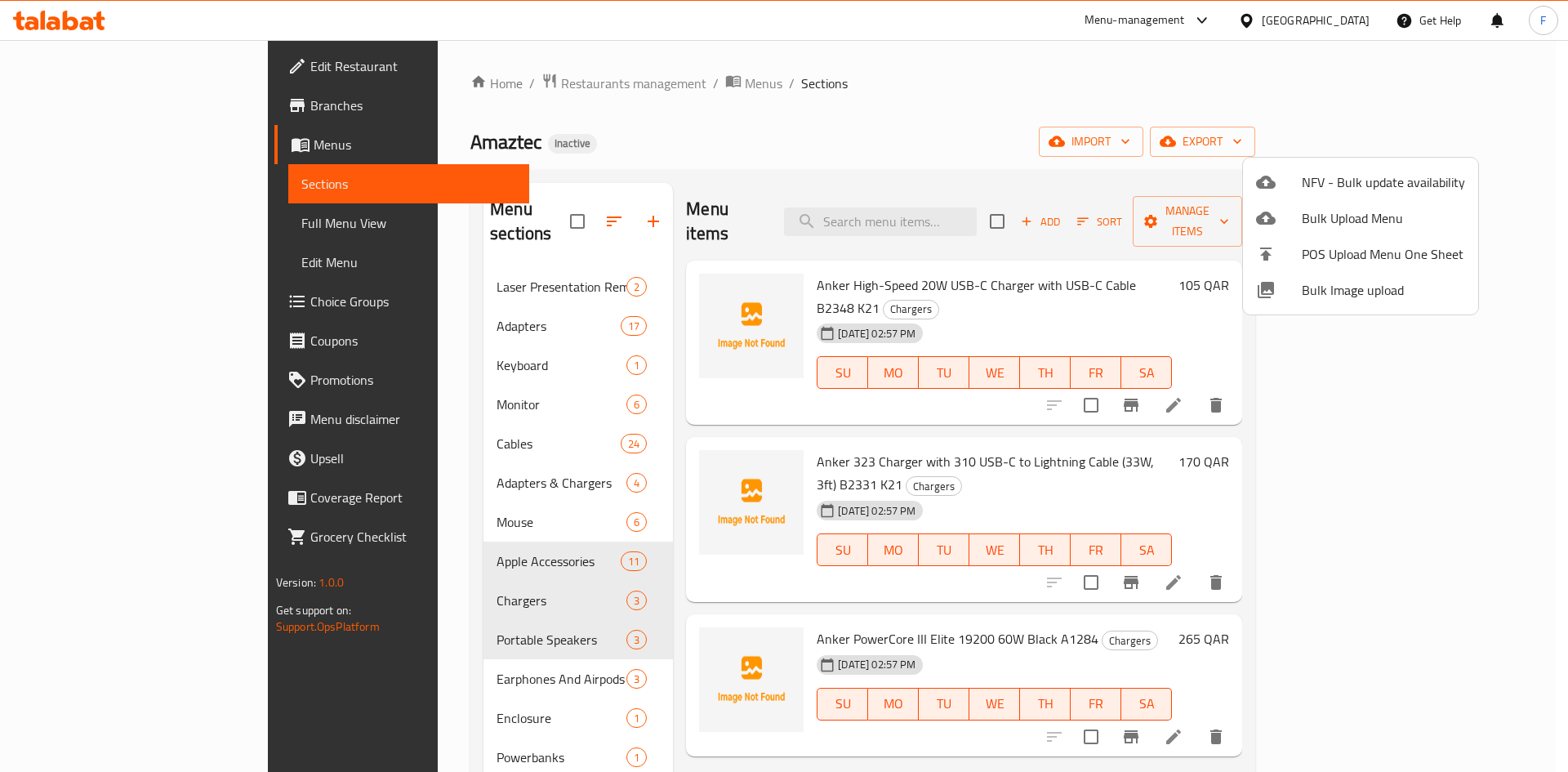
click at [1330, 289] on span "Bulk Image upload" at bounding box center [1384, 290] width 164 height 20
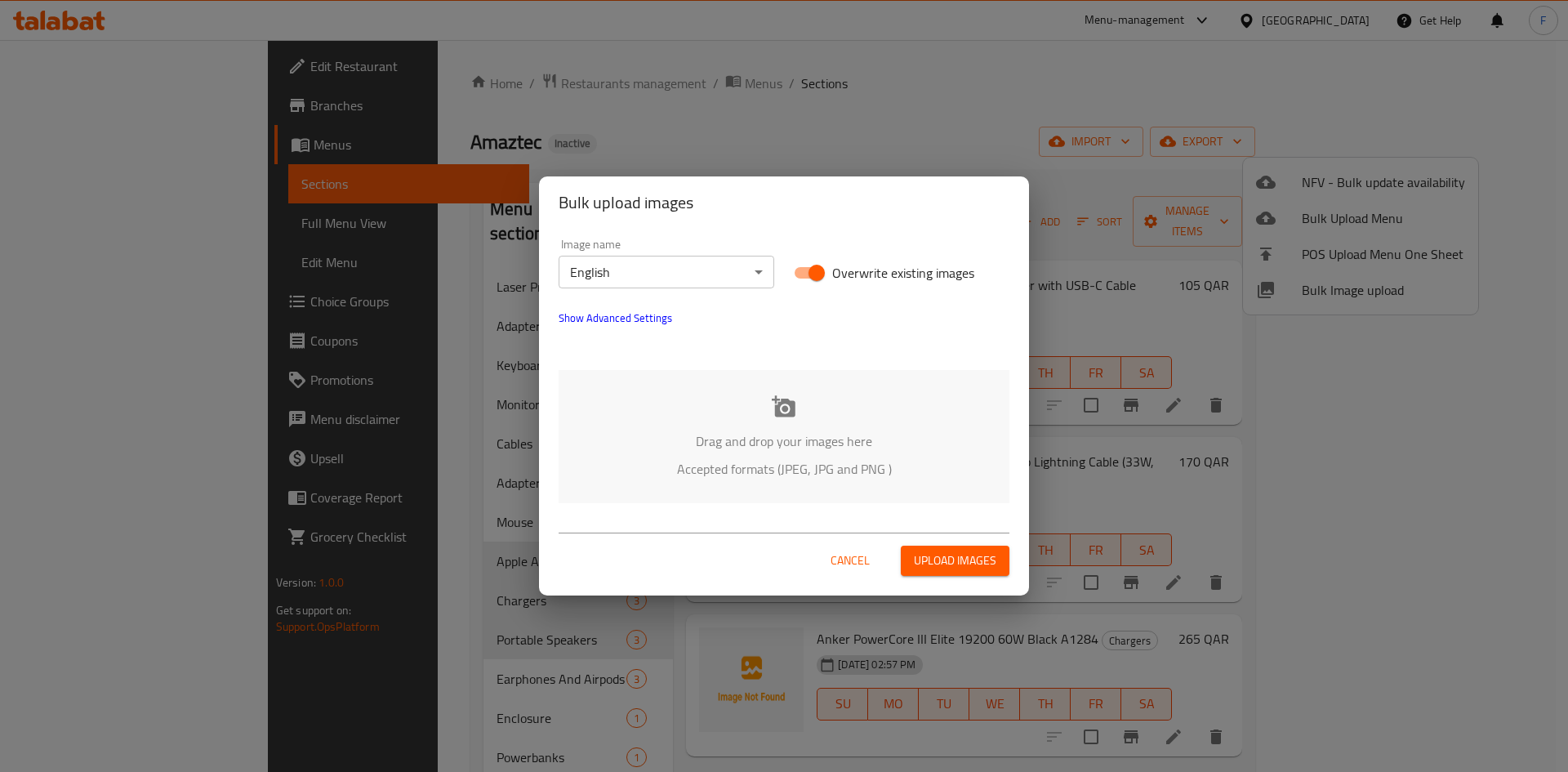
click at [828, 557] on button "Cancel" at bounding box center [850, 561] width 53 height 30
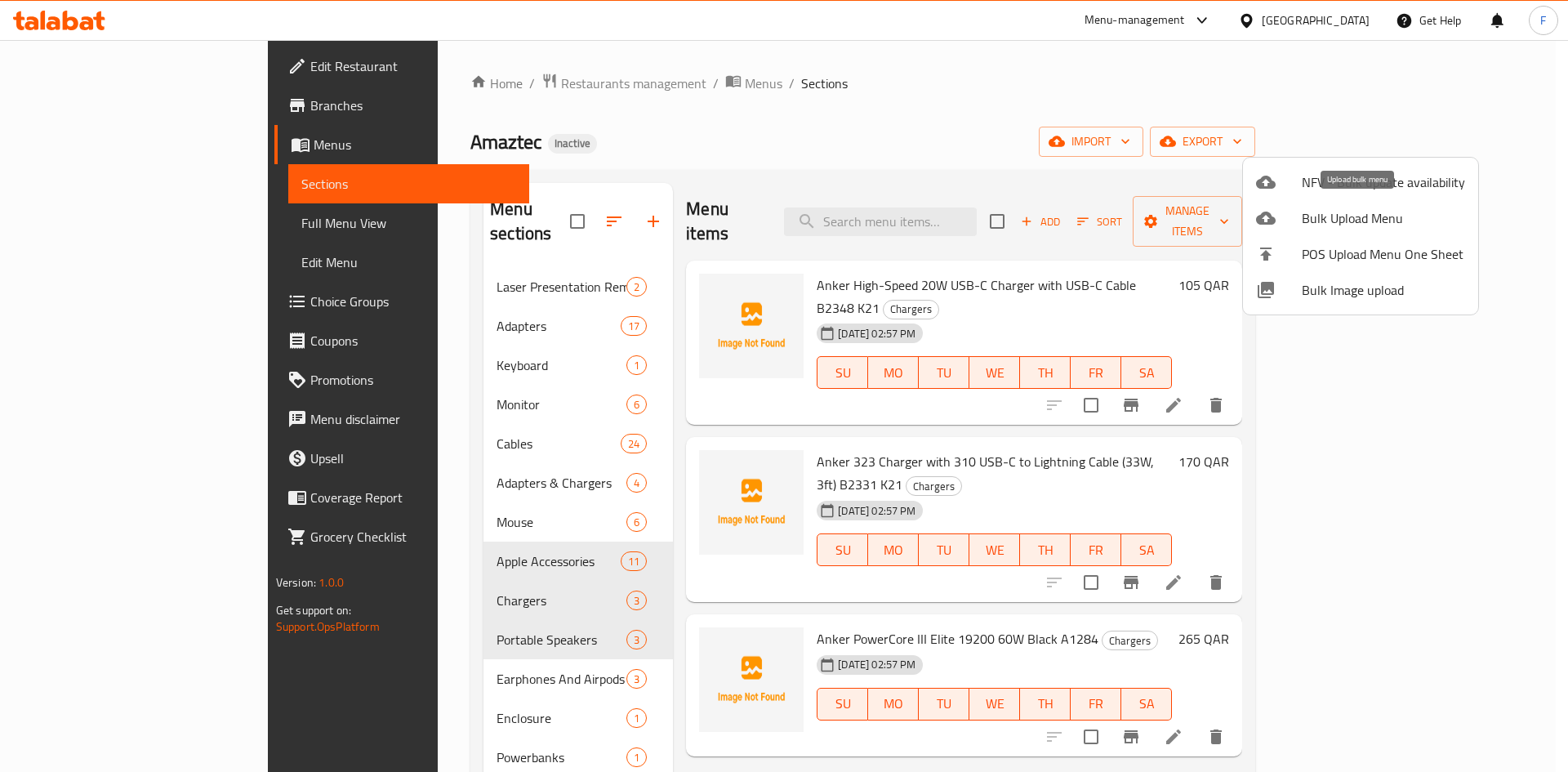
click at [1349, 214] on span "Bulk Upload Menu" at bounding box center [1384, 218] width 164 height 20
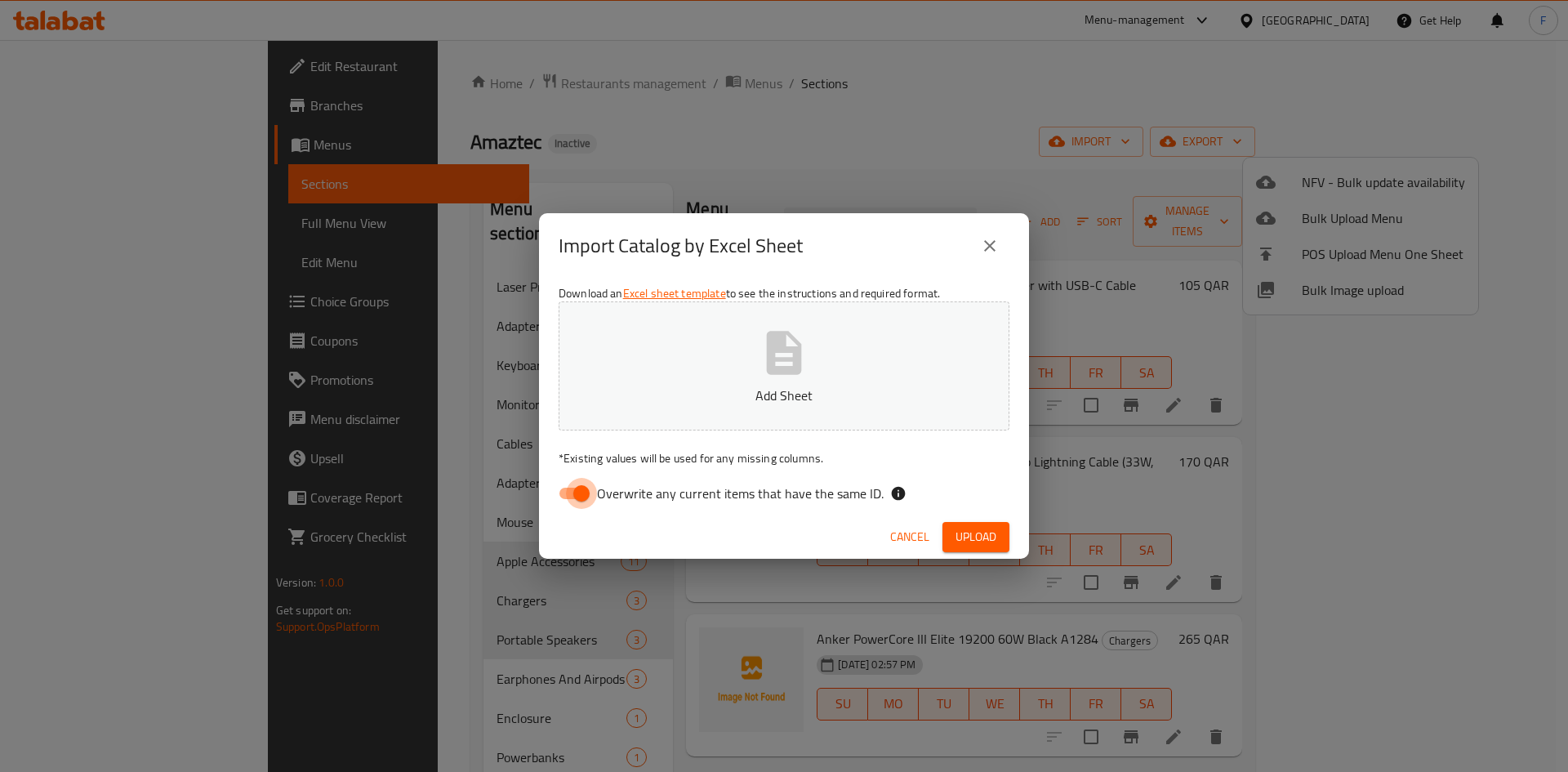
click at [566, 494] on input "Overwrite any current items that have the same ID." at bounding box center [581, 493] width 93 height 31
checkbox input "false"
click at [803, 359] on icon "button" at bounding box center [784, 352] width 53 height 53
click at [978, 535] on span "Upload" at bounding box center [975, 537] width 41 height 21
click at [979, 537] on span "Upload" at bounding box center [975, 537] width 41 height 21
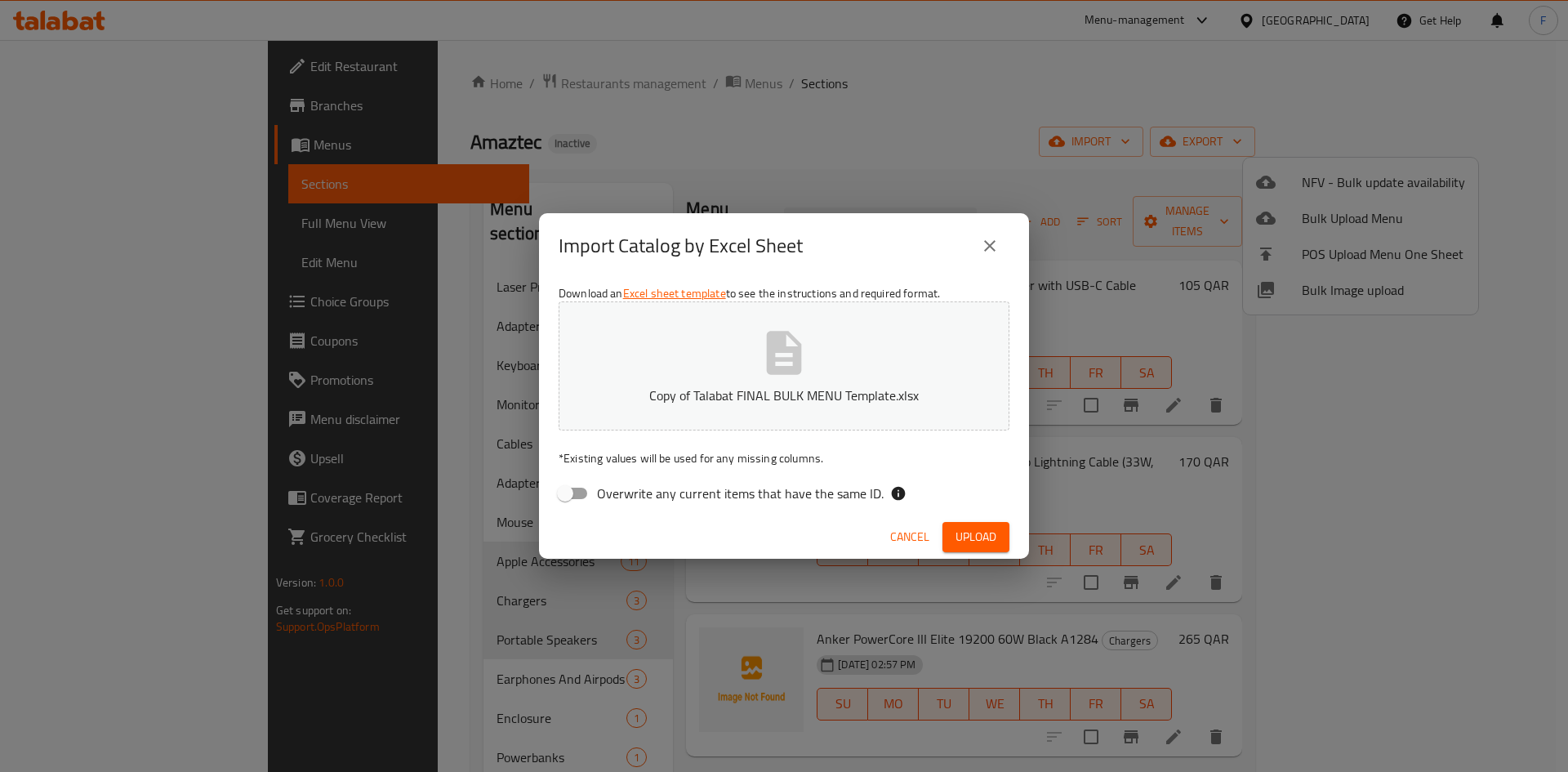
click at [715, 460] on p "* Existing values will be used for any missing columns." at bounding box center [784, 458] width 451 height 16
click at [738, 459] on p "* Existing values will be used for any missing columns." at bounding box center [784, 458] width 451 height 16
drag, startPoint x: 831, startPoint y: 460, endPoint x: 590, endPoint y: 439, distance: 241.9
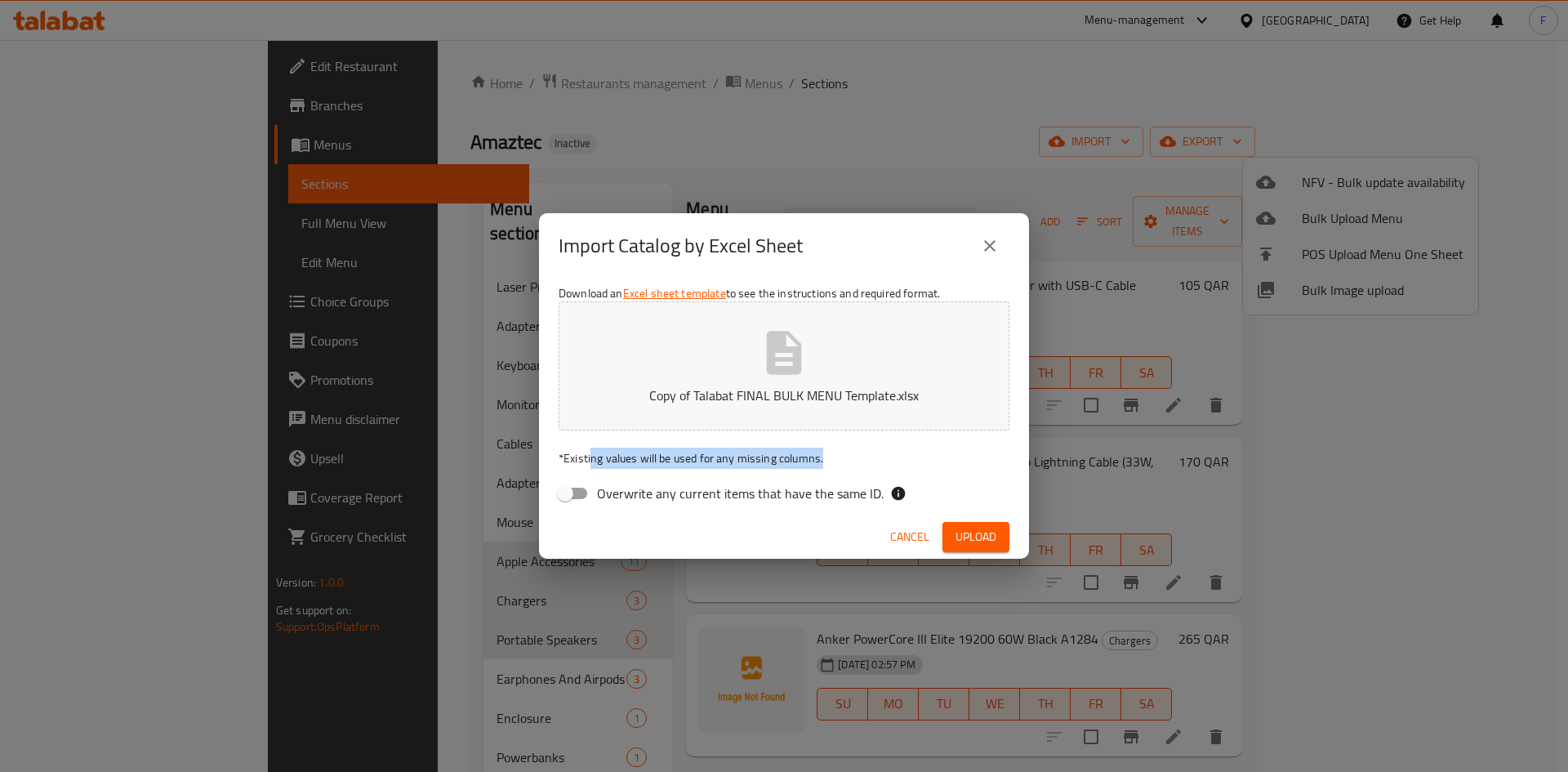
click at [590, 439] on div "Download an Excel sheet template to see the instructions and required format. C…" at bounding box center [784, 397] width 490 height 237
click at [626, 443] on div "Download an Excel sheet template to see the instructions and required format. C…" at bounding box center [784, 397] width 490 height 237
drag, startPoint x: 584, startPoint y: 456, endPoint x: 785, endPoint y: 462, distance: 201.1
click at [785, 462] on p "* Existing values will be used for any missing columns." at bounding box center [784, 458] width 451 height 16
click at [789, 366] on icon "button" at bounding box center [784, 353] width 35 height 44
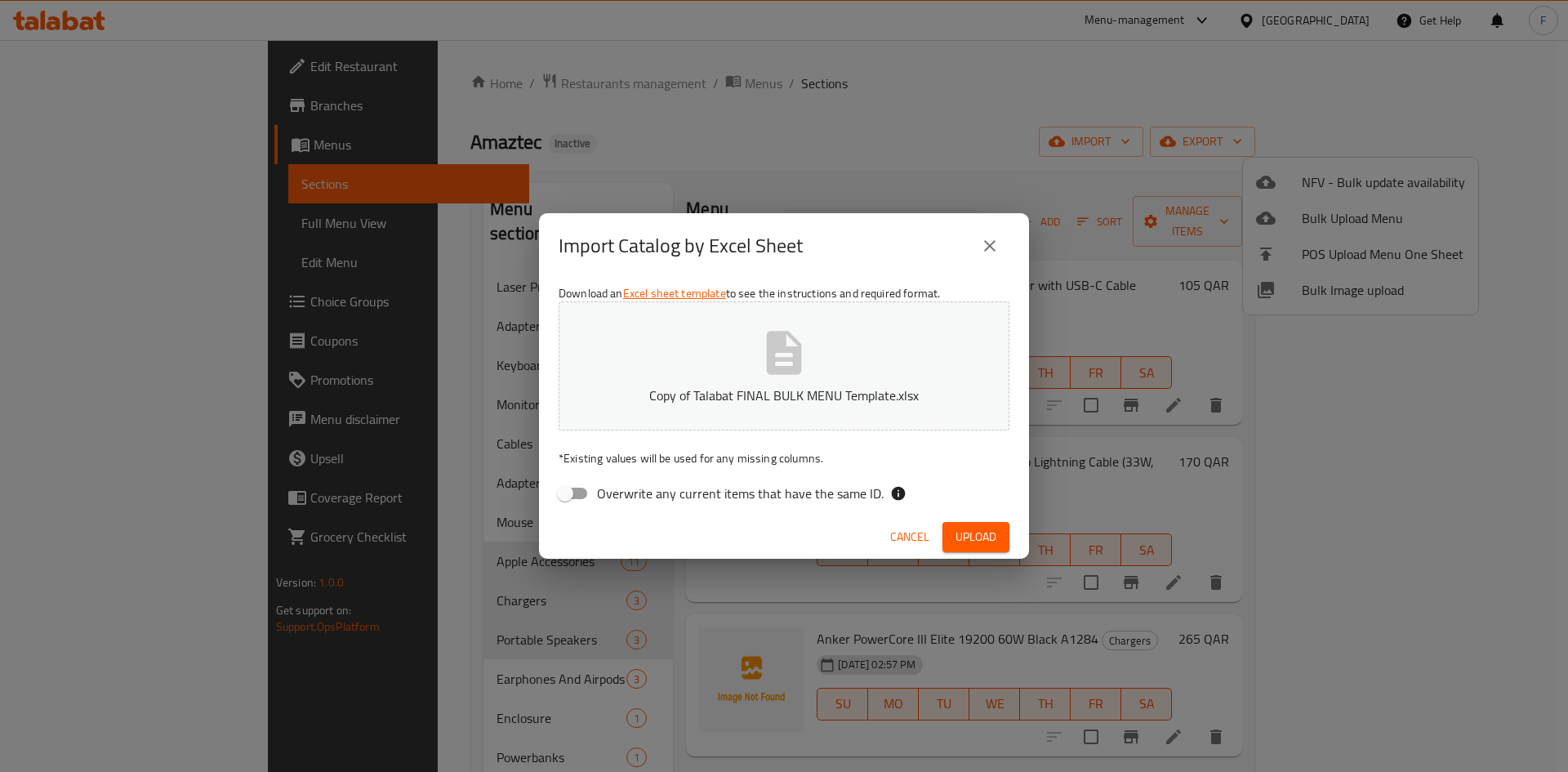
click at [863, 471] on div "Download an Excel sheet template to see the instructions and required format. C…" at bounding box center [784, 397] width 490 height 237
click at [989, 527] on span "Upload" at bounding box center [975, 537] width 41 height 21
click at [989, 243] on icon "close" at bounding box center [990, 246] width 20 height 20
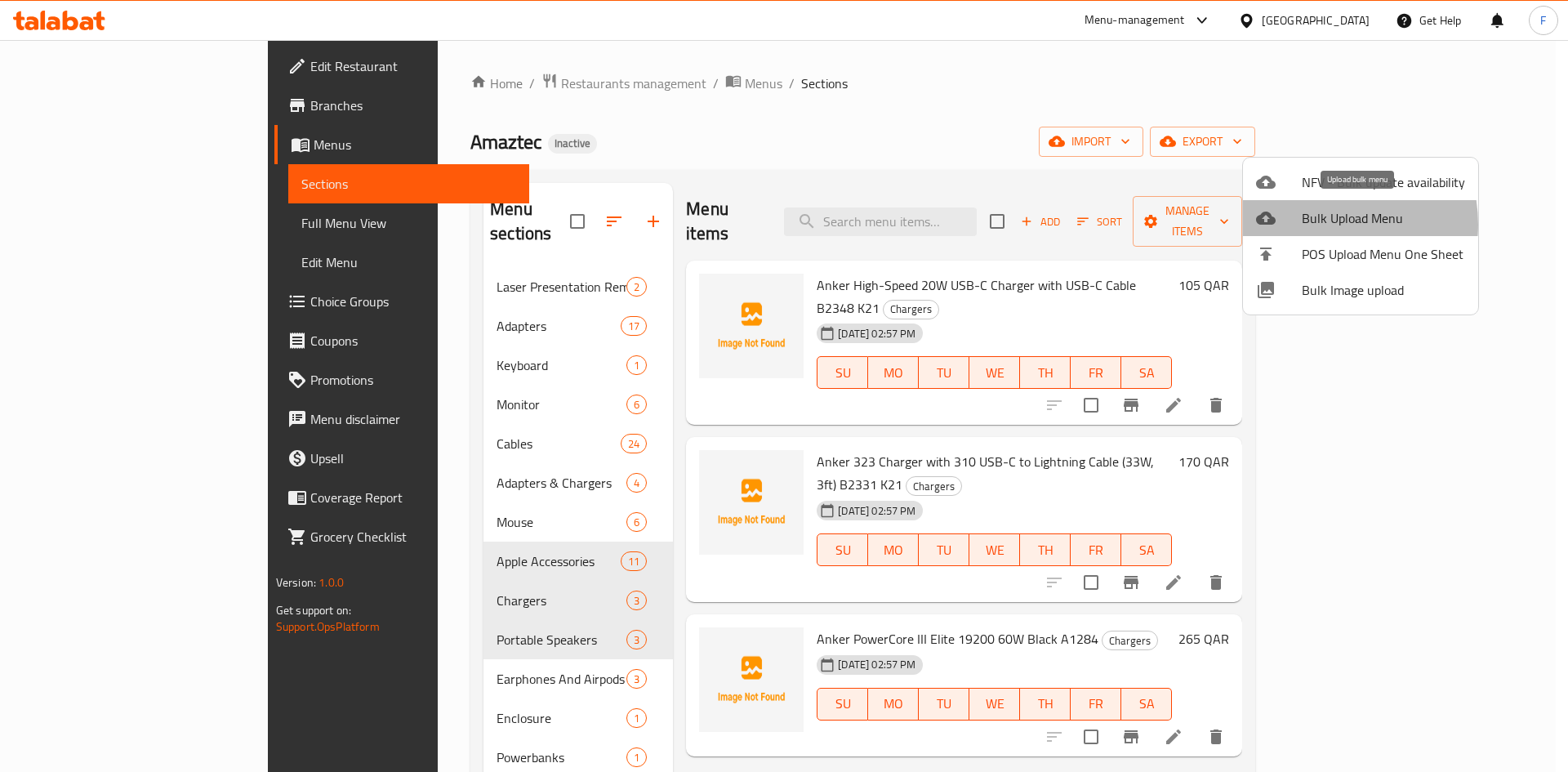
click at [1313, 224] on span "Bulk Upload Menu" at bounding box center [1384, 218] width 164 height 20
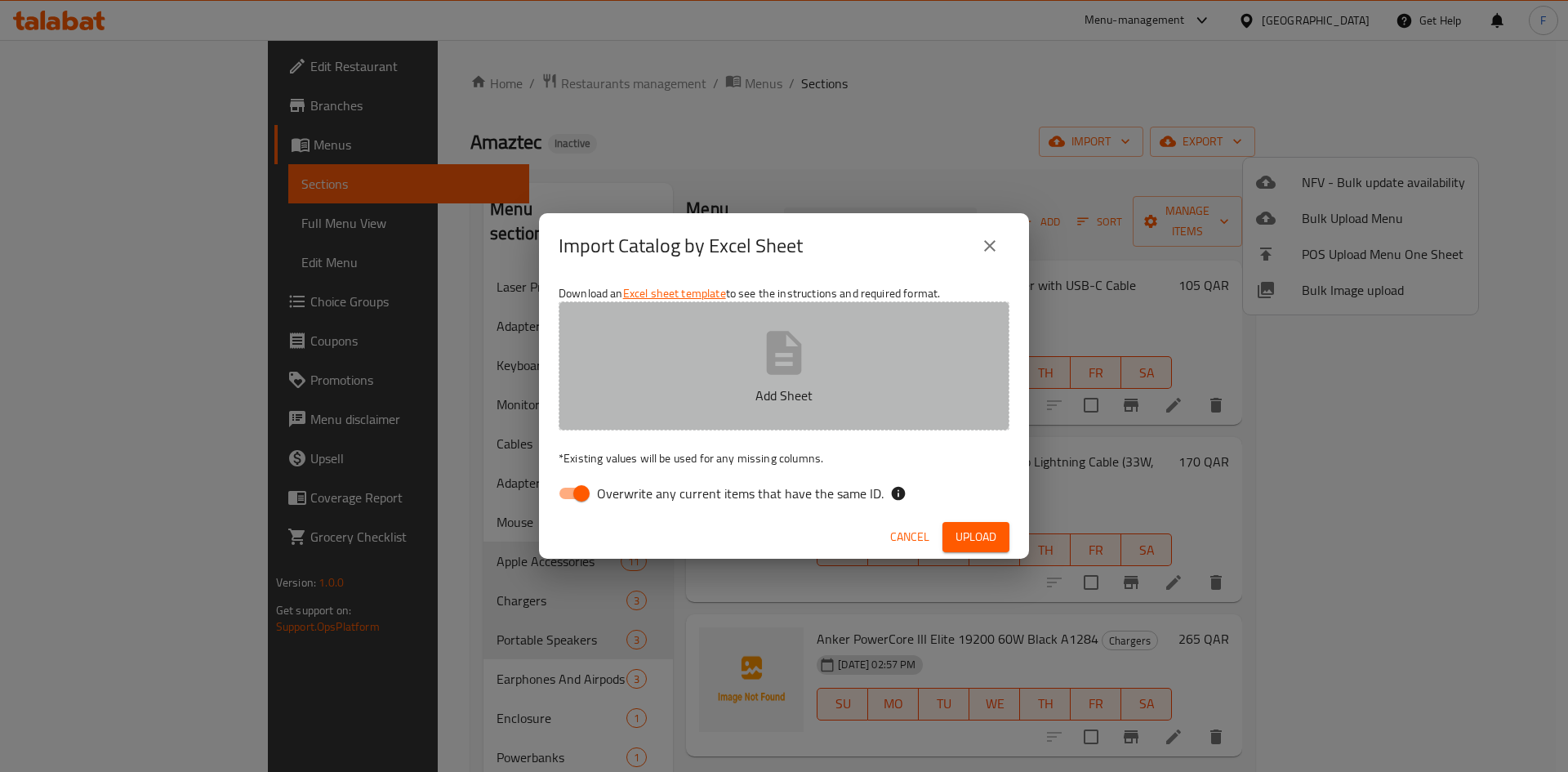
click at [761, 364] on icon "button" at bounding box center [784, 352] width 53 height 53
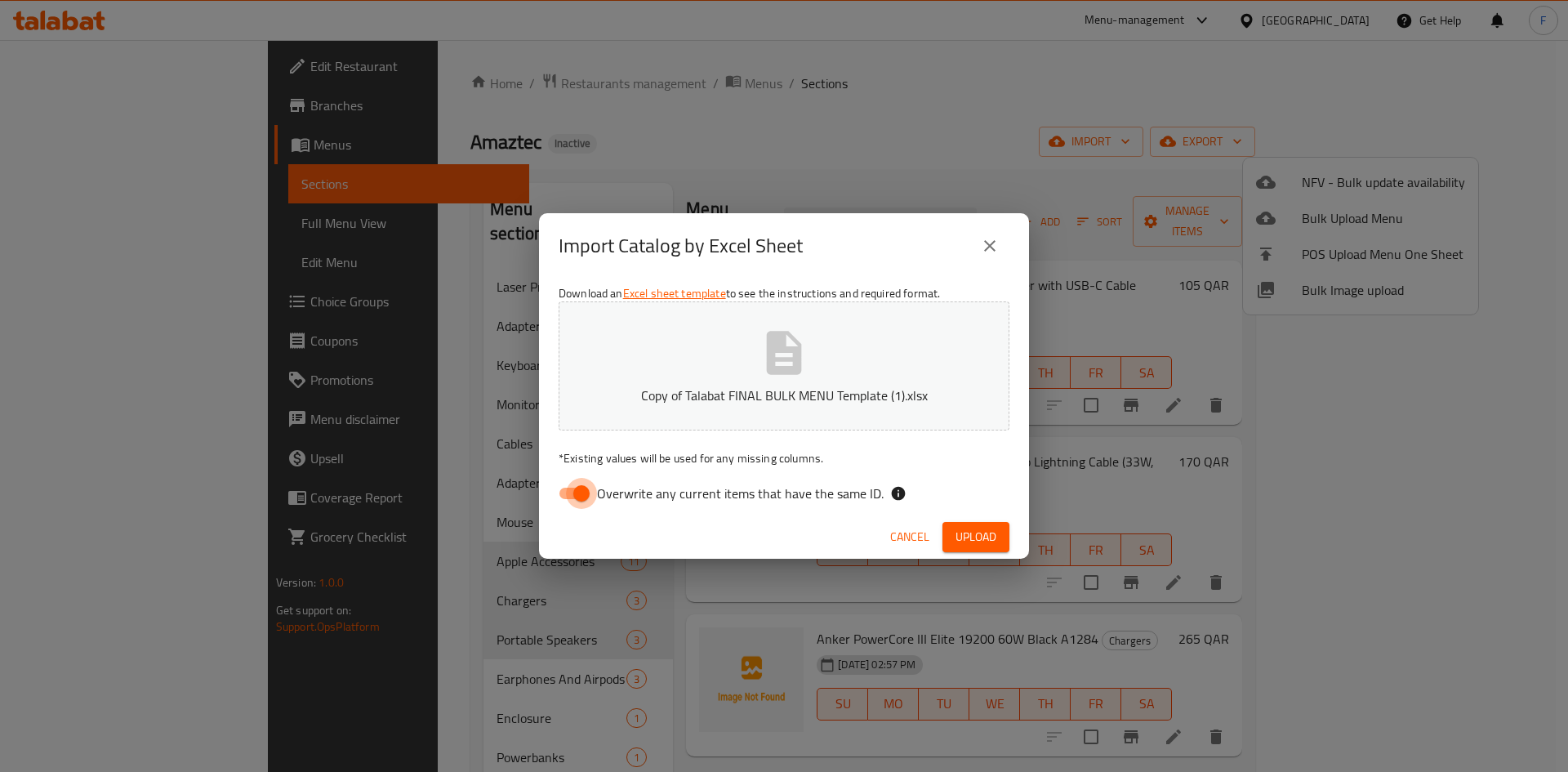
click at [572, 489] on input "Overwrite any current items that have the same ID." at bounding box center [581, 493] width 93 height 31
checkbox input "false"
click at [964, 539] on span "Upload" at bounding box center [975, 537] width 41 height 21
click at [585, 461] on p "* Existing values will be used for any missing columns." at bounding box center [784, 458] width 451 height 16
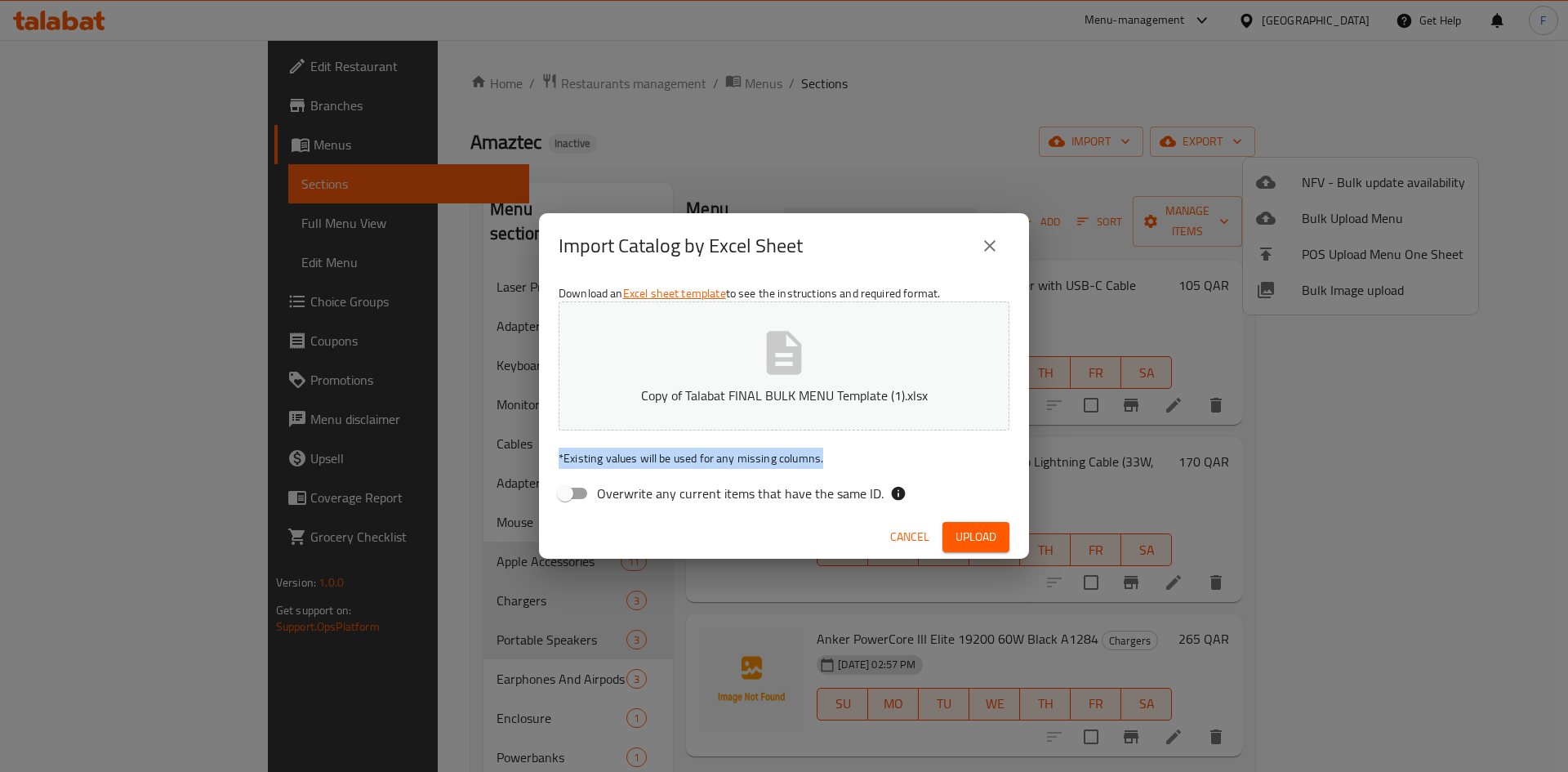
click at [585, 461] on p "* Existing values will be used for any missing columns." at bounding box center [784, 458] width 451 height 16
click at [636, 461] on p "* Existing values will be used for any missing columns." at bounding box center [784, 458] width 451 height 16
drag, startPoint x: 661, startPoint y: 461, endPoint x: 836, endPoint y: 459, distance: 175.0
click at [836, 459] on p "* Existing values will be used for any missing columns." at bounding box center [784, 458] width 451 height 16
click at [959, 534] on span "Upload" at bounding box center [975, 537] width 41 height 21
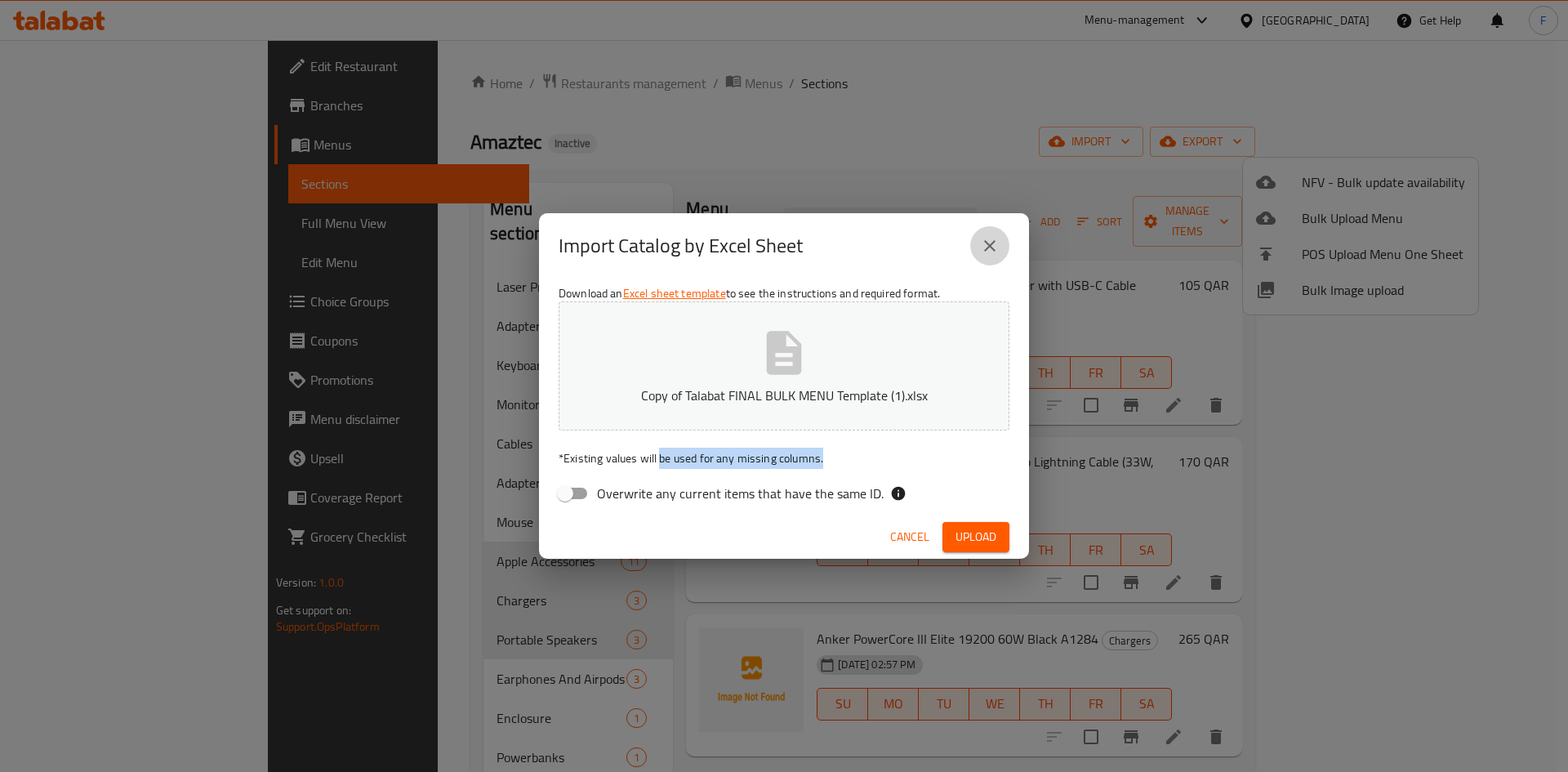
click at [999, 238] on icon "close" at bounding box center [990, 246] width 20 height 20
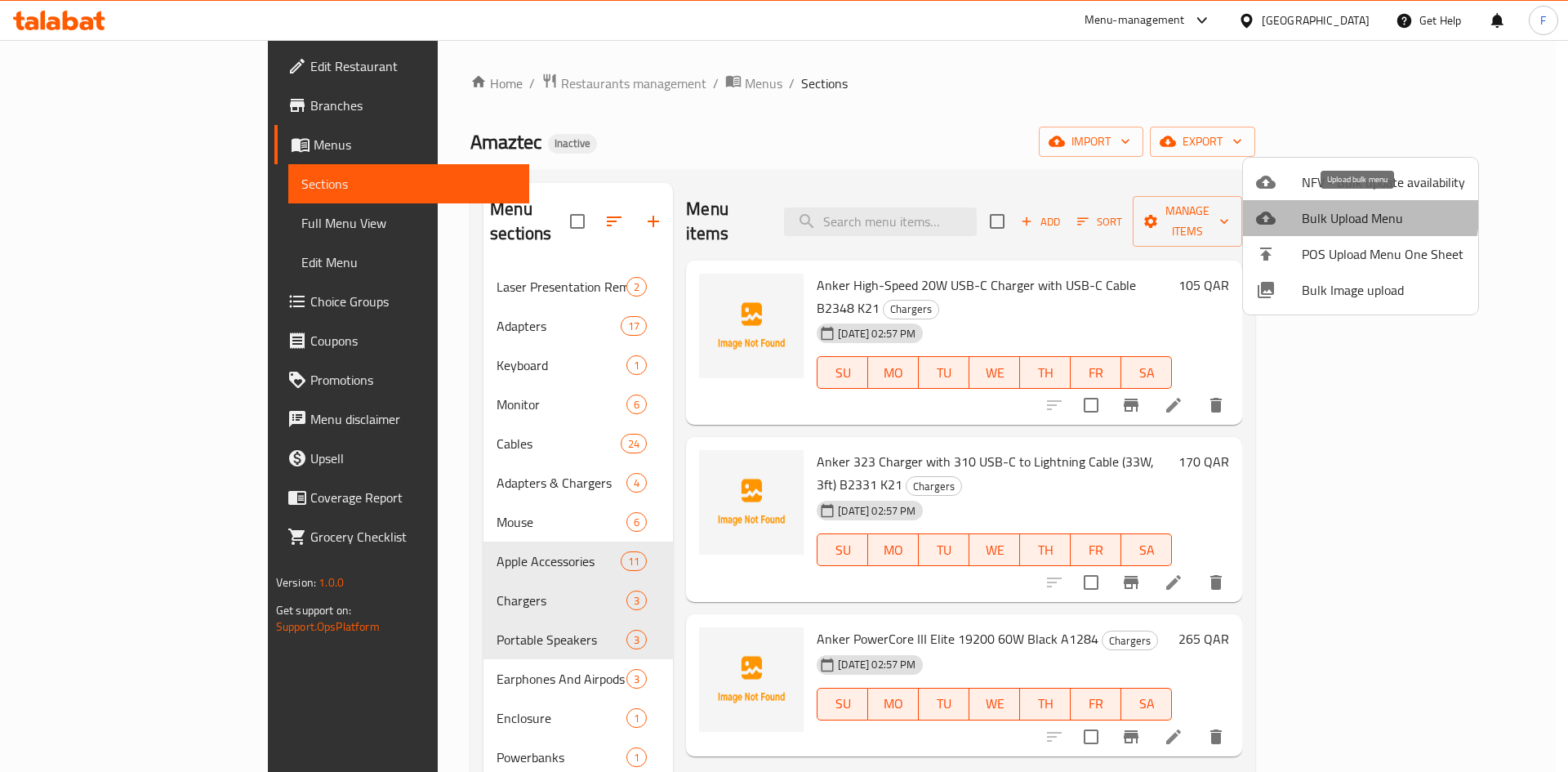
click at [1356, 214] on span "Bulk Upload Menu" at bounding box center [1384, 218] width 164 height 20
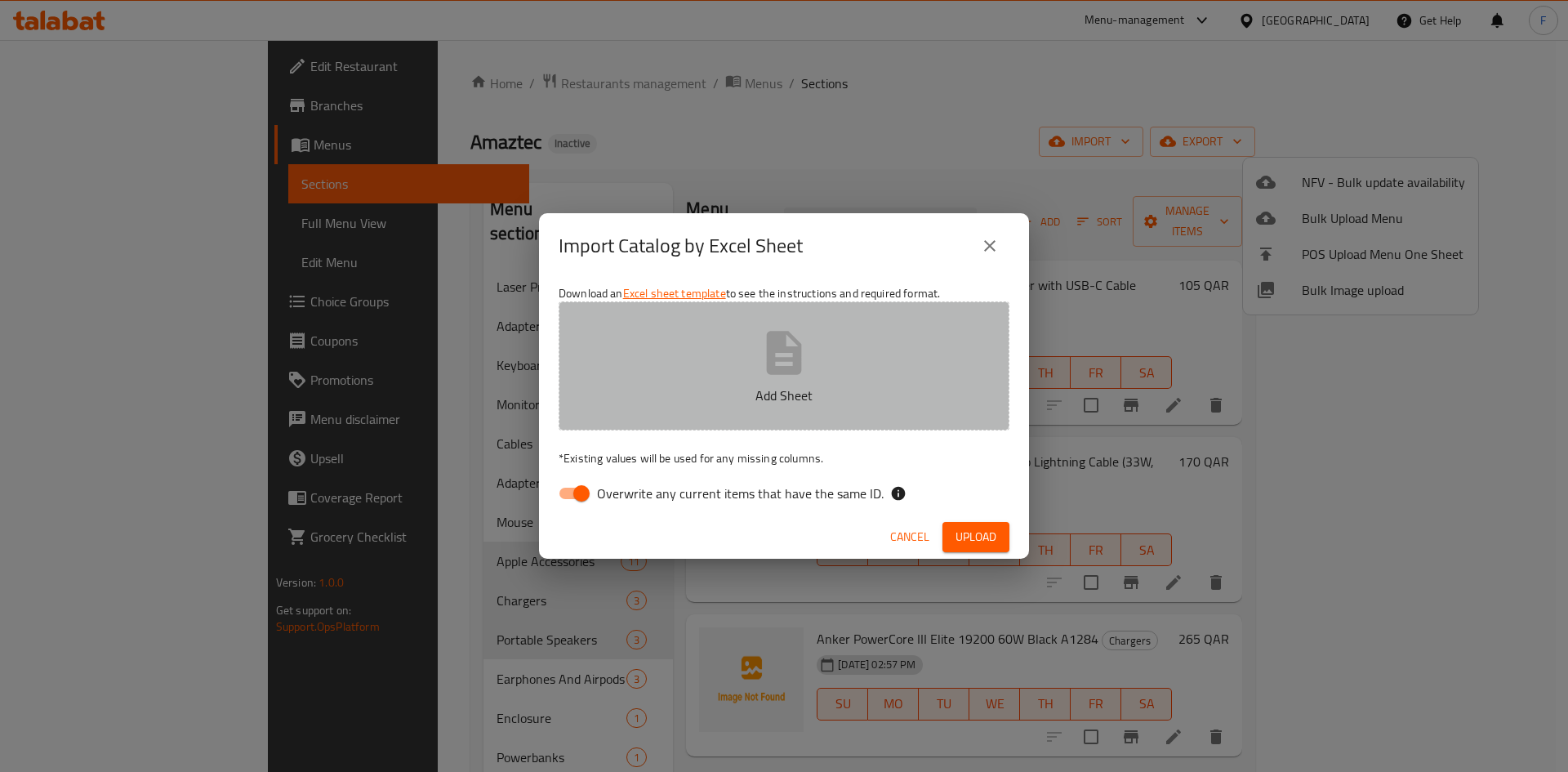
click at [796, 349] on icon "button" at bounding box center [784, 353] width 35 height 44
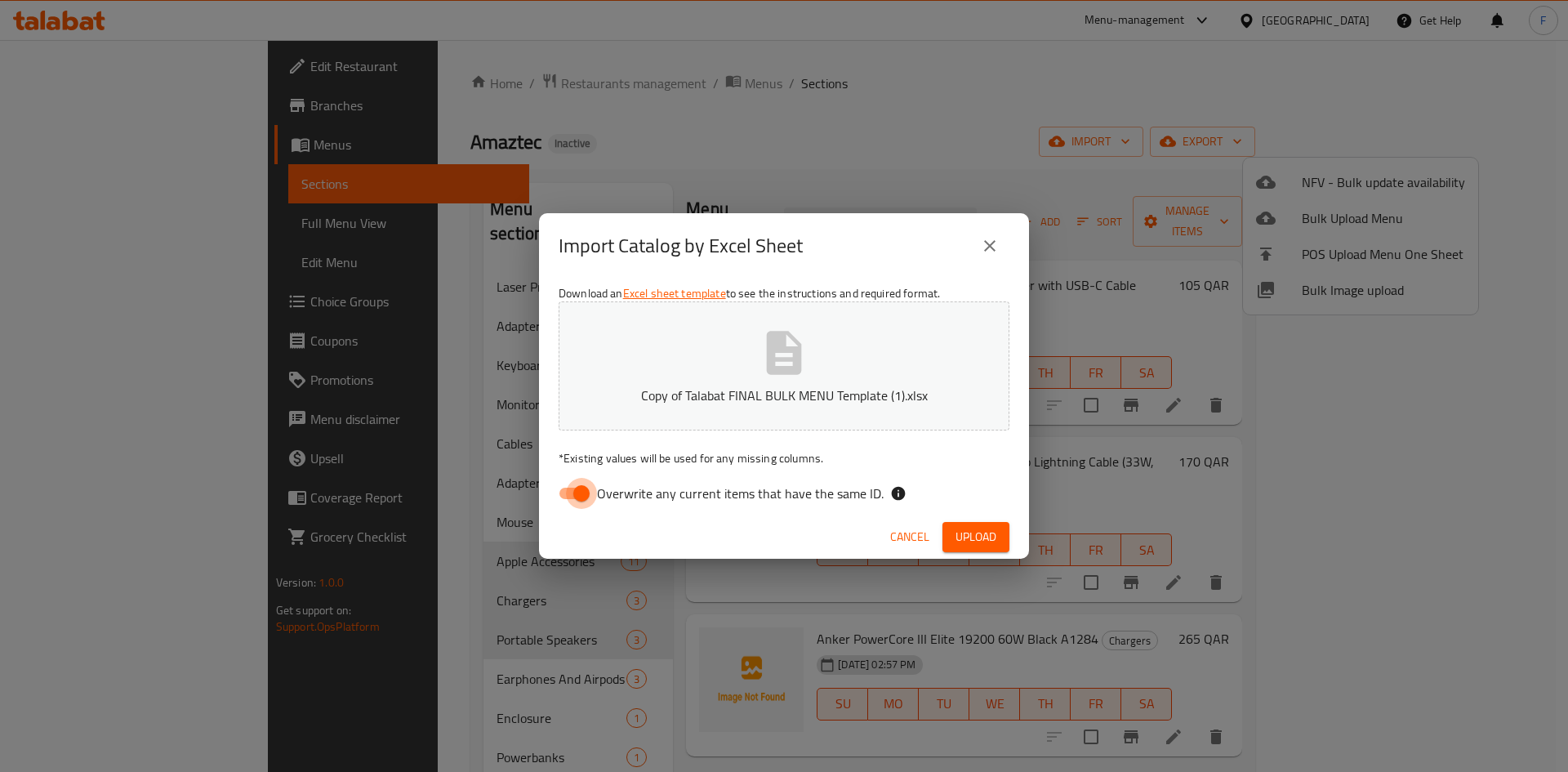
click at [571, 486] on input "Overwrite any current items that have the same ID." at bounding box center [581, 493] width 93 height 31
checkbox input "false"
click at [996, 541] on span "Upload" at bounding box center [975, 537] width 41 height 21
click at [981, 534] on span "Upload" at bounding box center [975, 537] width 41 height 21
click at [981, 538] on span "Upload" at bounding box center [975, 537] width 41 height 21
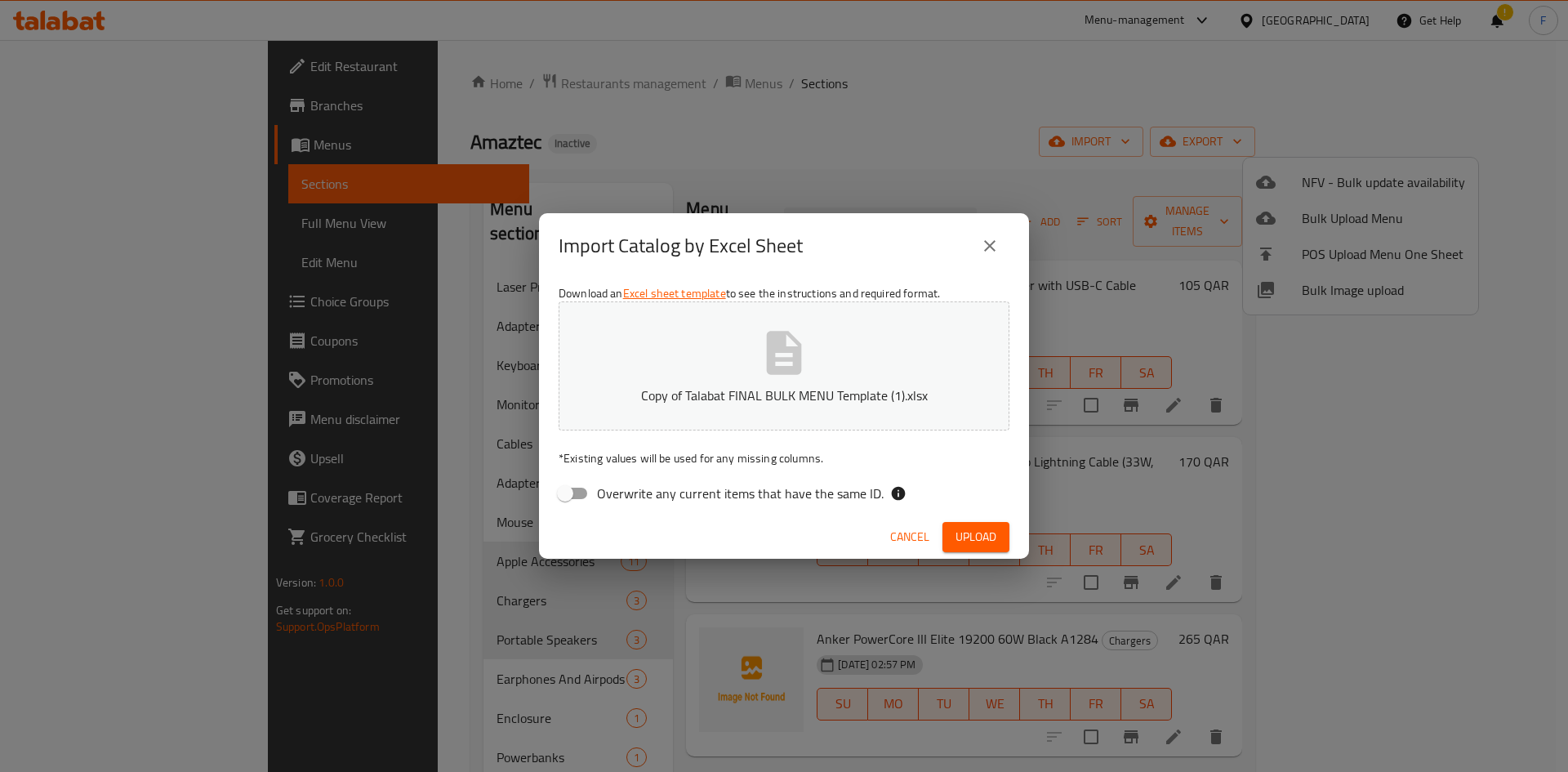
click at [996, 253] on icon "close" at bounding box center [990, 246] width 20 height 20
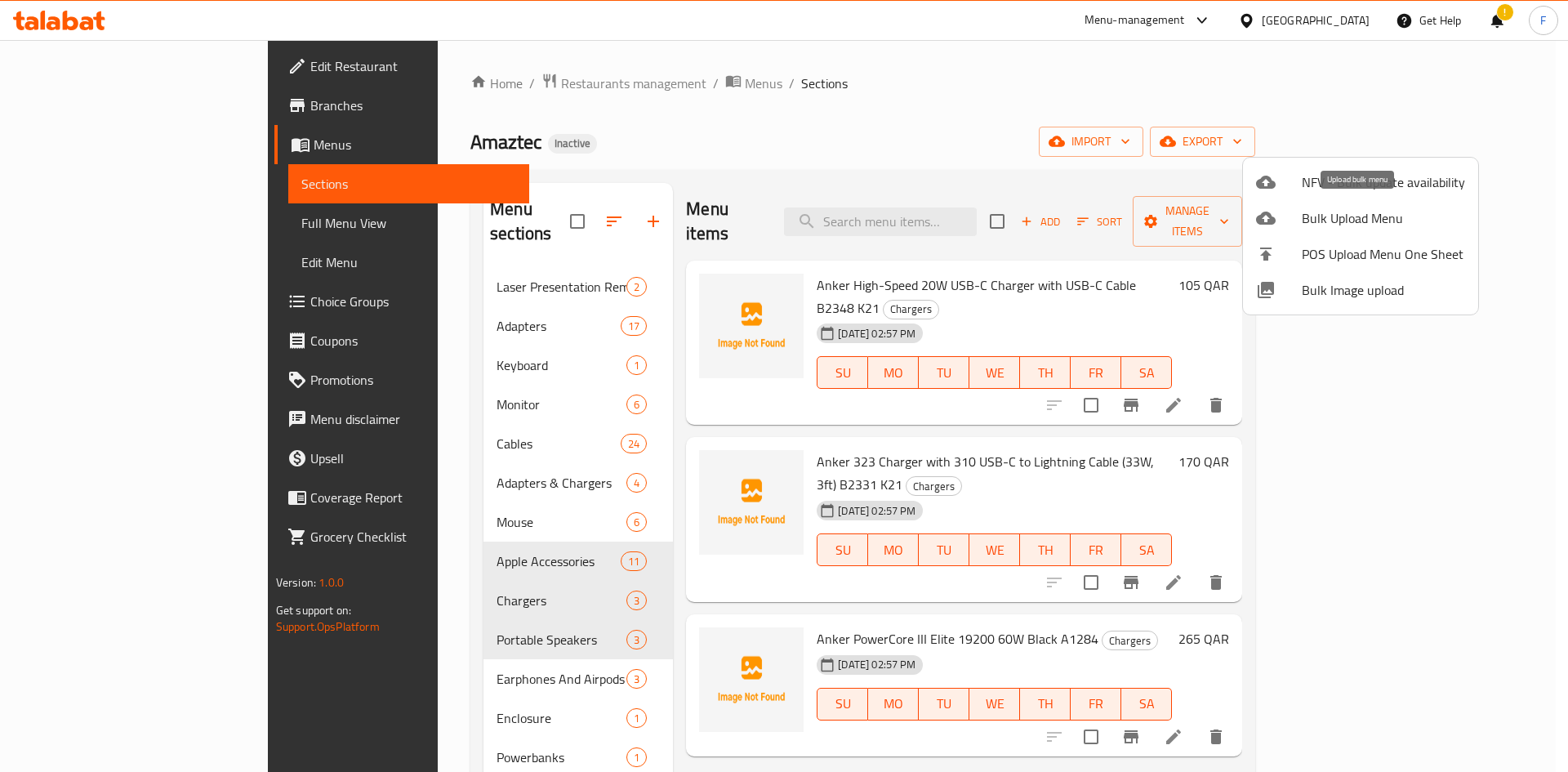
click at [1323, 210] on span "Bulk Upload Menu" at bounding box center [1384, 218] width 164 height 20
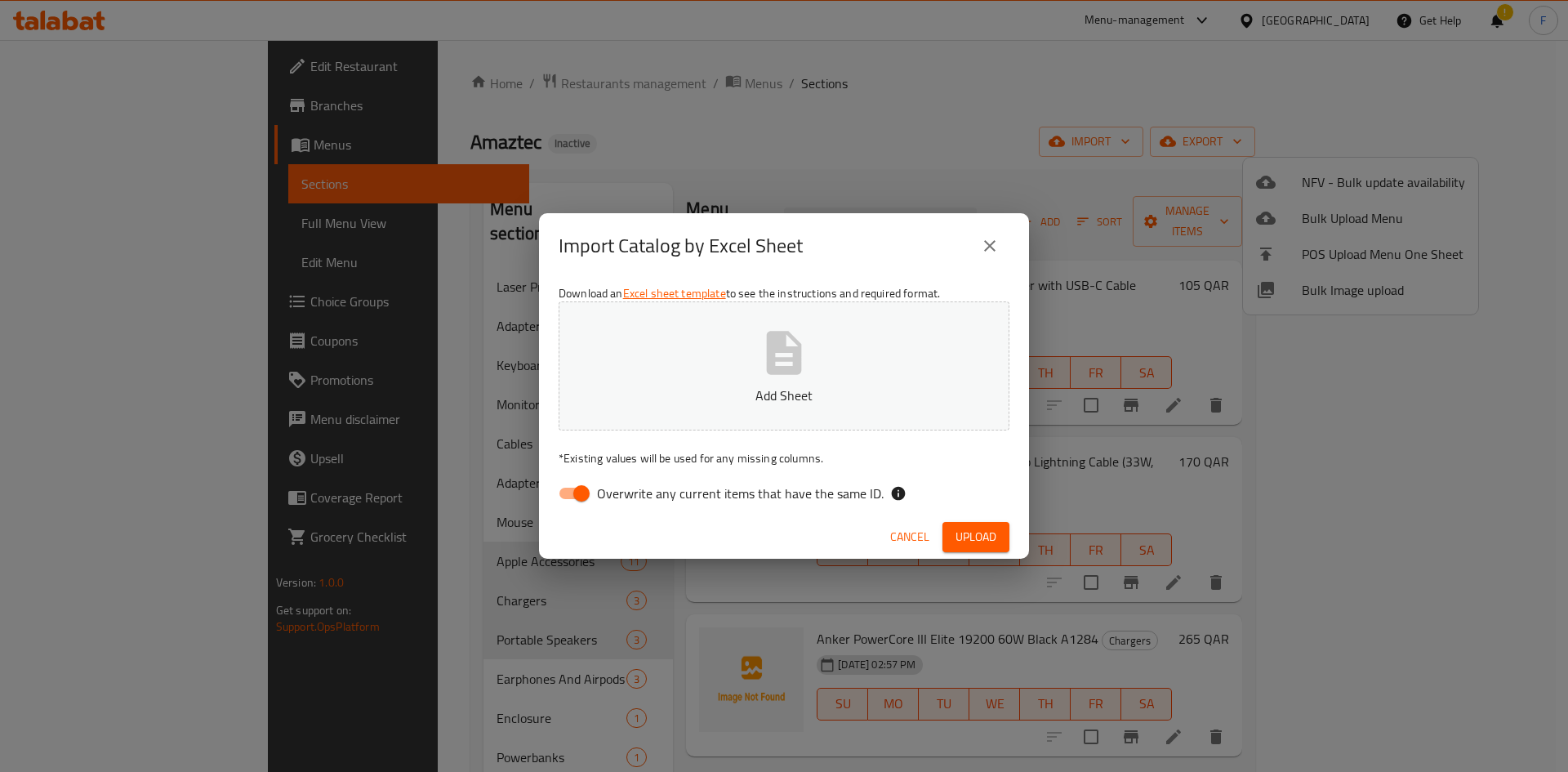
click at [568, 485] on input "Overwrite any current items that have the same ID." at bounding box center [581, 493] width 93 height 31
checkbox input "false"
click at [788, 361] on icon "button" at bounding box center [784, 353] width 35 height 44
click at [966, 542] on span "Upload" at bounding box center [975, 537] width 41 height 21
click at [960, 535] on span "Upload" at bounding box center [975, 537] width 41 height 21
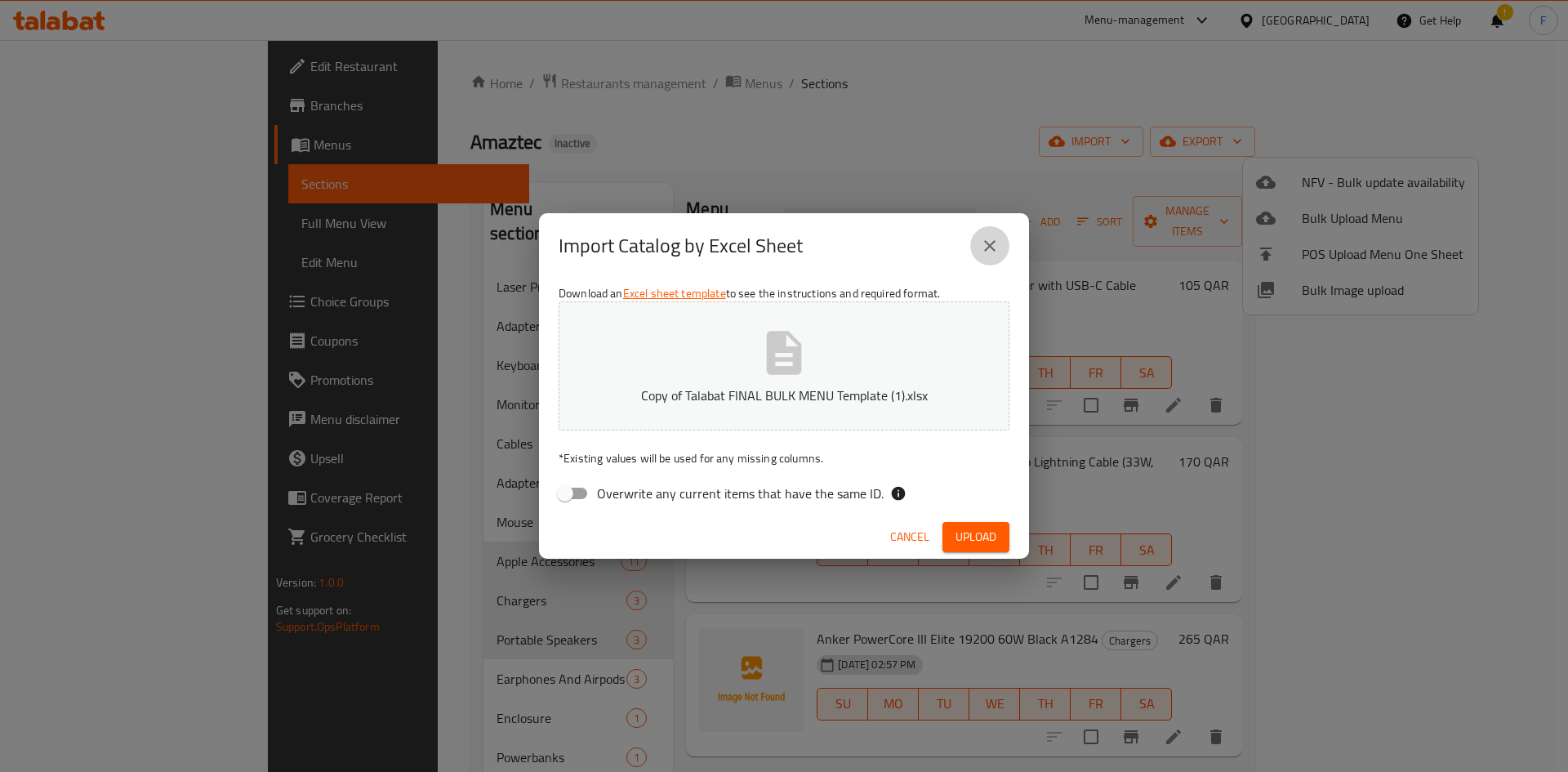
click at [982, 251] on icon "close" at bounding box center [990, 246] width 20 height 20
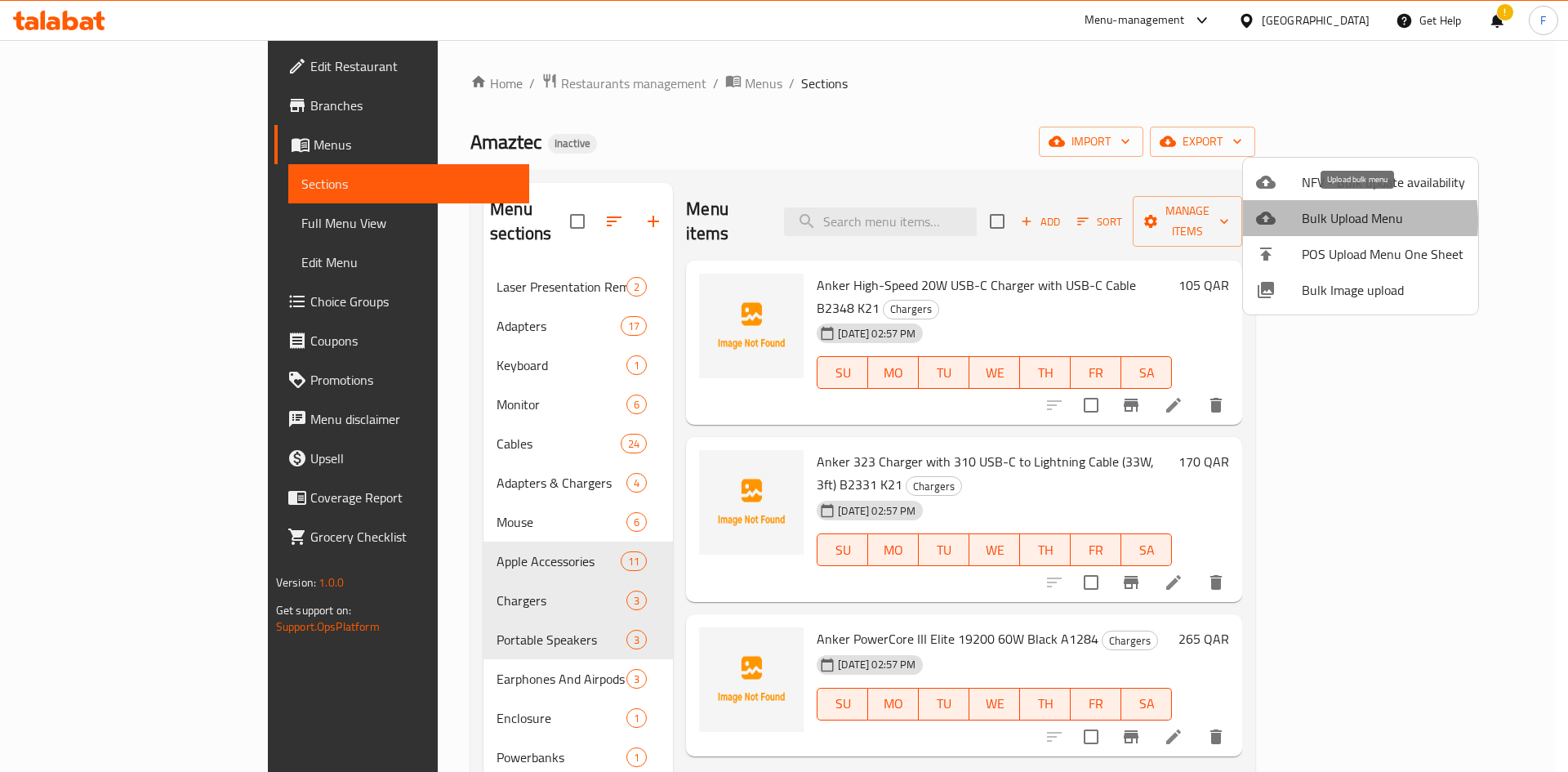
click at [1307, 221] on span "Bulk Upload Menu" at bounding box center [1384, 218] width 164 height 20
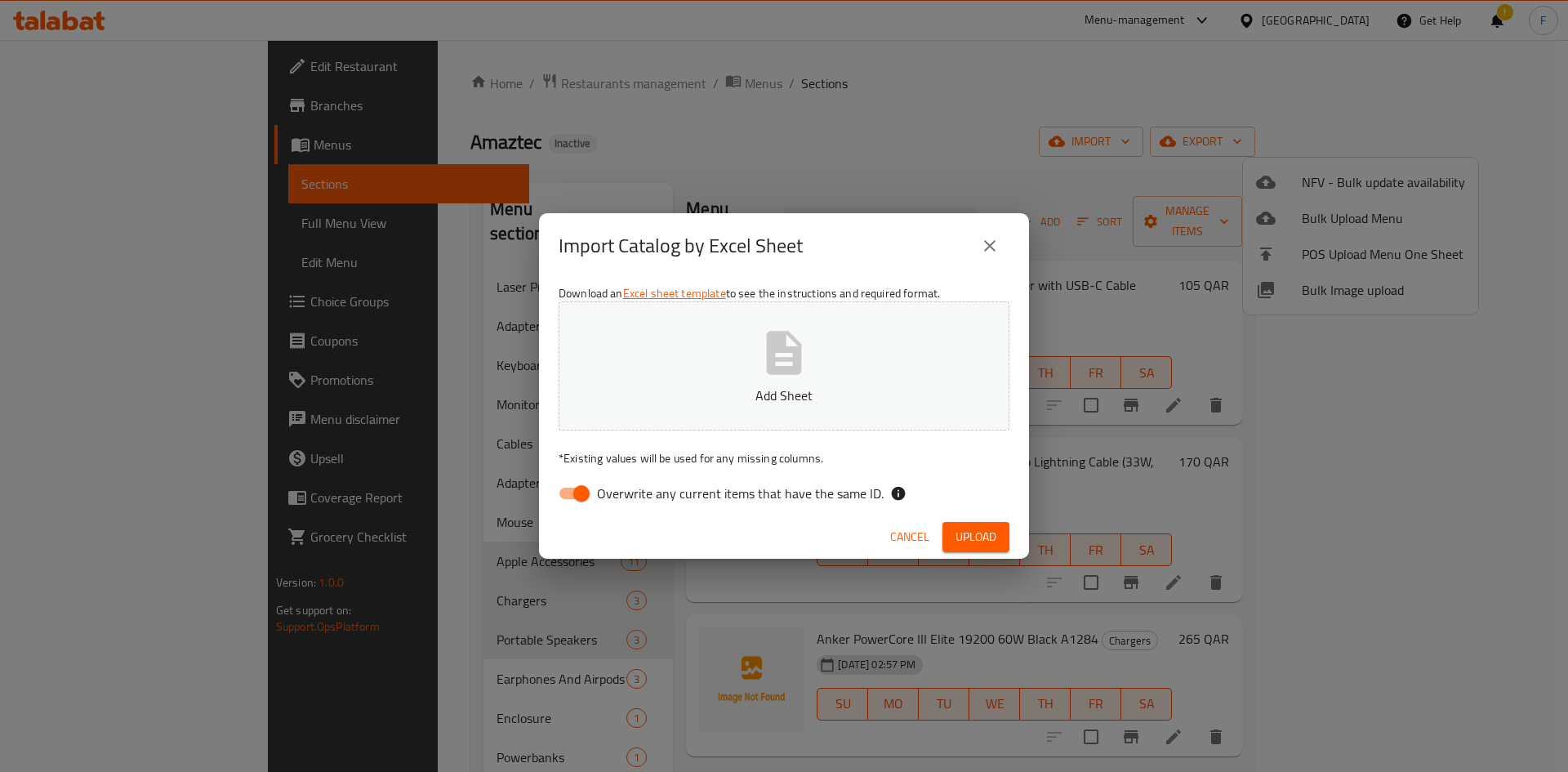
click at [792, 373] on icon "button" at bounding box center [784, 353] width 35 height 44
click at [575, 490] on input "Overwrite any current items that have the same ID." at bounding box center [581, 493] width 93 height 31
checkbox input "false"
click at [969, 541] on span "Upload" at bounding box center [975, 537] width 41 height 21
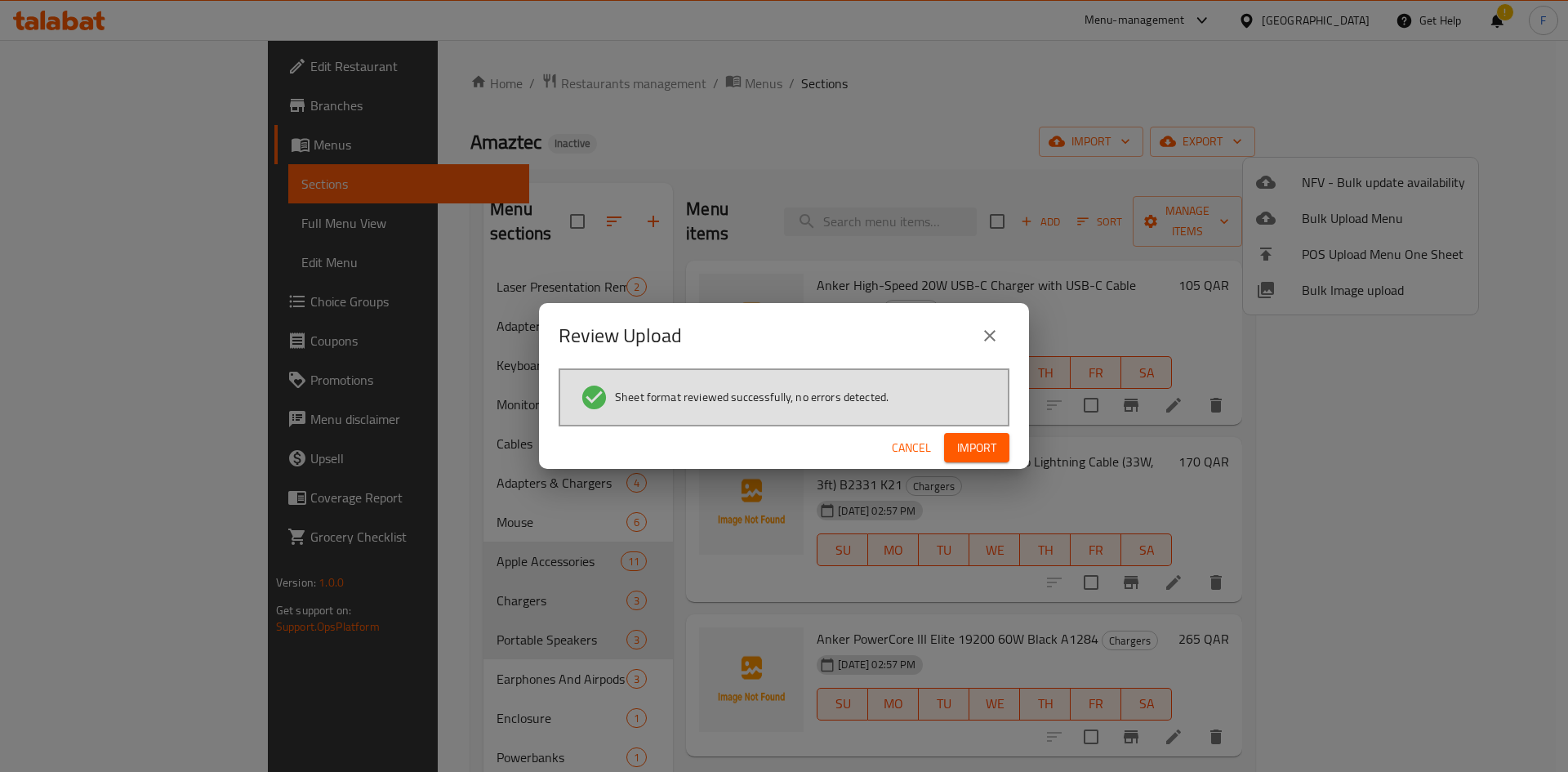
click at [968, 444] on span "Import" at bounding box center [977, 448] width 40 height 21
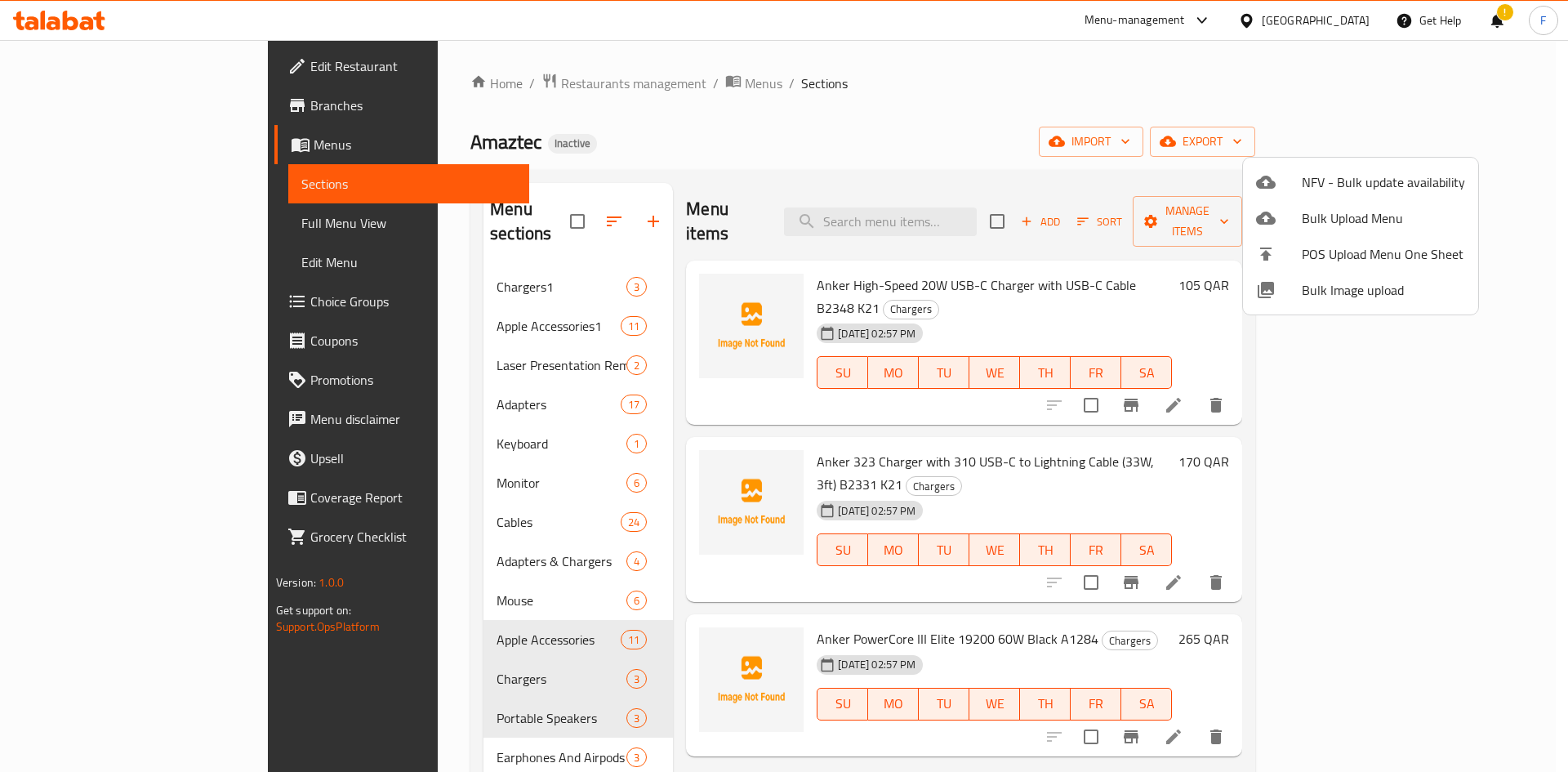
click at [814, 142] on div at bounding box center [784, 386] width 1568 height 772
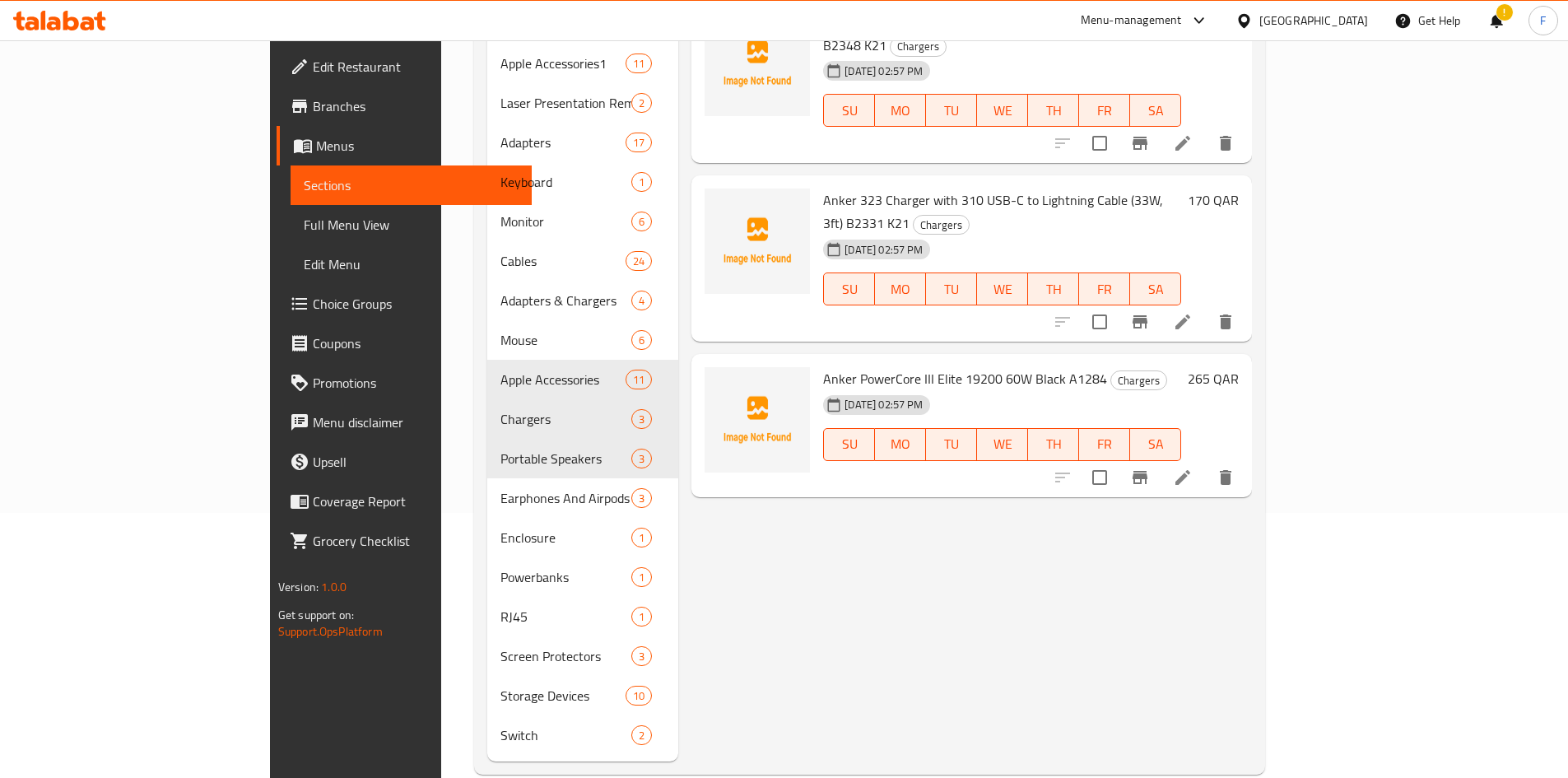
scroll to position [270, 0]
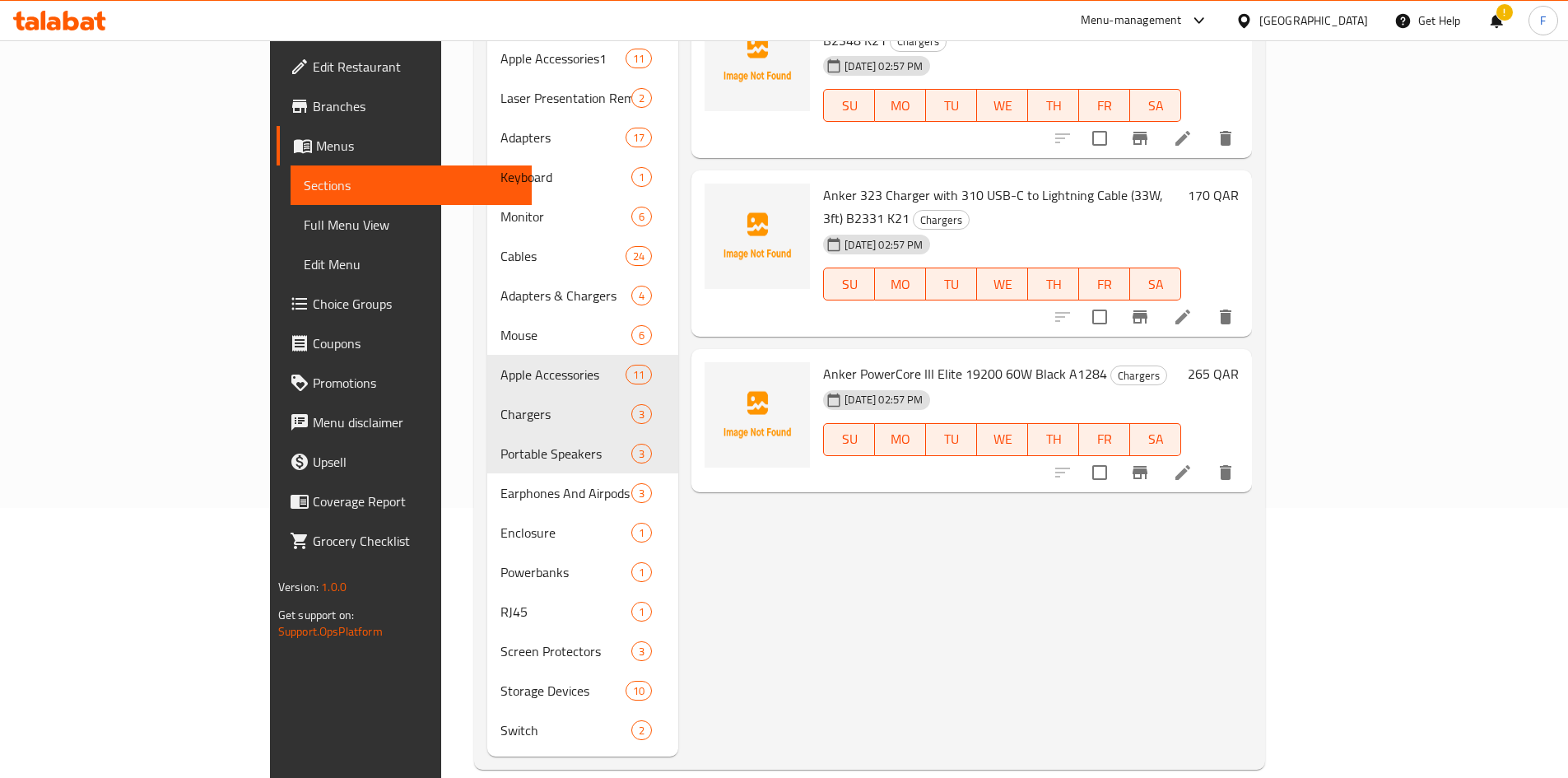
click at [842, 521] on div "Menu items Add Sort Manage items Anker High-Speed 20W USB-C Charger with USB-C …" at bounding box center [965, 335] width 574 height 842
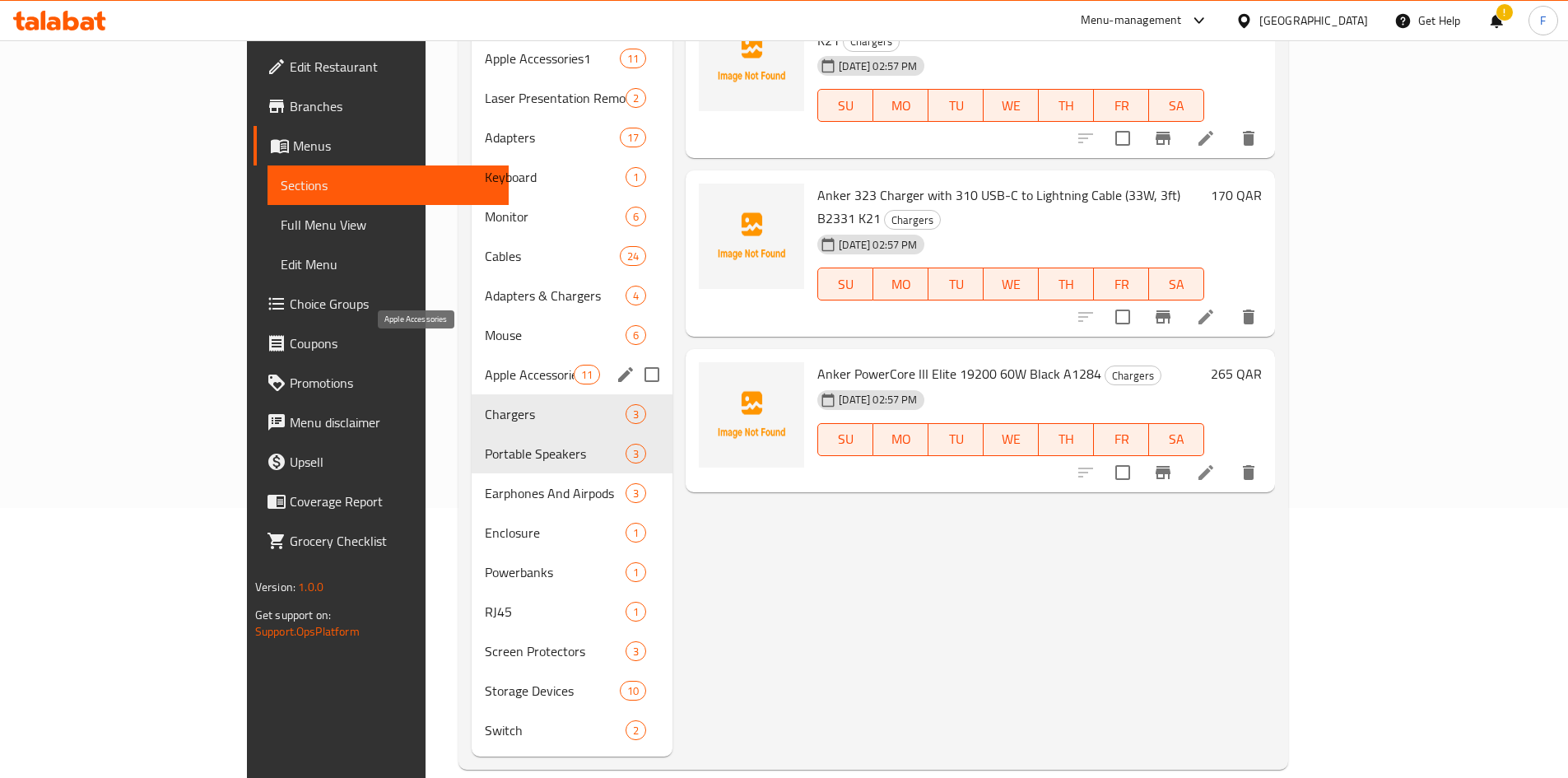
click at [485, 365] on span "Apple Accessories" at bounding box center [529, 375] width 89 height 20
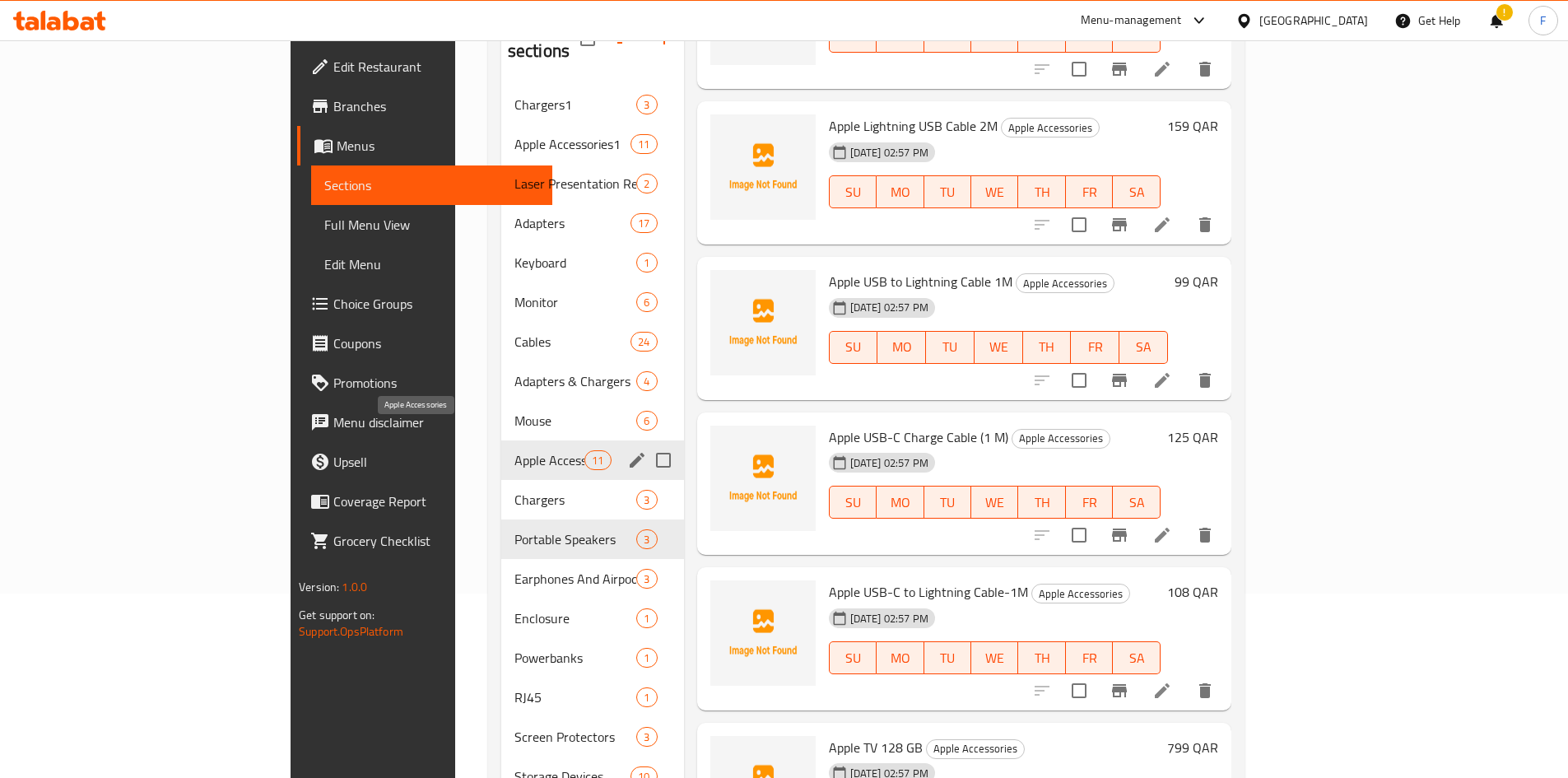
scroll to position [105, 0]
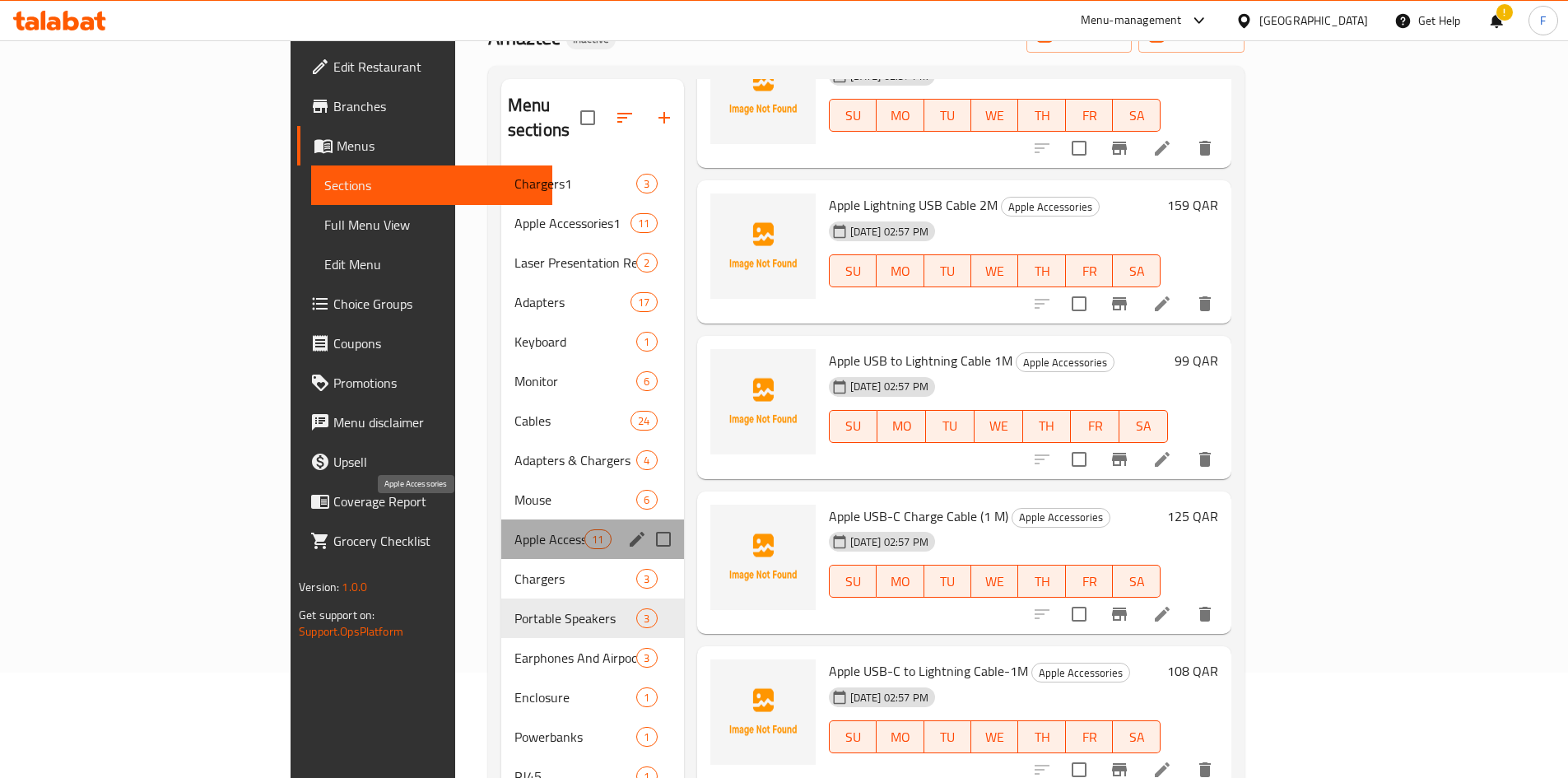
click at [515, 529] on span "Apple Accessories" at bounding box center [550, 539] width 70 height 20
click at [646, 522] on input "Menu sections" at bounding box center [663, 539] width 35 height 35
checkbox input "true"
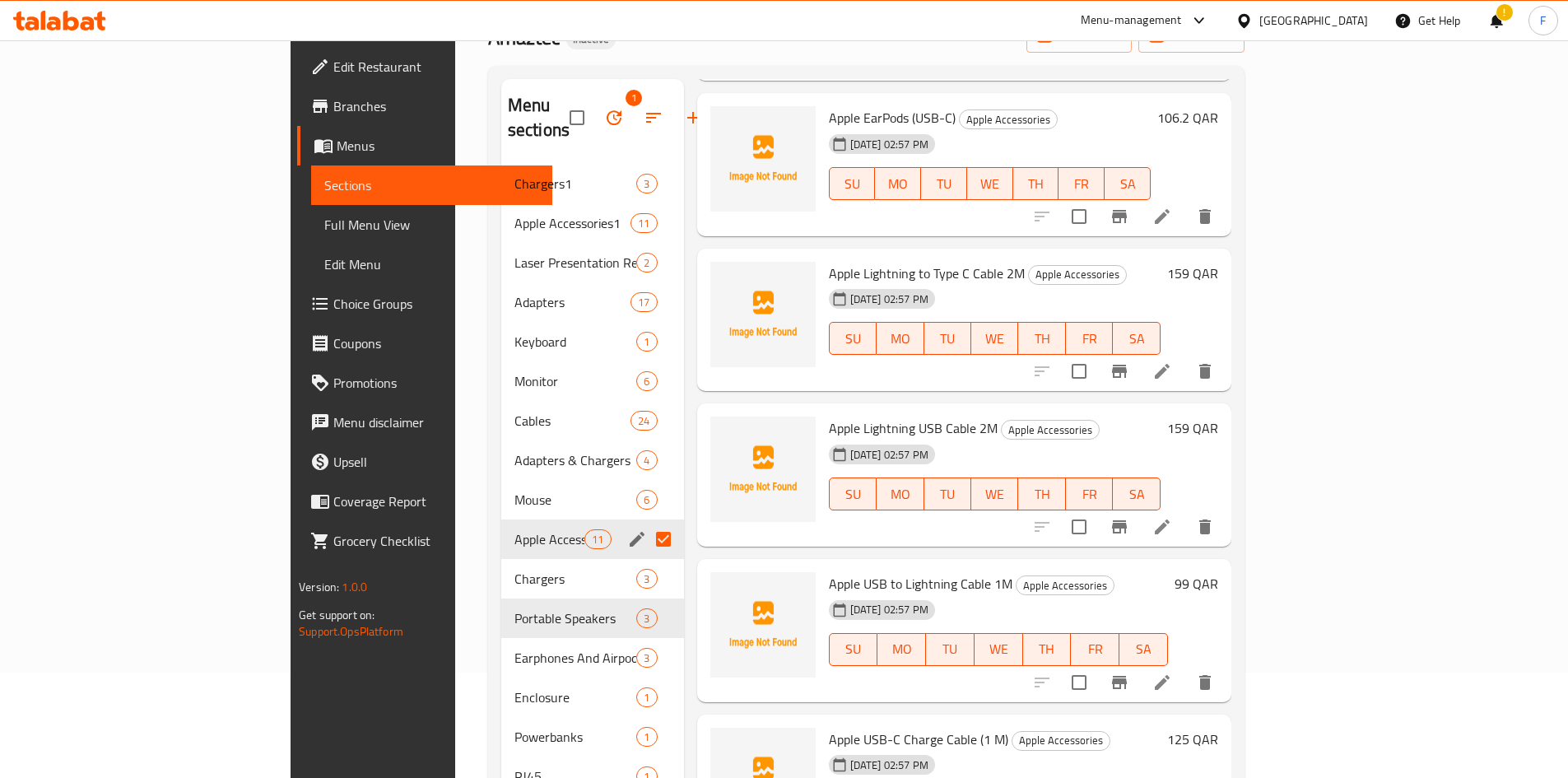
scroll to position [684, 0]
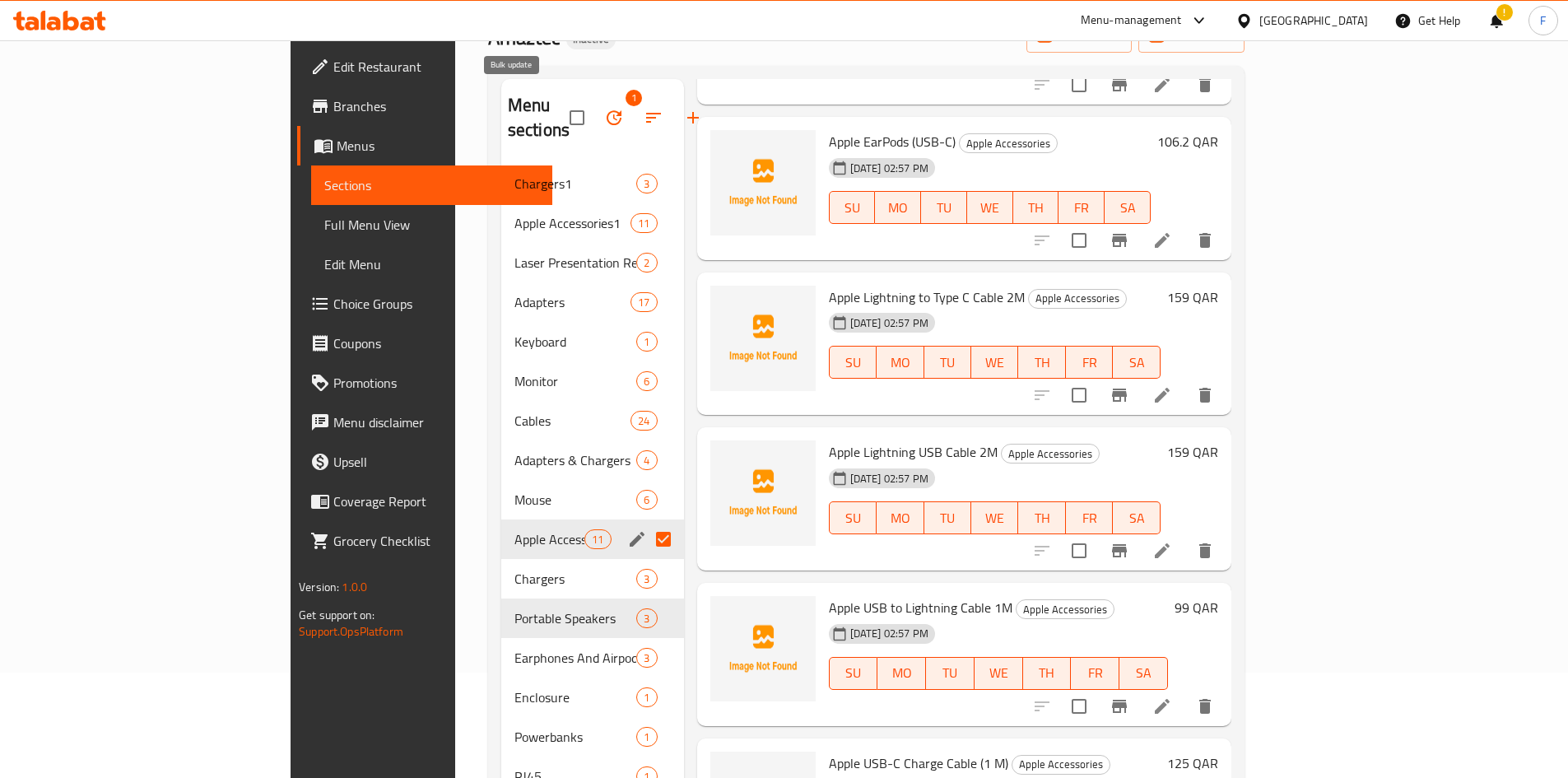
click at [607, 111] on icon "button" at bounding box center [614, 117] width 15 height 15
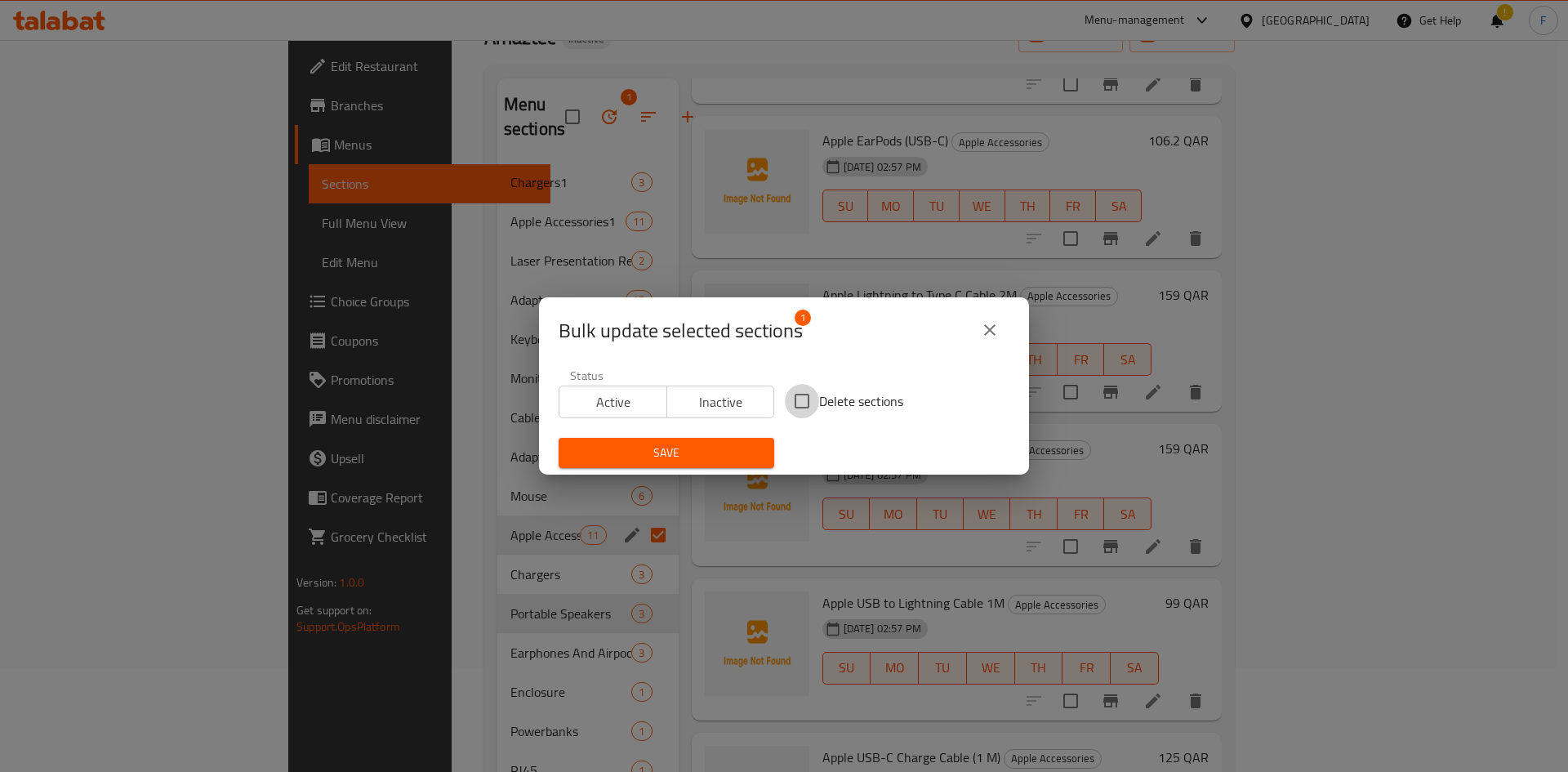
click at [797, 400] on input "Delete sections" at bounding box center [801, 401] width 35 height 35
checkbox input "true"
click at [674, 443] on span "Save" at bounding box center [665, 452] width 189 height 21
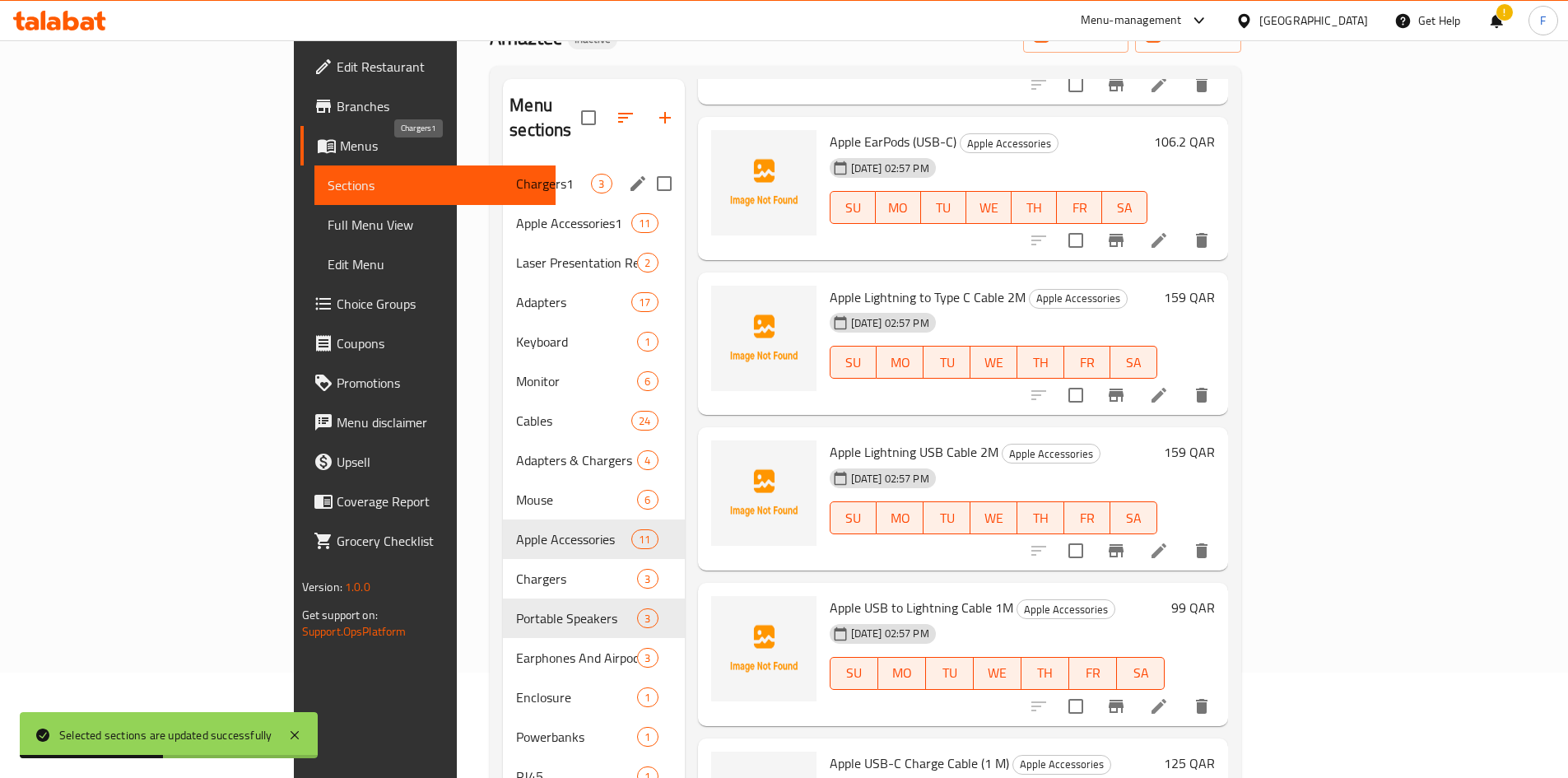
click at [516, 174] on span "Chargers1" at bounding box center [553, 184] width 75 height 20
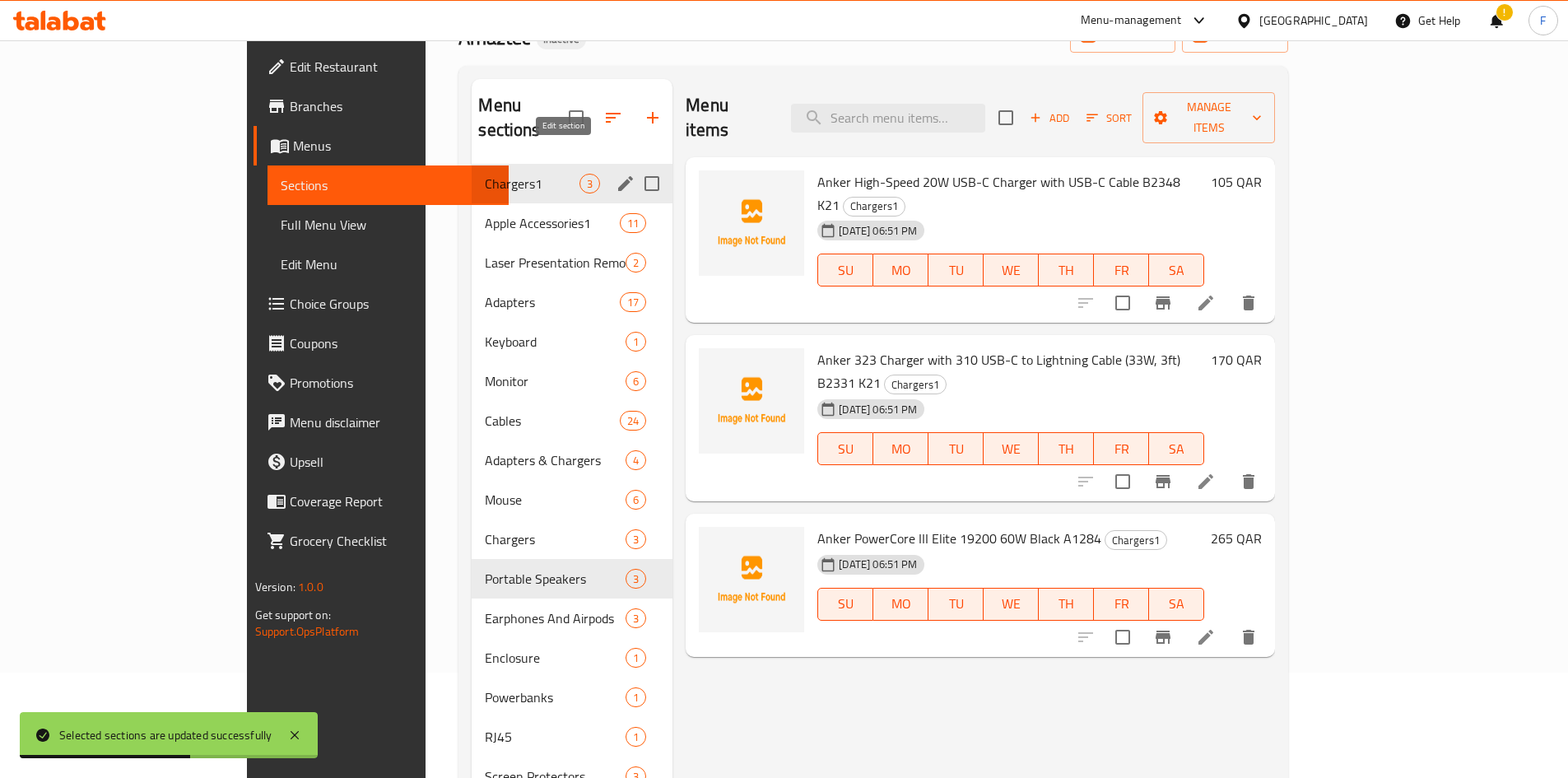
click at [616, 174] on icon "edit" at bounding box center [626, 184] width 20 height 20
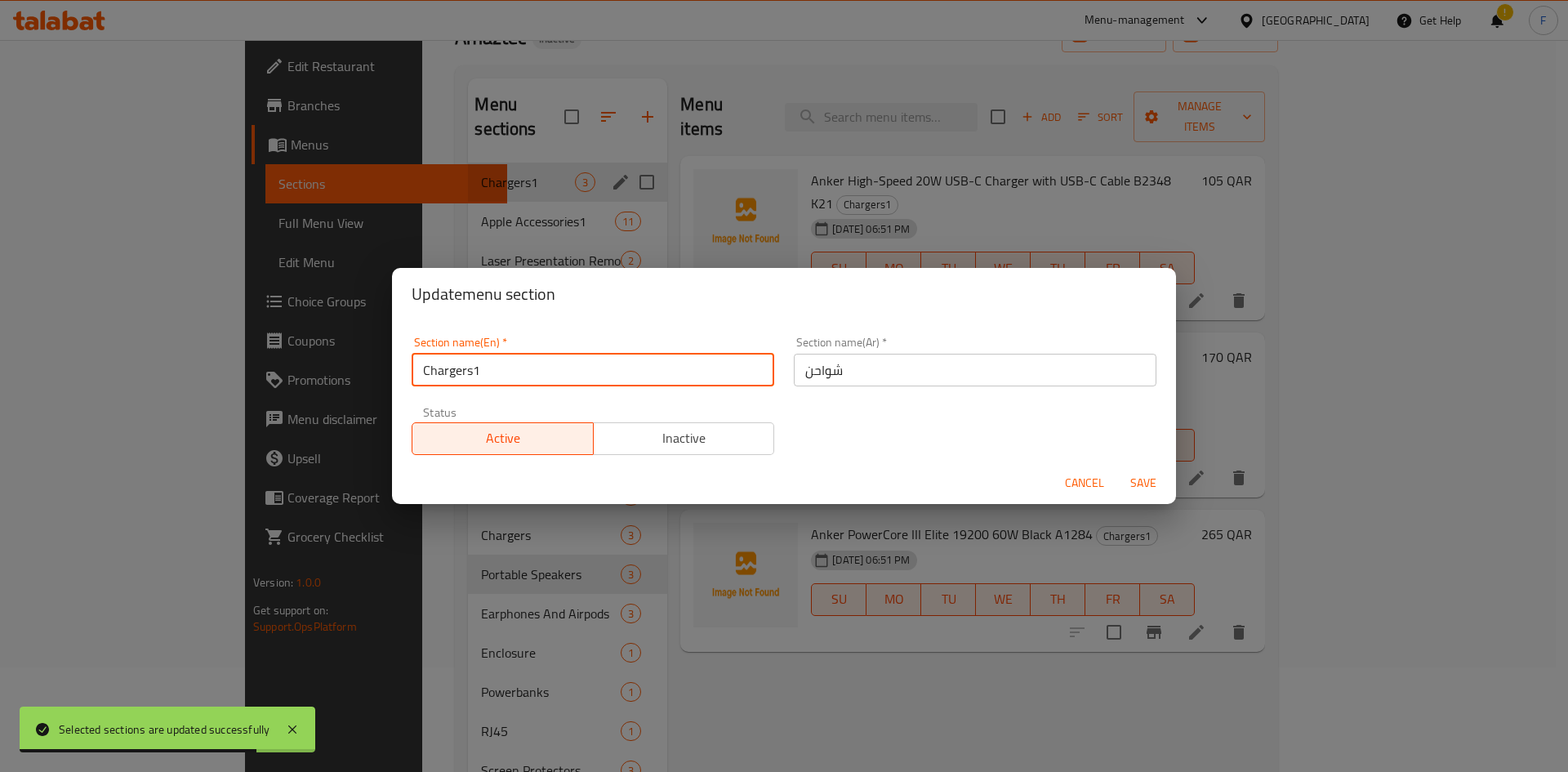
drag, startPoint x: 471, startPoint y: 371, endPoint x: 409, endPoint y: 369, distance: 62.0
click at [409, 369] on div "Section name(En)   * Chargers1 Section name(En) *" at bounding box center [592, 361] width 382 height 69
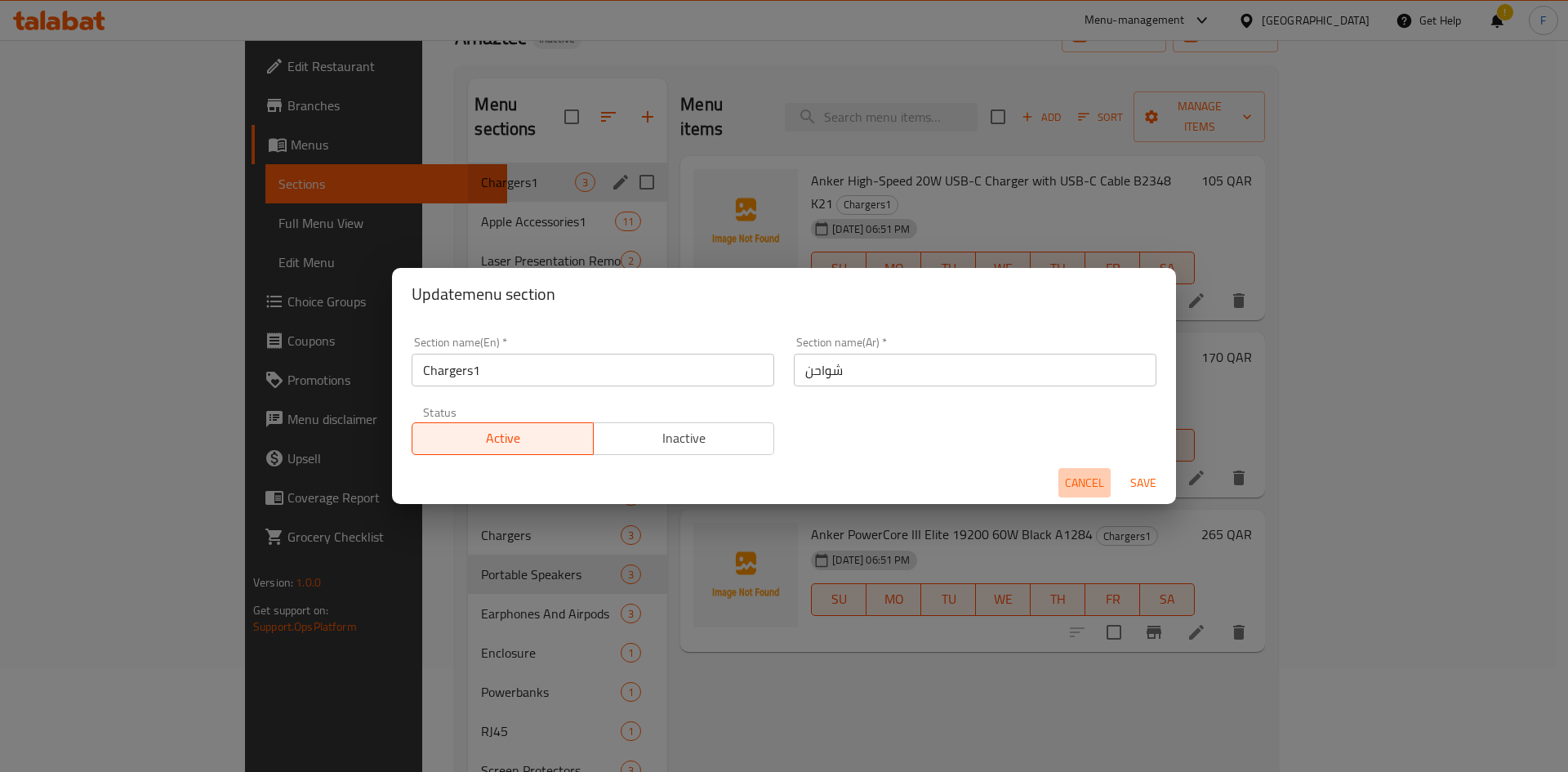
click at [1088, 481] on span "Cancel" at bounding box center [1085, 483] width 40 height 21
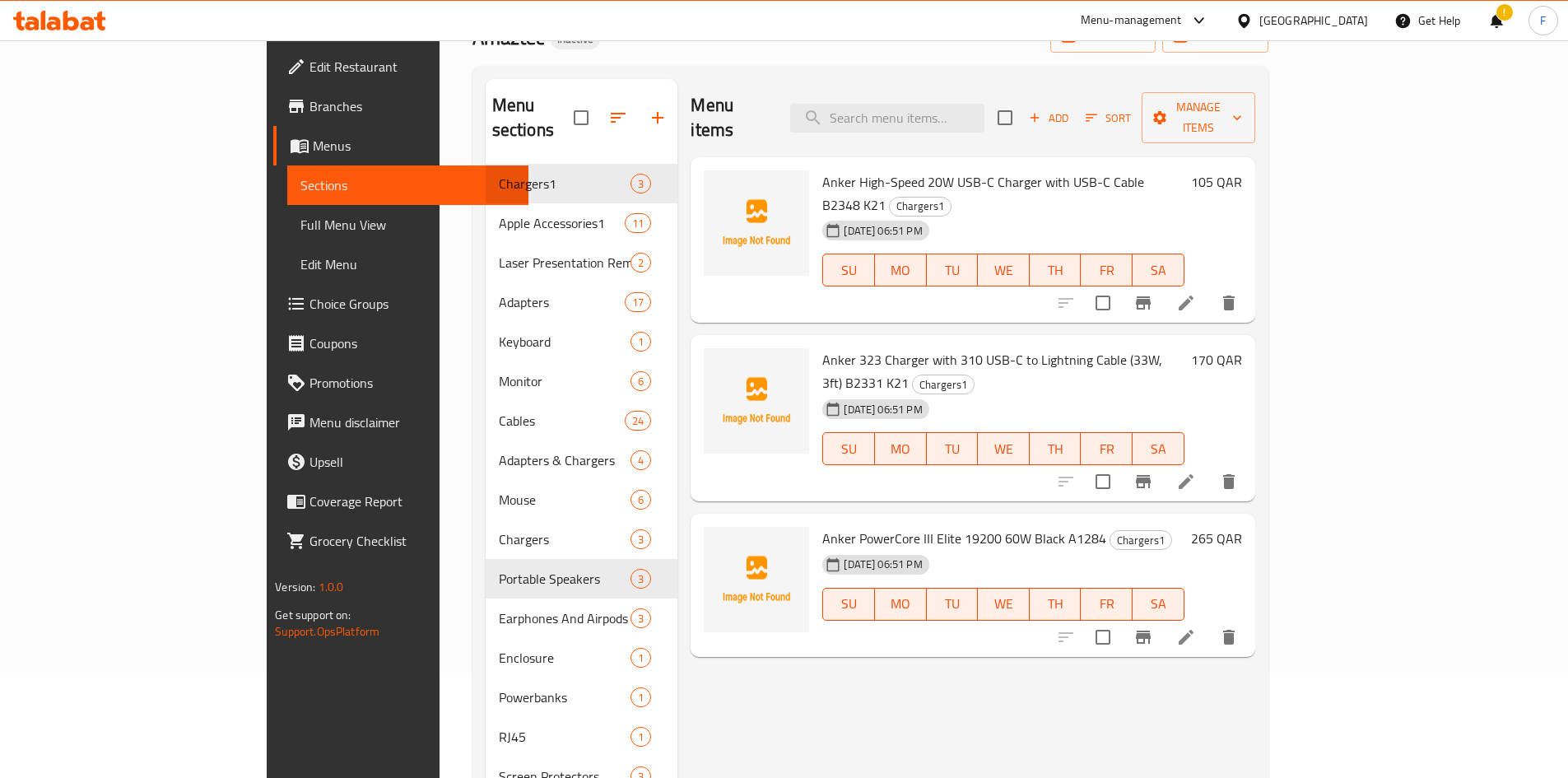
click at [729, 54] on div "Home / Restaurants management / Menus / Sections Amaztec Inactive import export…" at bounding box center [870, 431] width 795 height 927
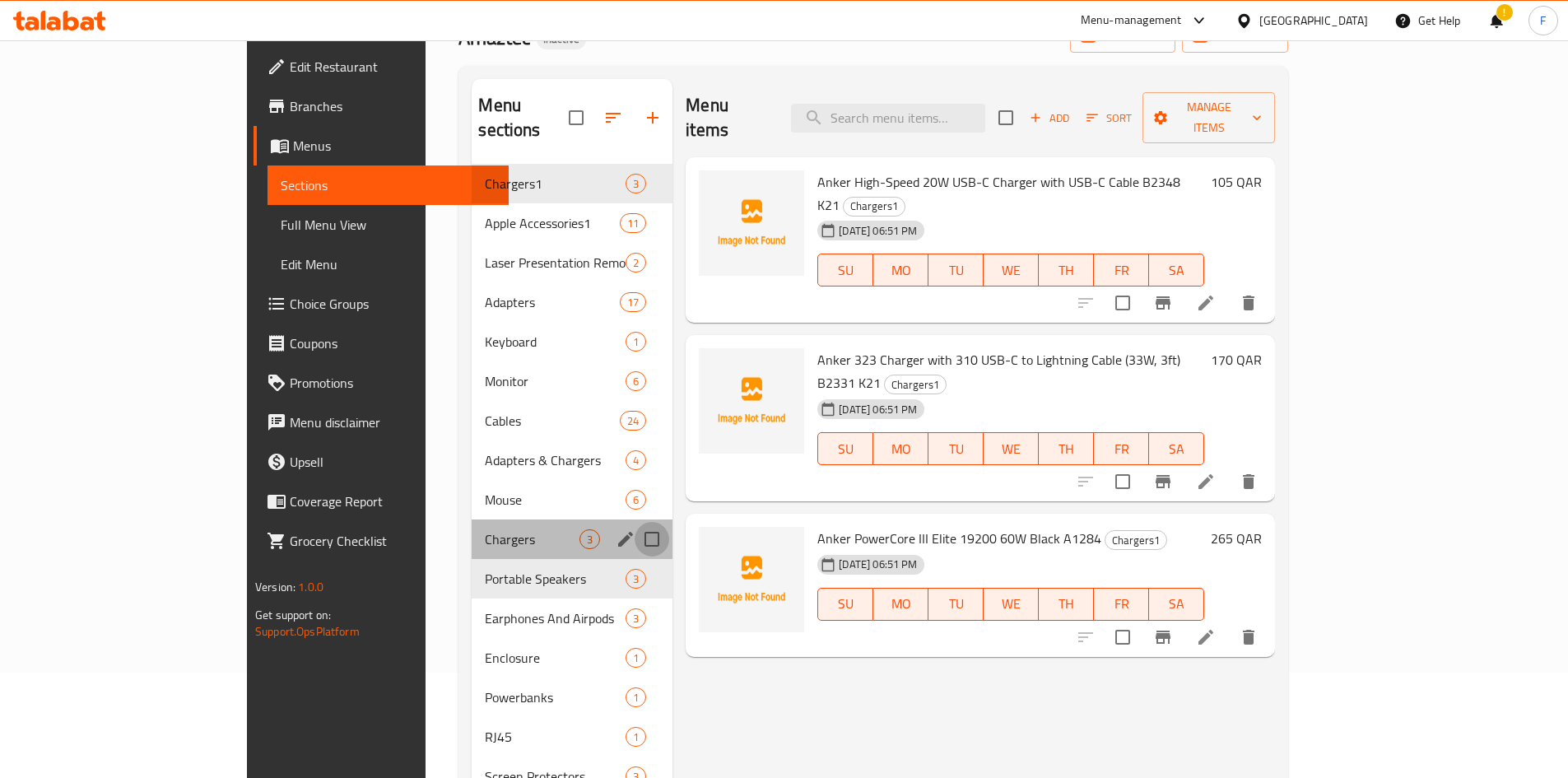
click at [635, 522] on input "Menu sections" at bounding box center [652, 539] width 35 height 35
checkbox input "true"
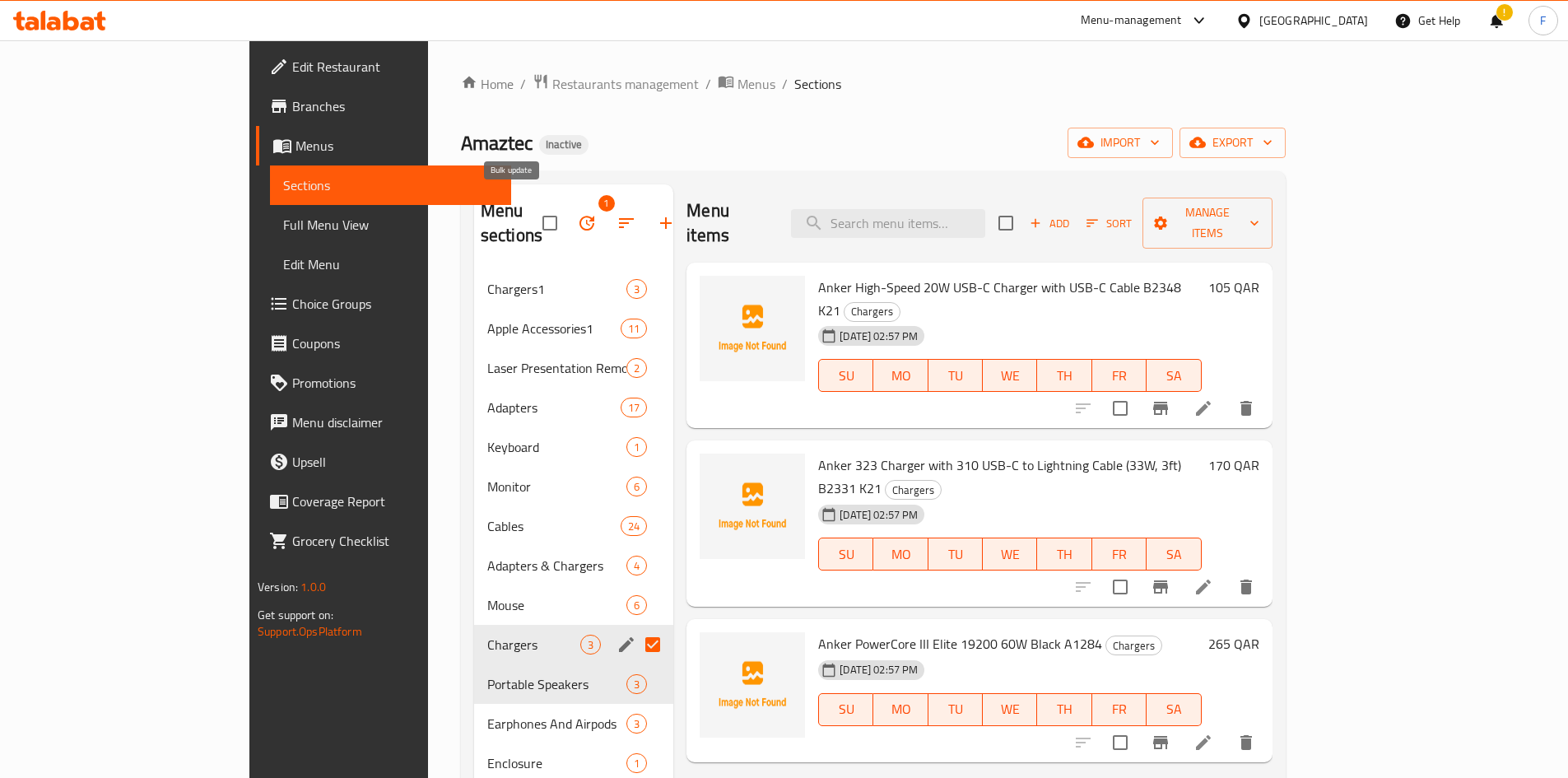
click at [577, 215] on icon "button" at bounding box center [587, 223] width 20 height 20
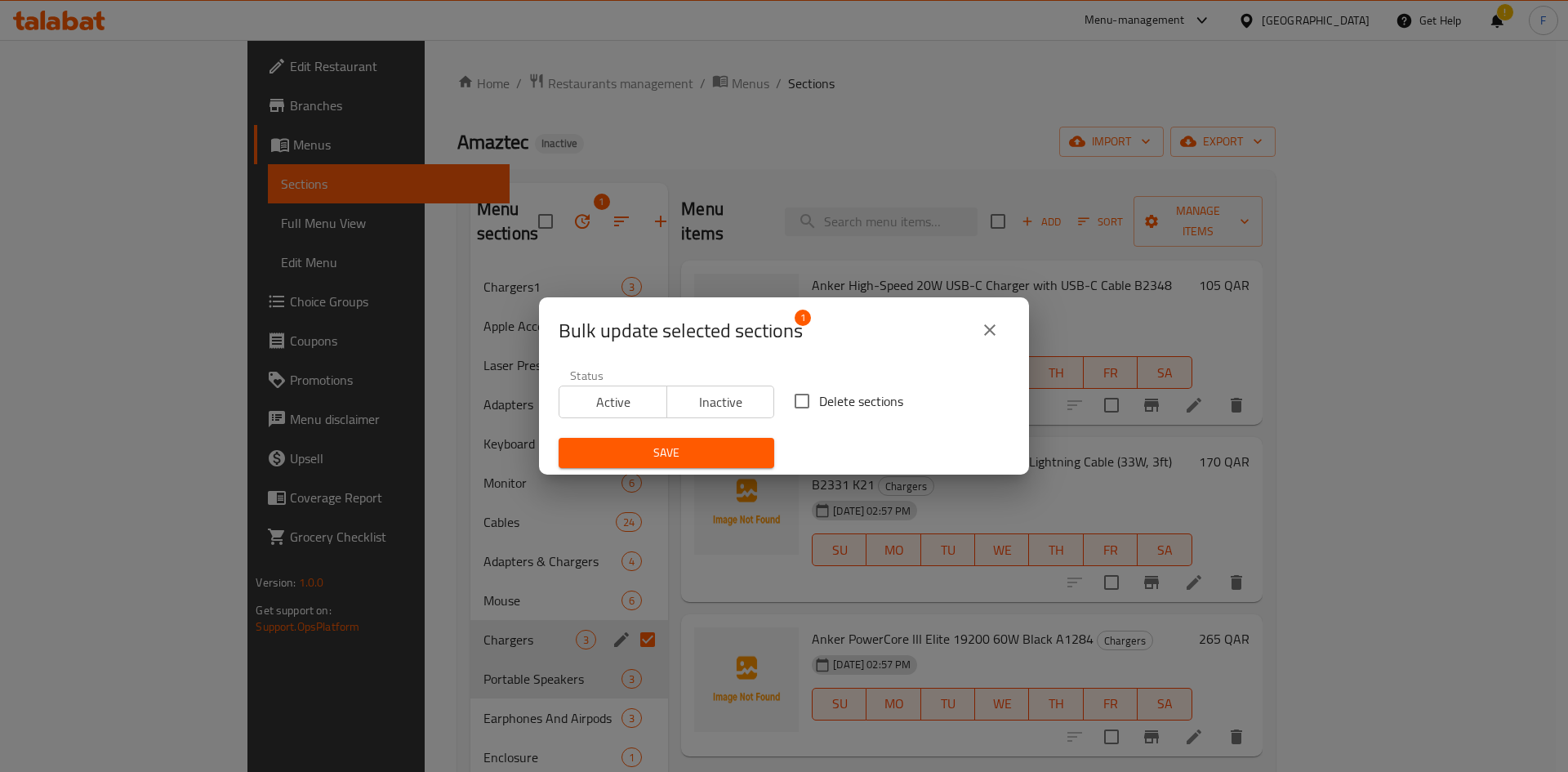
drag, startPoint x: 798, startPoint y: 399, endPoint x: 775, endPoint y: 423, distance: 33.2
click at [798, 400] on input "Delete sections" at bounding box center [801, 401] width 35 height 35
checkbox input "true"
click at [684, 458] on span "Save" at bounding box center [665, 452] width 189 height 21
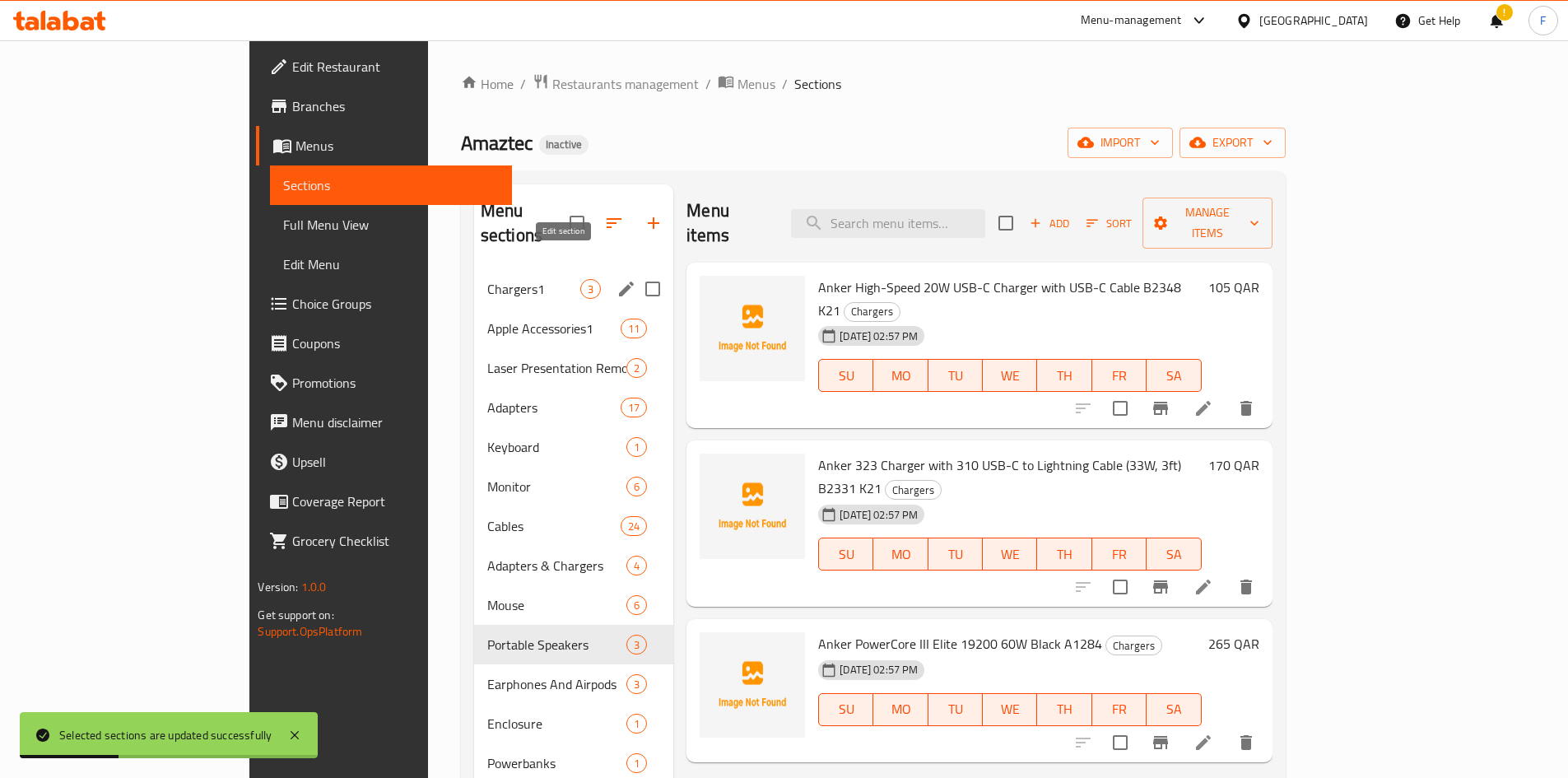
click at [617, 279] on icon "edit" at bounding box center [627, 289] width 20 height 20
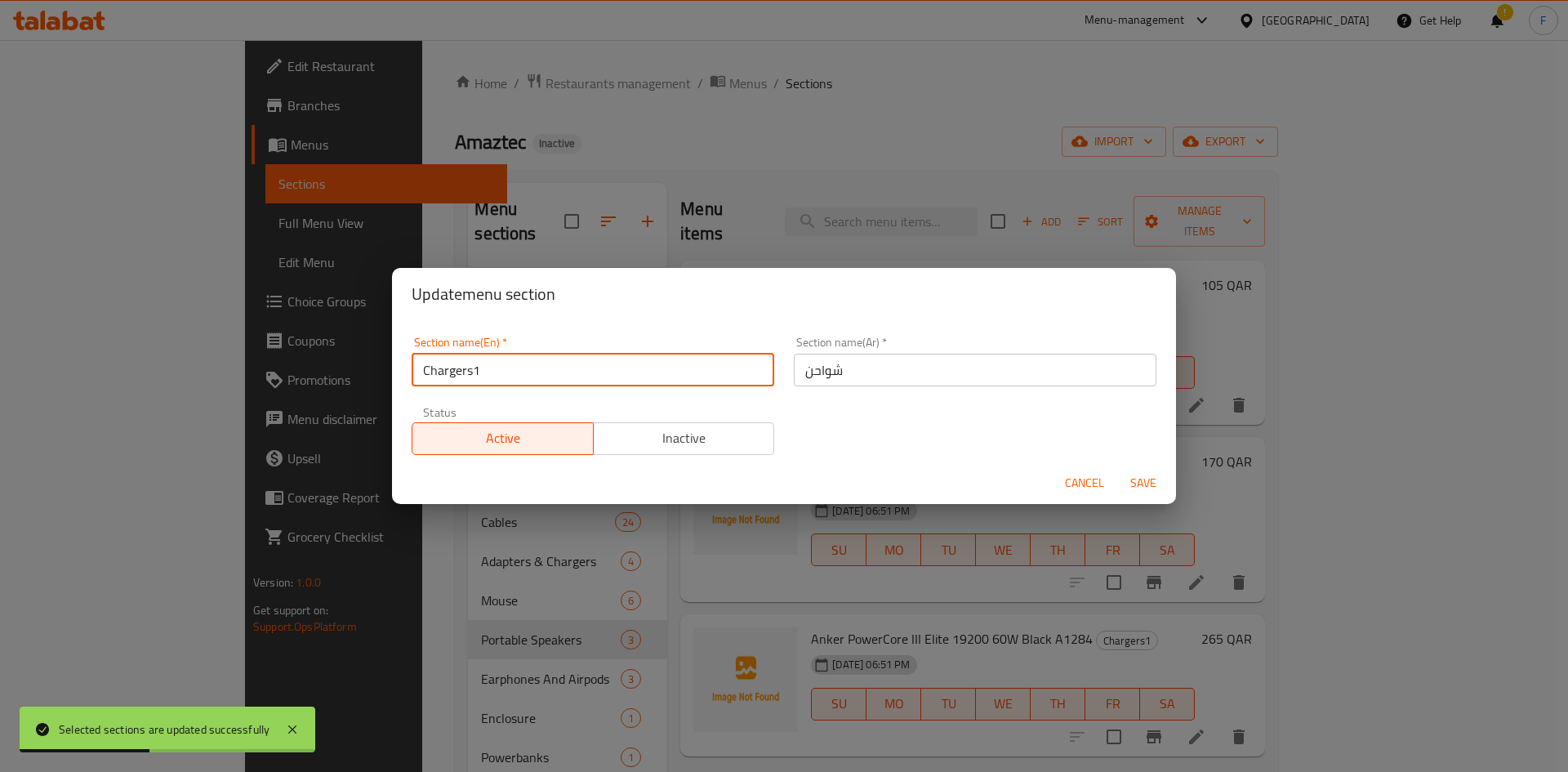
click at [552, 372] on input "Chargers1" at bounding box center [593, 370] width 363 height 33
type input "Chargers"
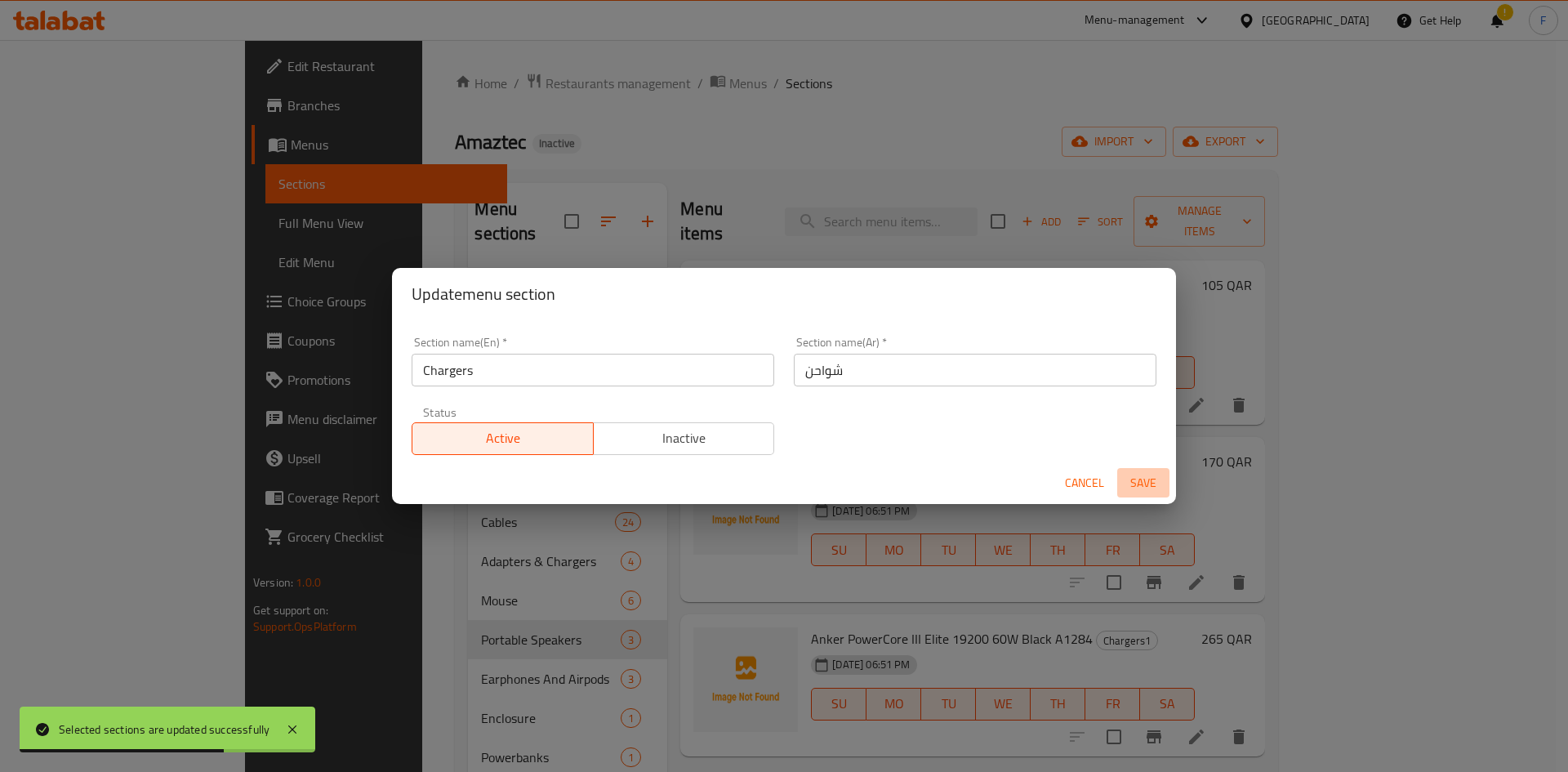
click at [1143, 476] on span "Save" at bounding box center [1144, 483] width 40 height 21
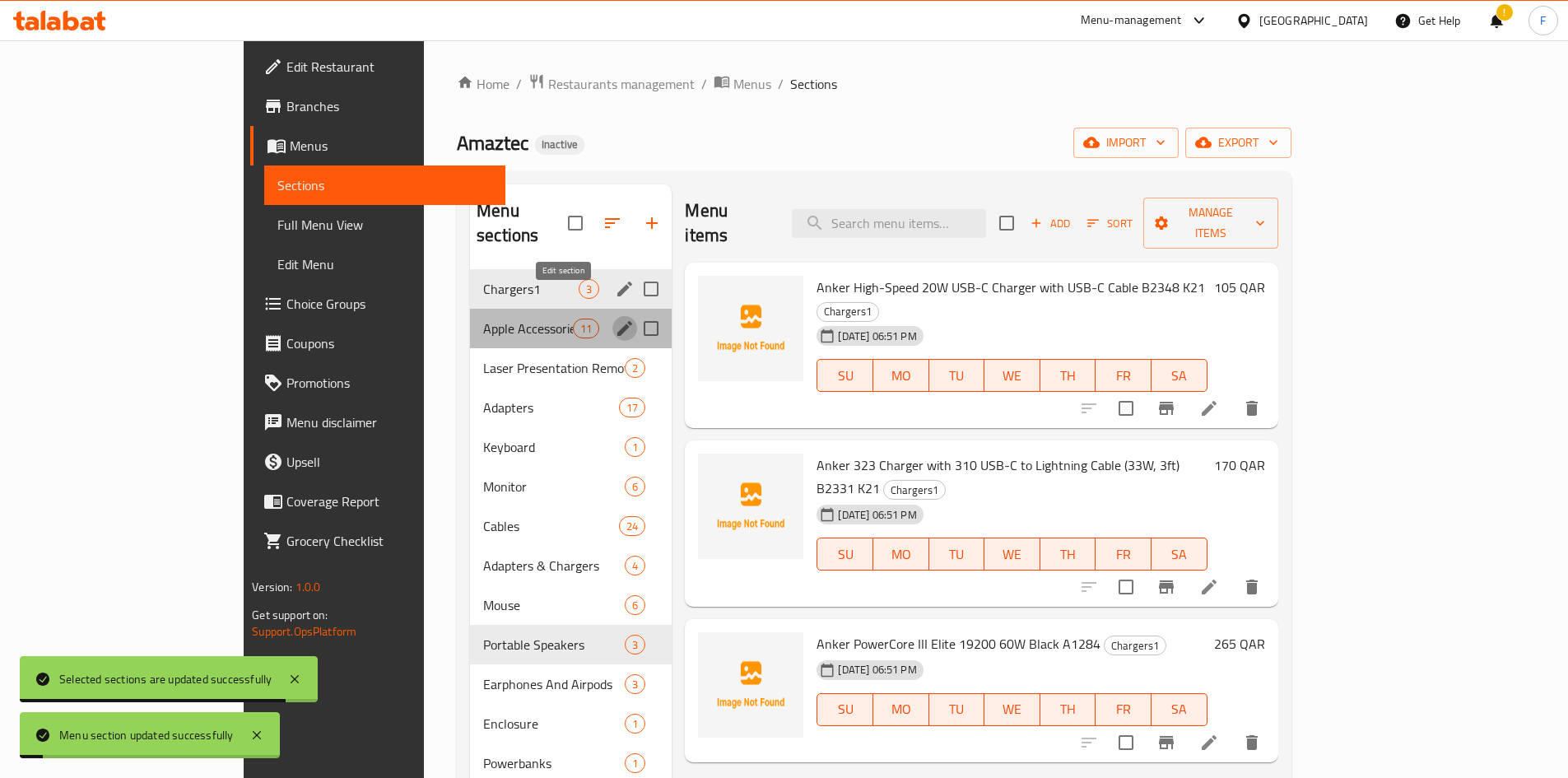
click at [615, 319] on icon "edit" at bounding box center [625, 329] width 20 height 20
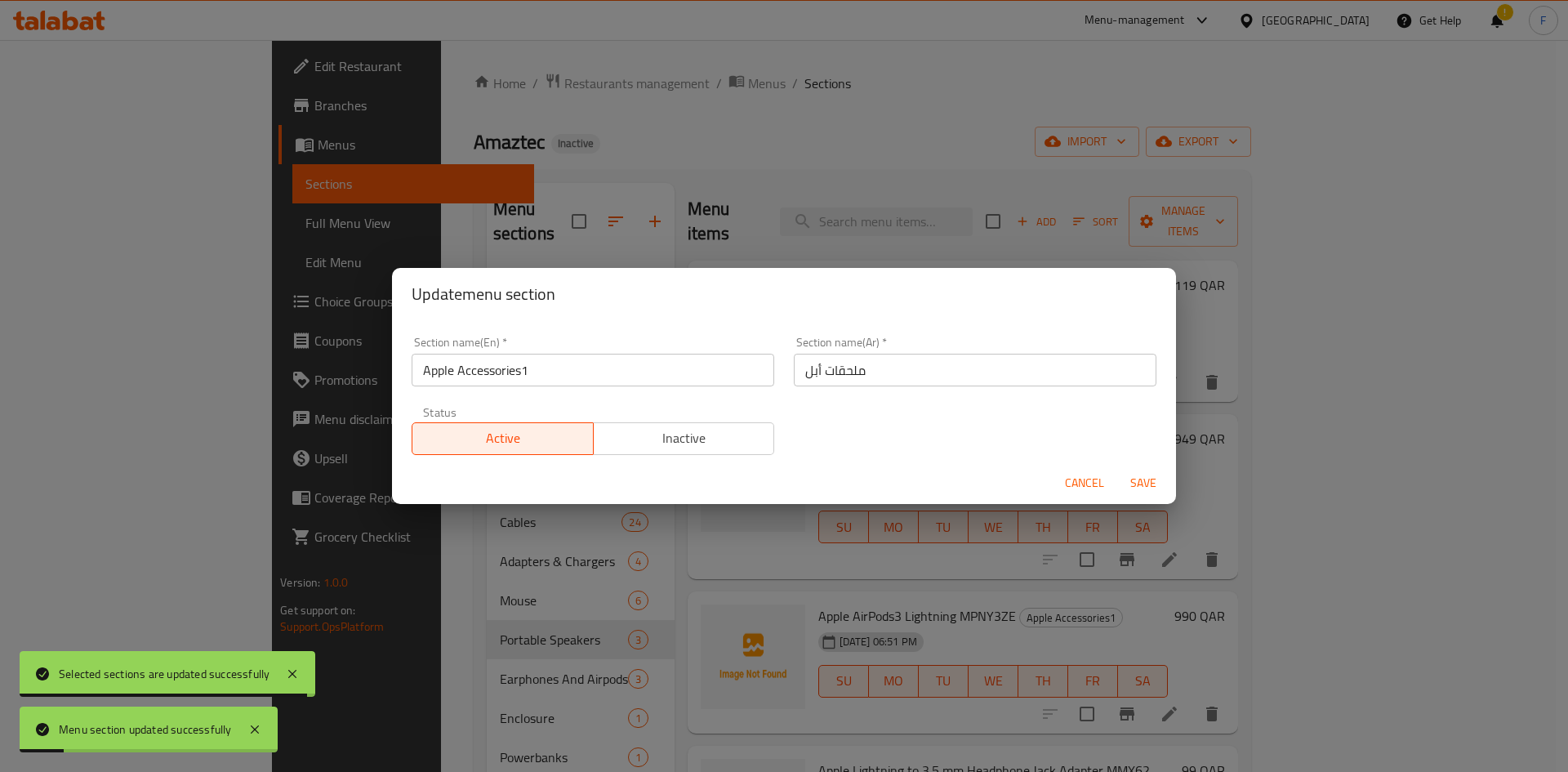
click at [576, 363] on input "Apple Accessories1" at bounding box center [593, 370] width 363 height 33
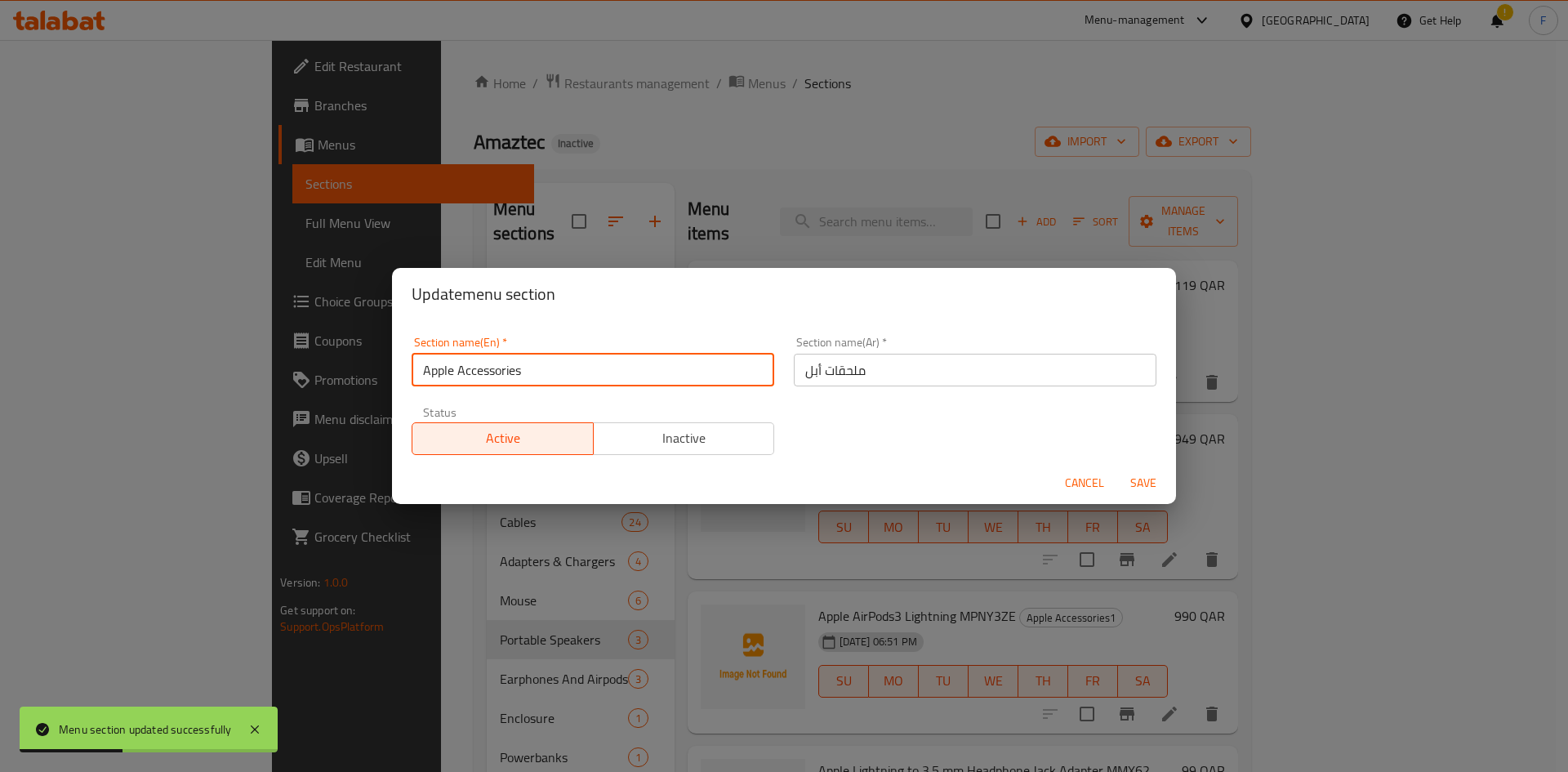
type input "Apple Accessories"
click at [1138, 479] on span "Save" at bounding box center [1144, 483] width 40 height 21
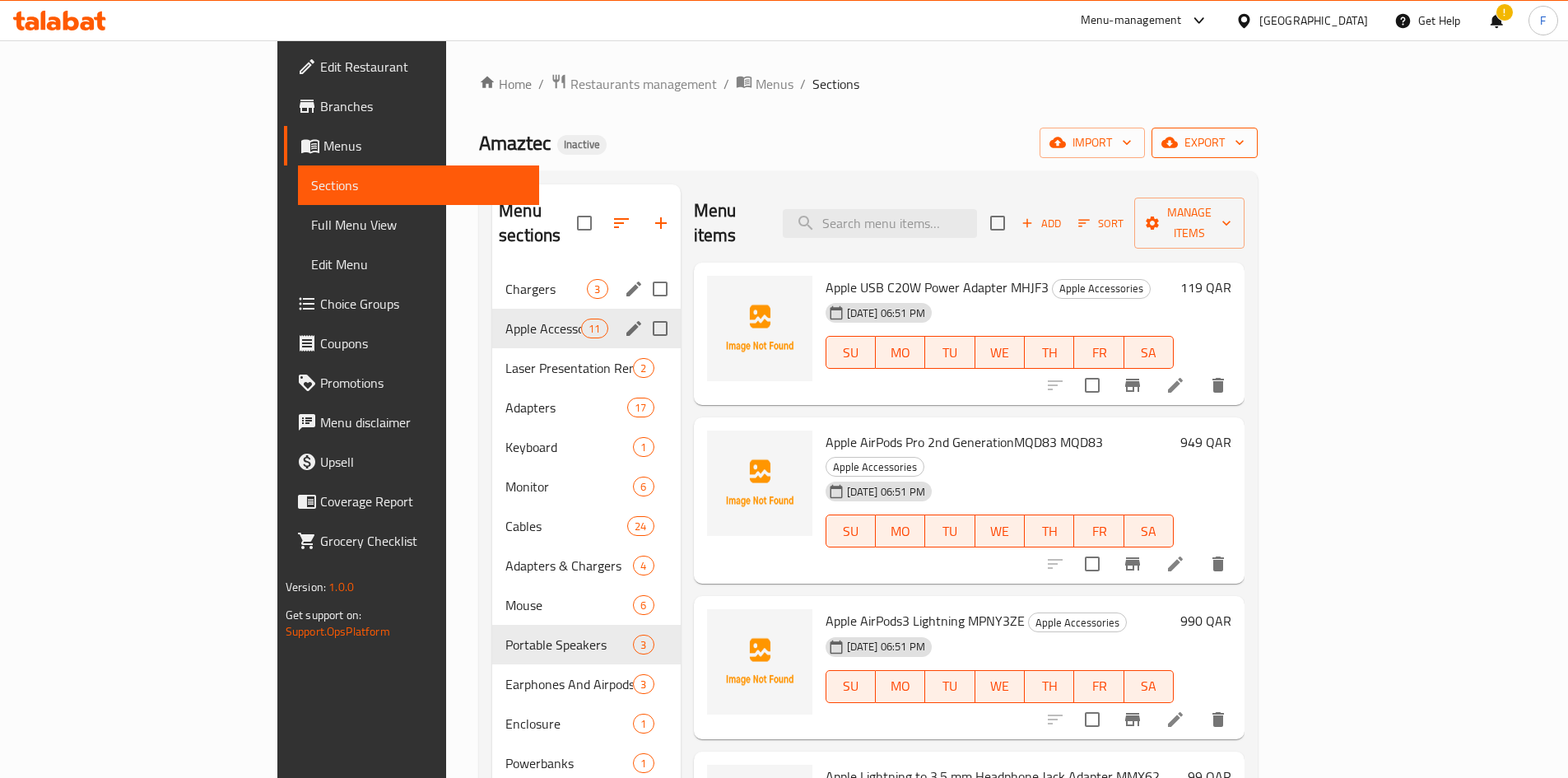
click at [1244, 136] on span "export" at bounding box center [1204, 143] width 80 height 21
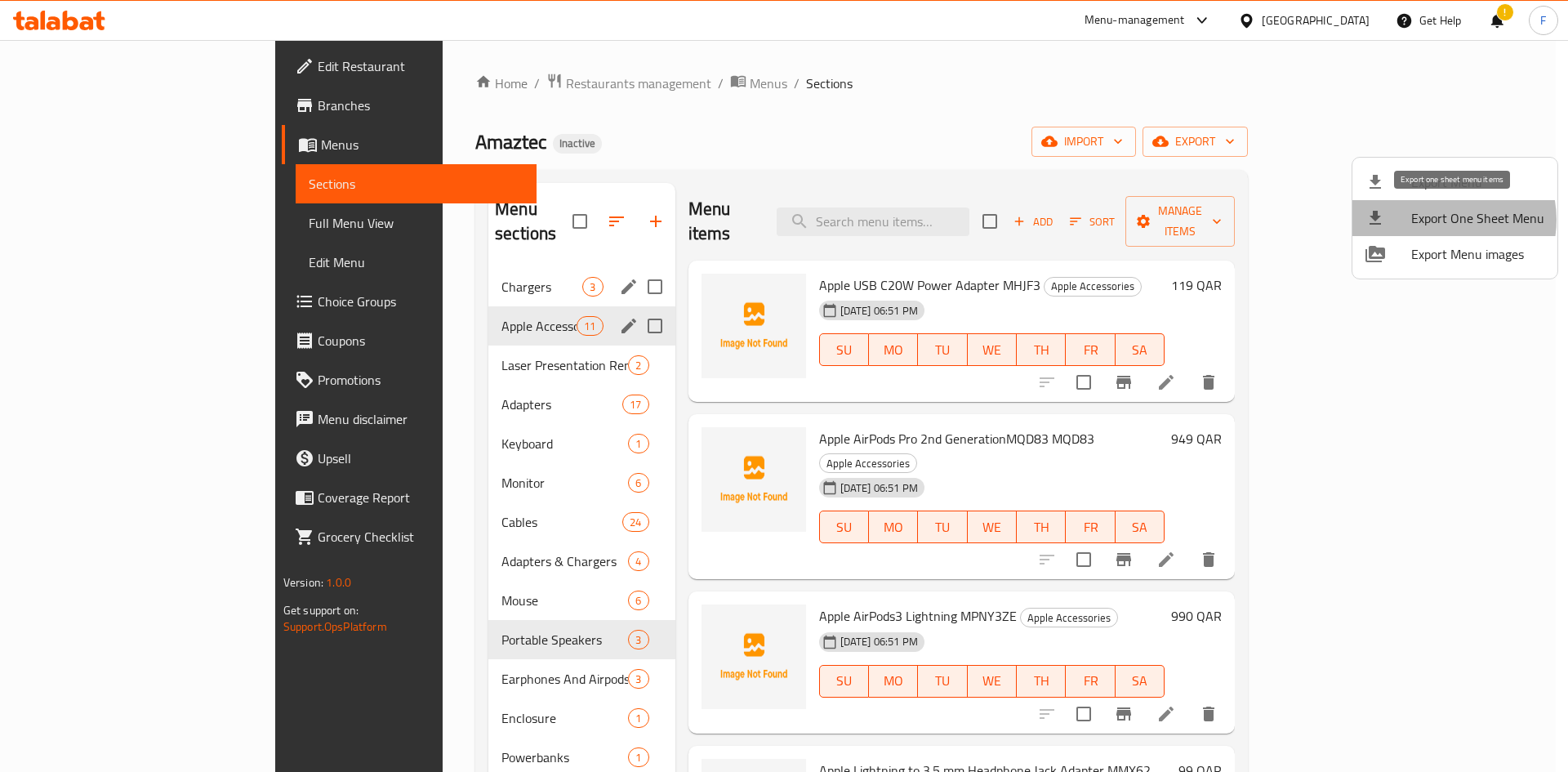
click at [1443, 220] on span "Export One Sheet Menu" at bounding box center [1478, 218] width 133 height 20
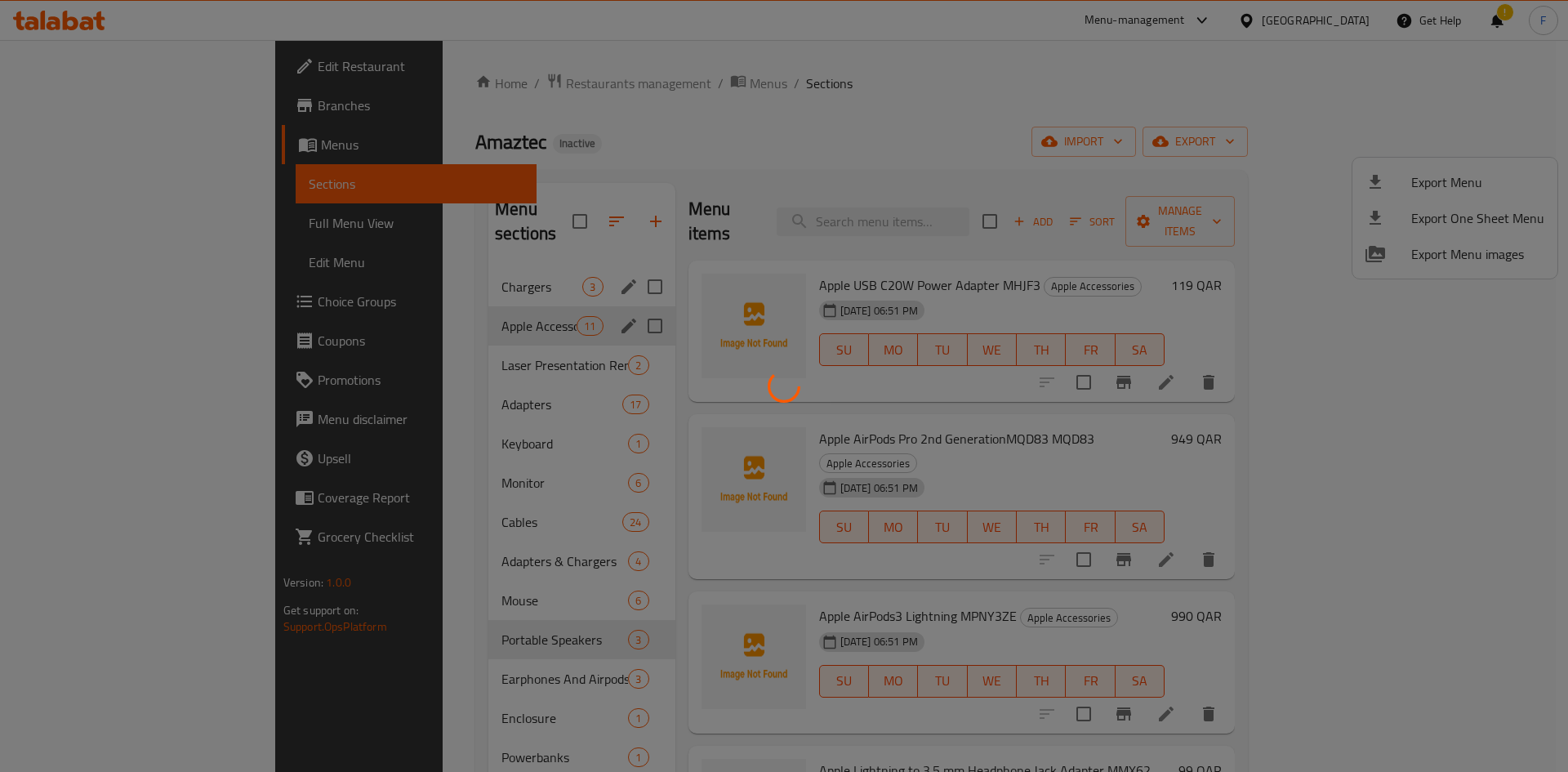
click at [802, 154] on div at bounding box center [784, 386] width 1568 height 772
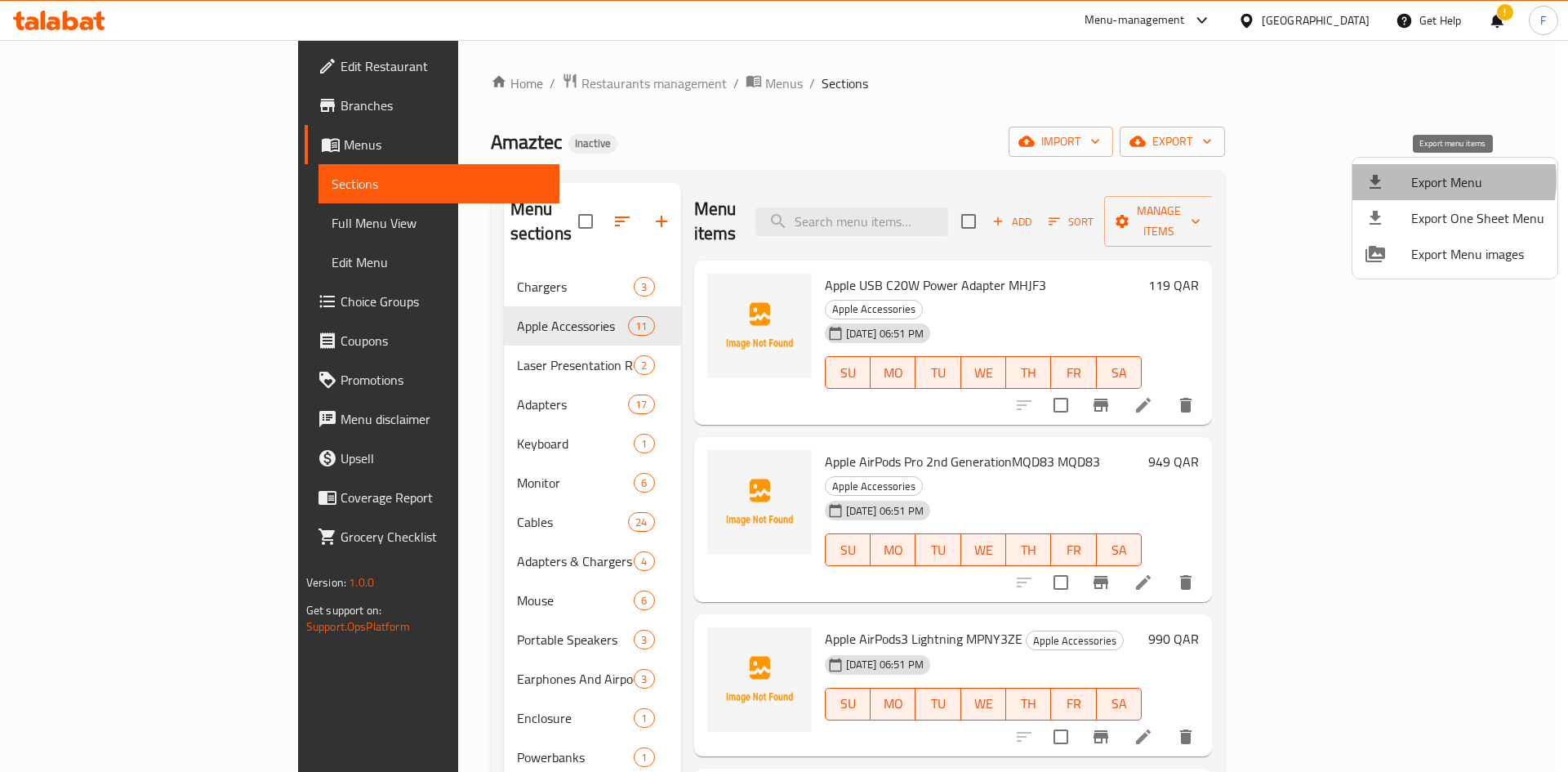
click at [1432, 180] on span "Export Menu" at bounding box center [1478, 183] width 133 height 20
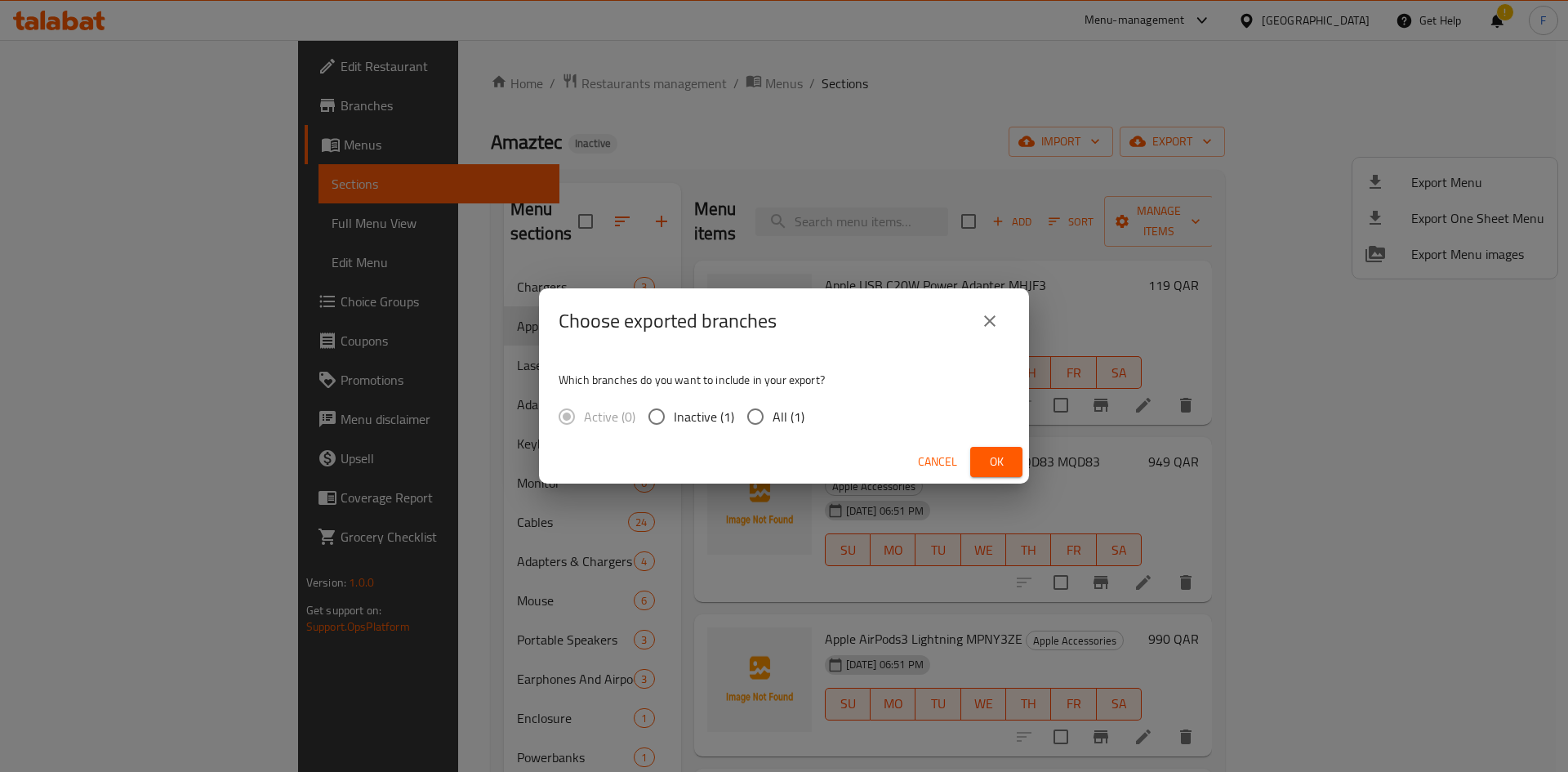
click at [748, 413] on input "All (1)" at bounding box center [755, 417] width 35 height 35
radio input "true"
click at [996, 465] on span "Ok" at bounding box center [996, 461] width 26 height 21
